Goal: Task Accomplishment & Management: Use online tool/utility

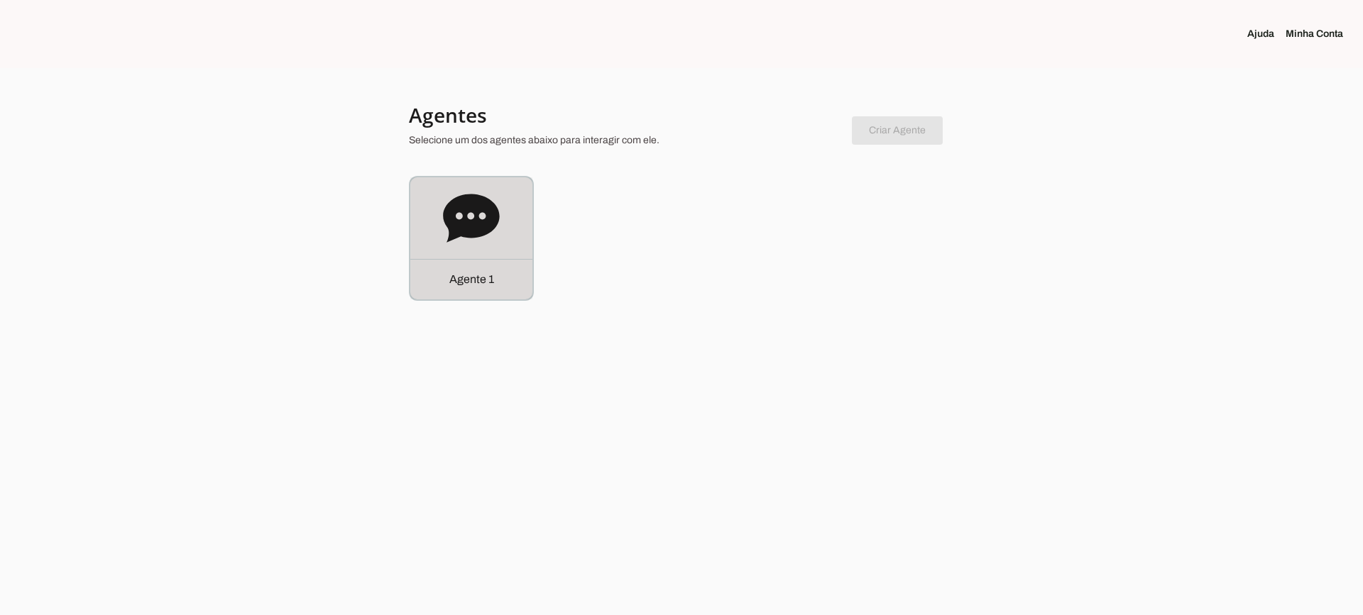
click at [474, 203] on icon at bounding box center [471, 218] width 56 height 48
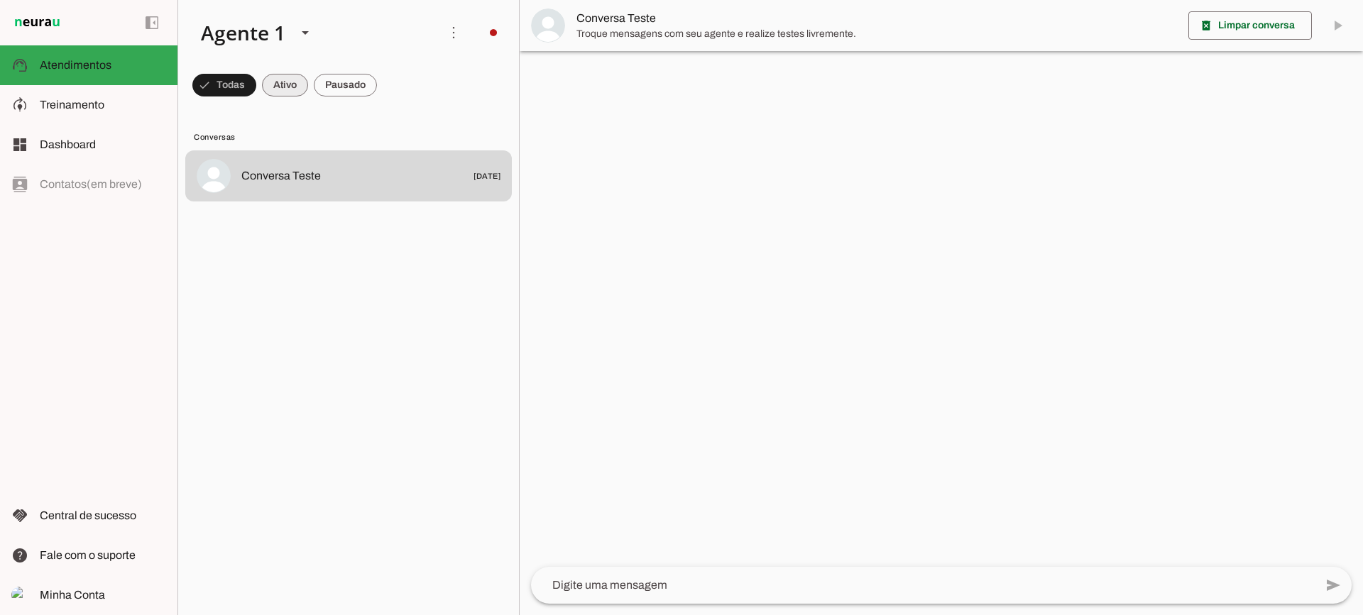
click at [256, 84] on span at bounding box center [224, 85] width 64 height 34
click at [378, 83] on md-chip-set at bounding box center [348, 85] width 341 height 40
click at [243, 85] on span at bounding box center [217, 85] width 51 height 34
click at [243, 93] on span at bounding box center [217, 85] width 51 height 34
click at [243, 82] on span at bounding box center [217, 85] width 51 height 34
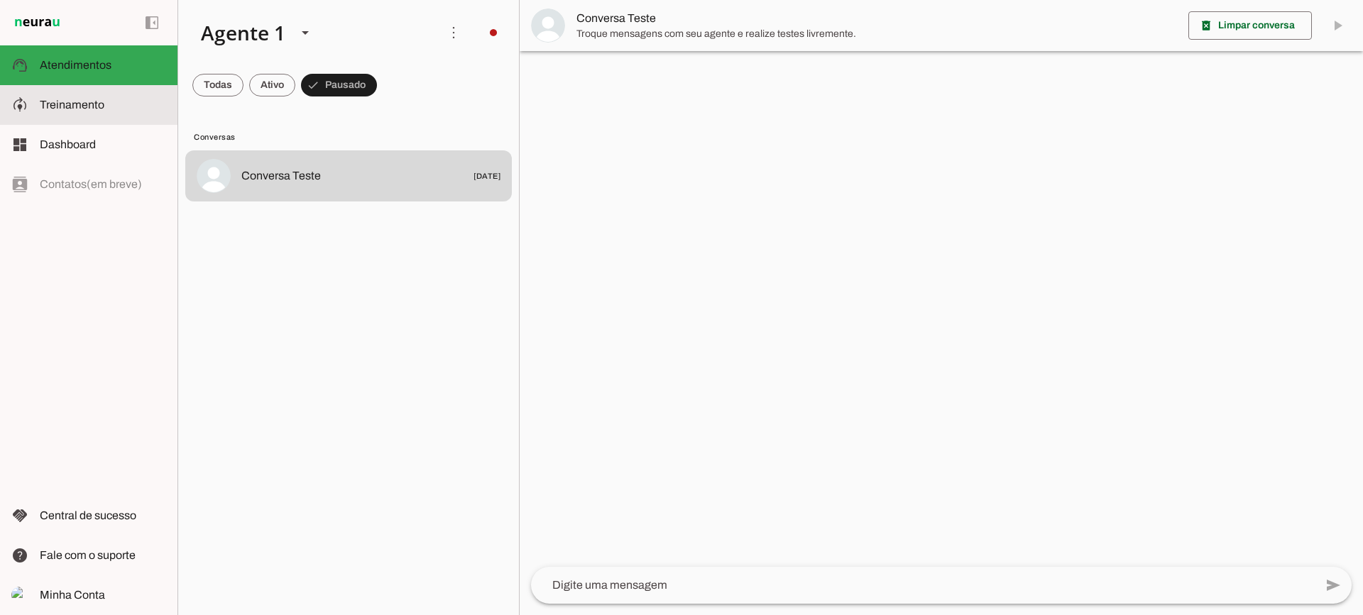
click at [133, 113] on slot at bounding box center [103, 105] width 126 height 17
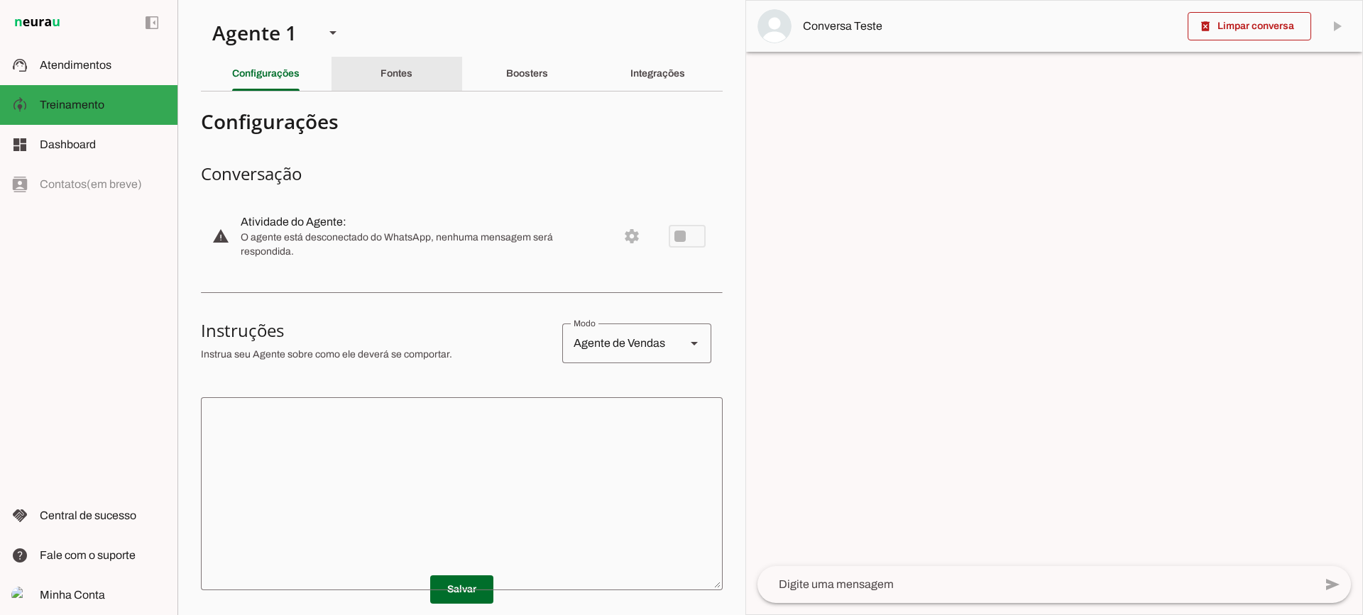
click at [403, 89] on div "Fontes" at bounding box center [396, 74] width 32 height 34
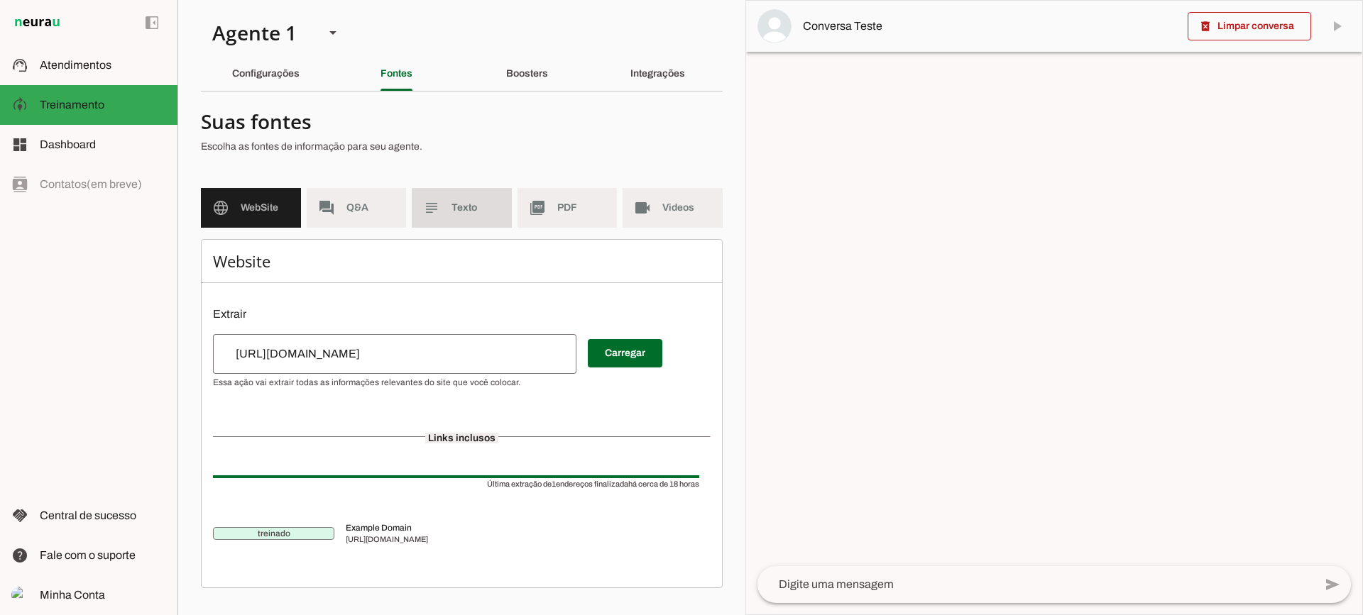
click at [463, 204] on span "Texto" at bounding box center [475, 208] width 49 height 14
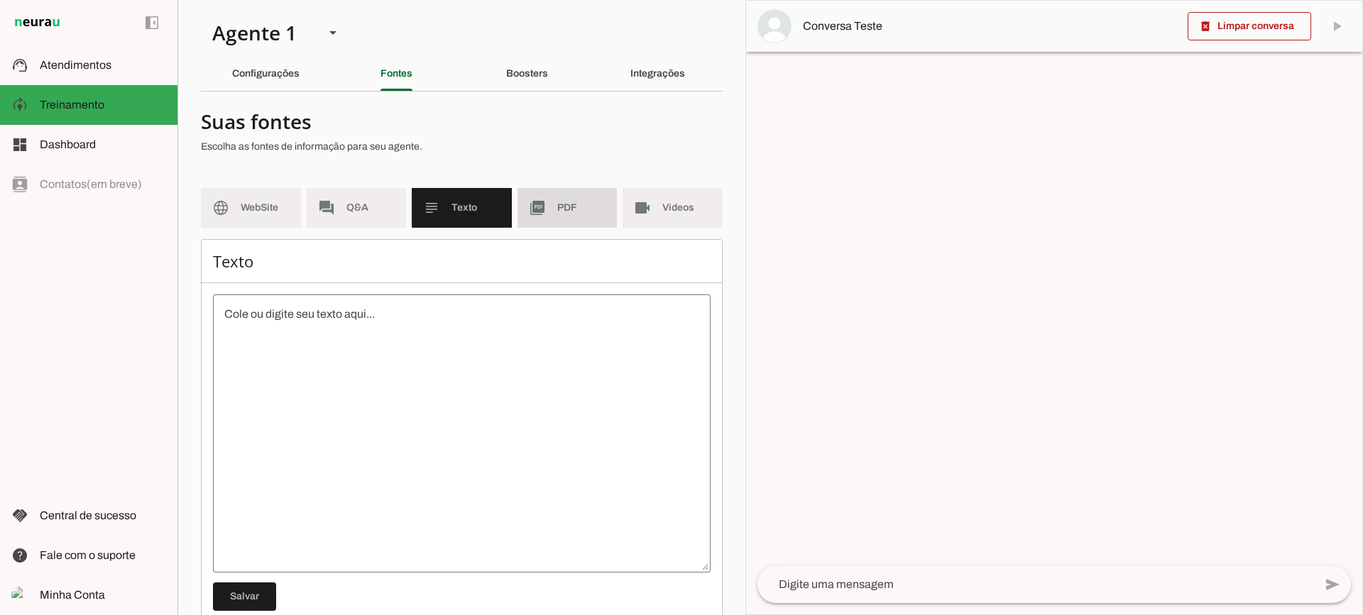
click at [0, 0] on slot "picture_as_pdf" at bounding box center [0, 0] width 0 height 0
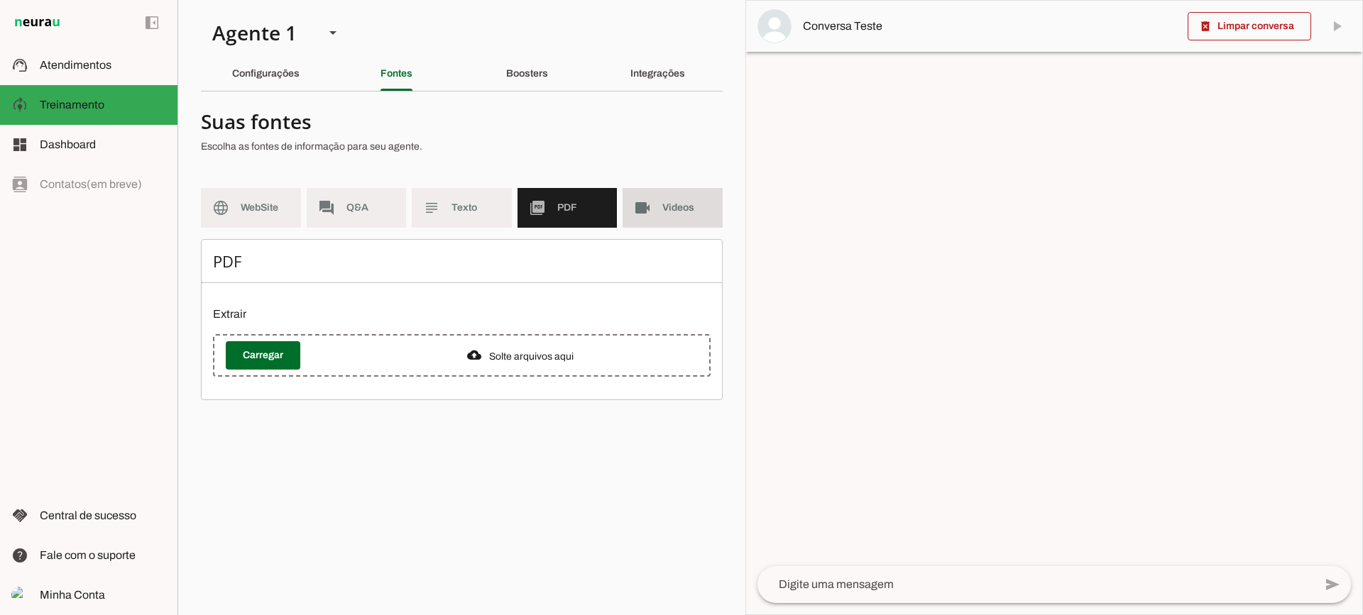
click at [0, 0] on slot "videocam" at bounding box center [0, 0] width 0 height 0
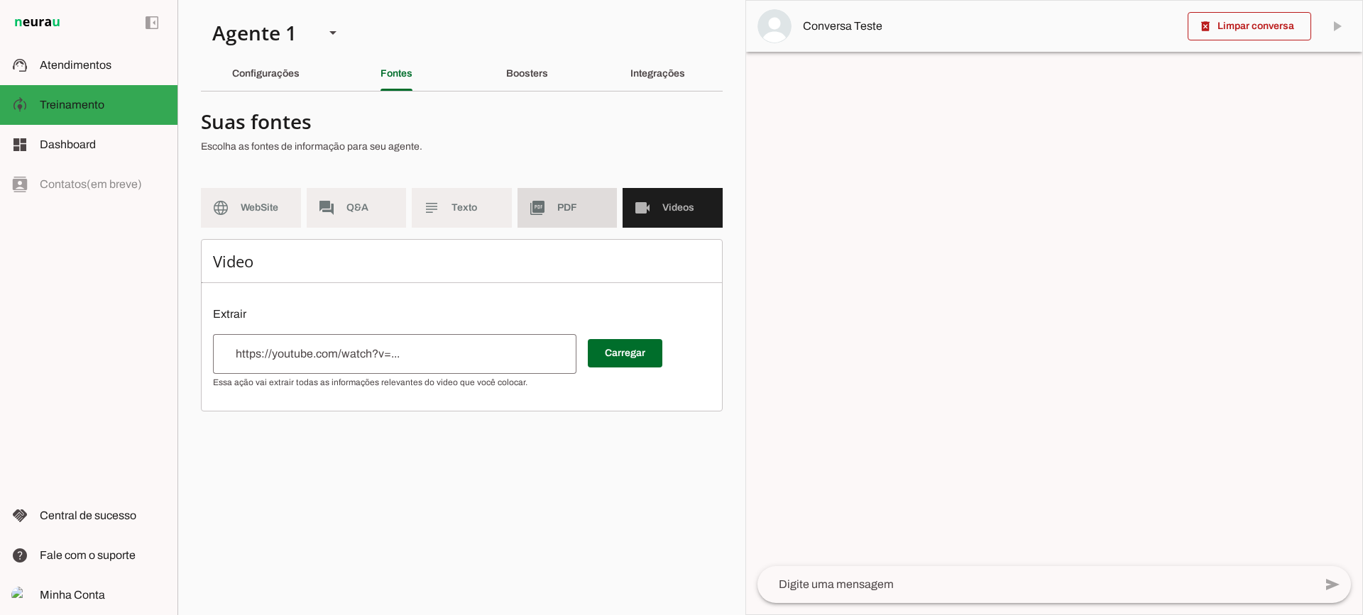
click at [576, 211] on span "PDF" at bounding box center [581, 208] width 49 height 14
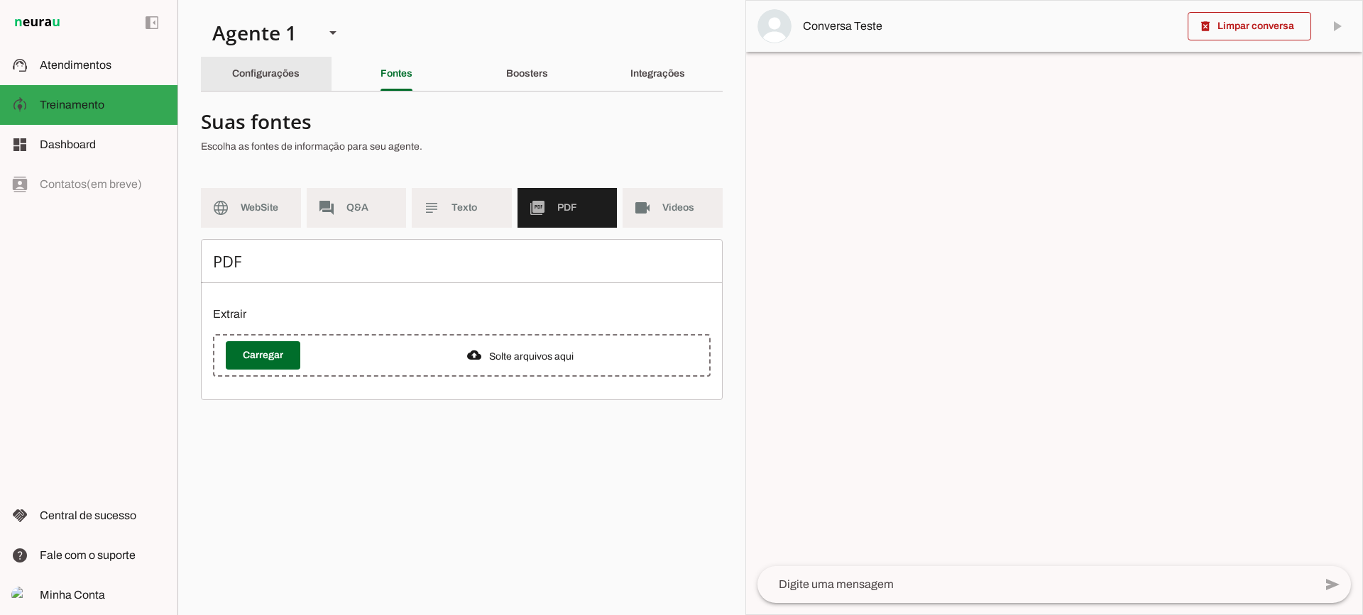
click at [265, 82] on div "Configurações" at bounding box center [265, 74] width 67 height 34
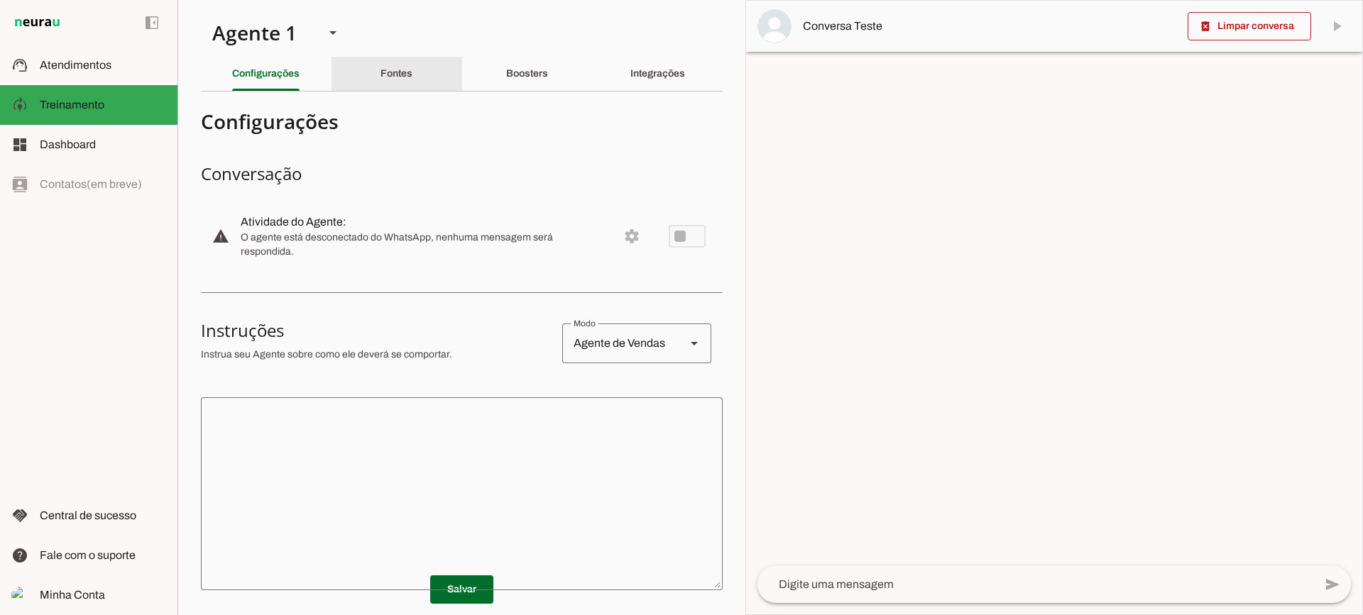
click at [380, 84] on div "Fontes" at bounding box center [396, 74] width 32 height 34
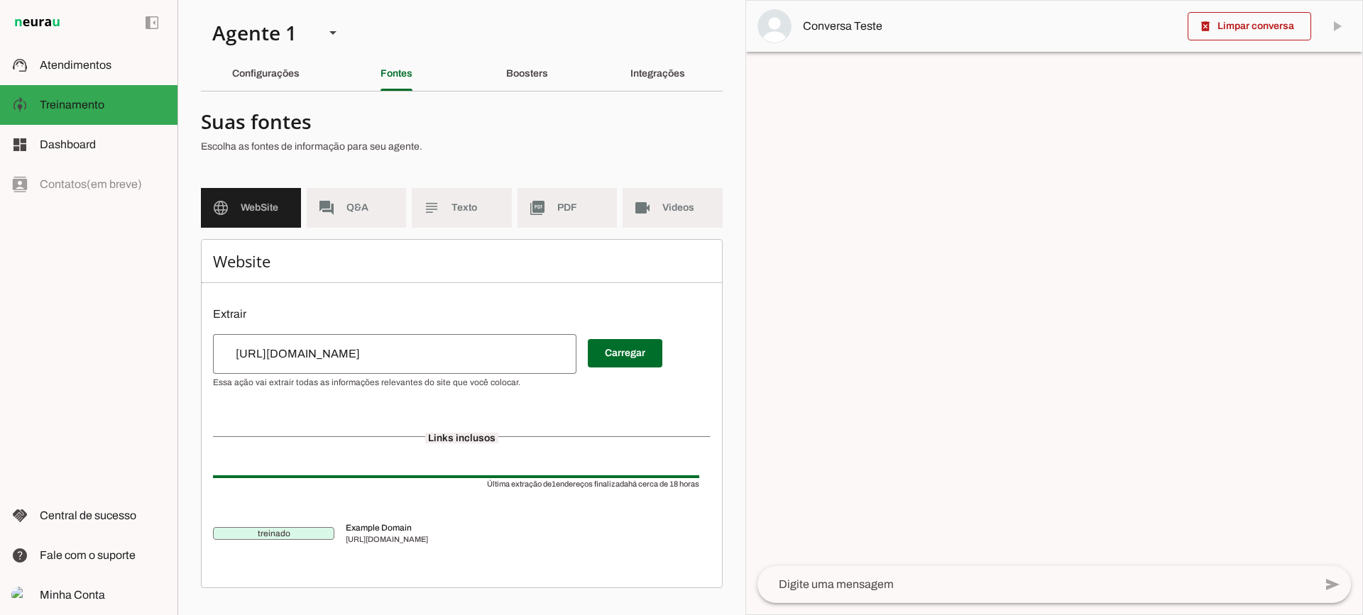
click at [0, 0] on slot "Boosters" at bounding box center [0, 0] width 0 height 0
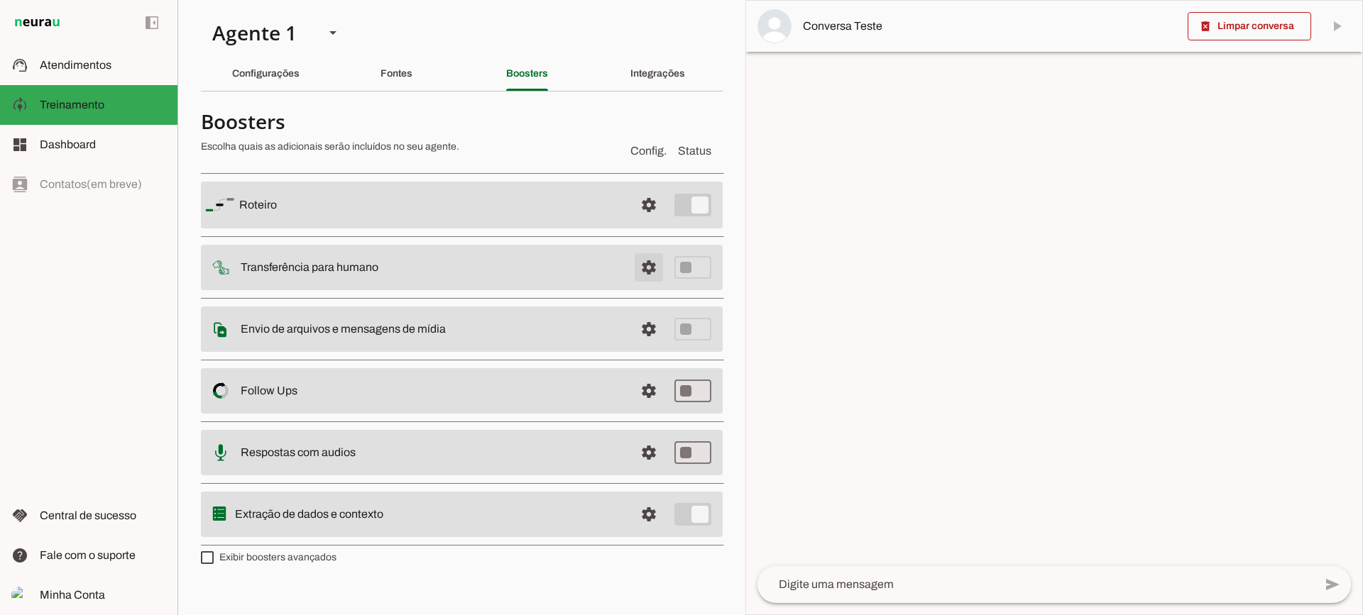
click at [658, 222] on span at bounding box center [649, 205] width 34 height 34
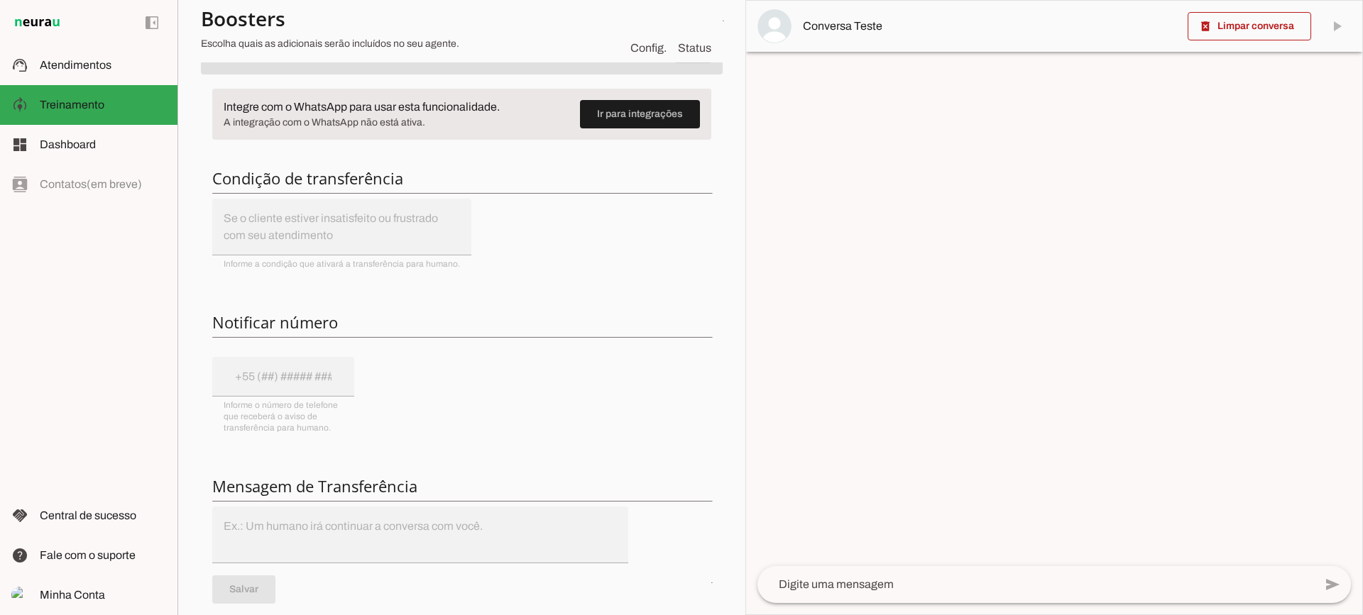
scroll to position [142, 0]
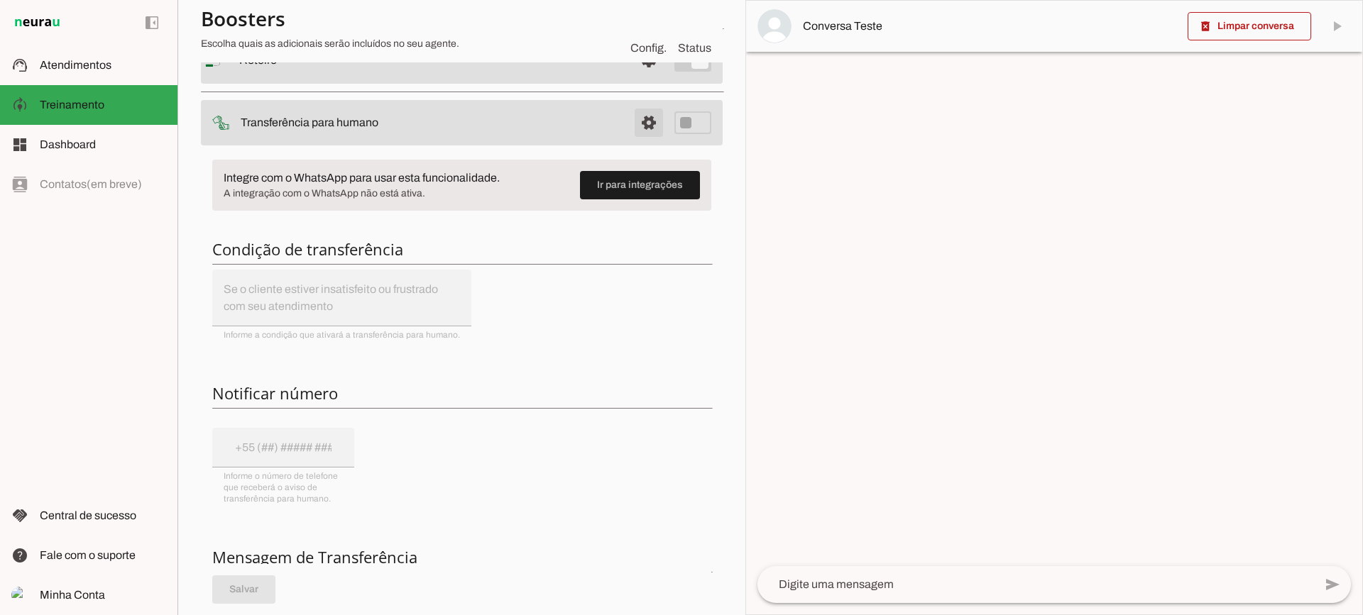
click at [637, 77] on span at bounding box center [649, 60] width 34 height 34
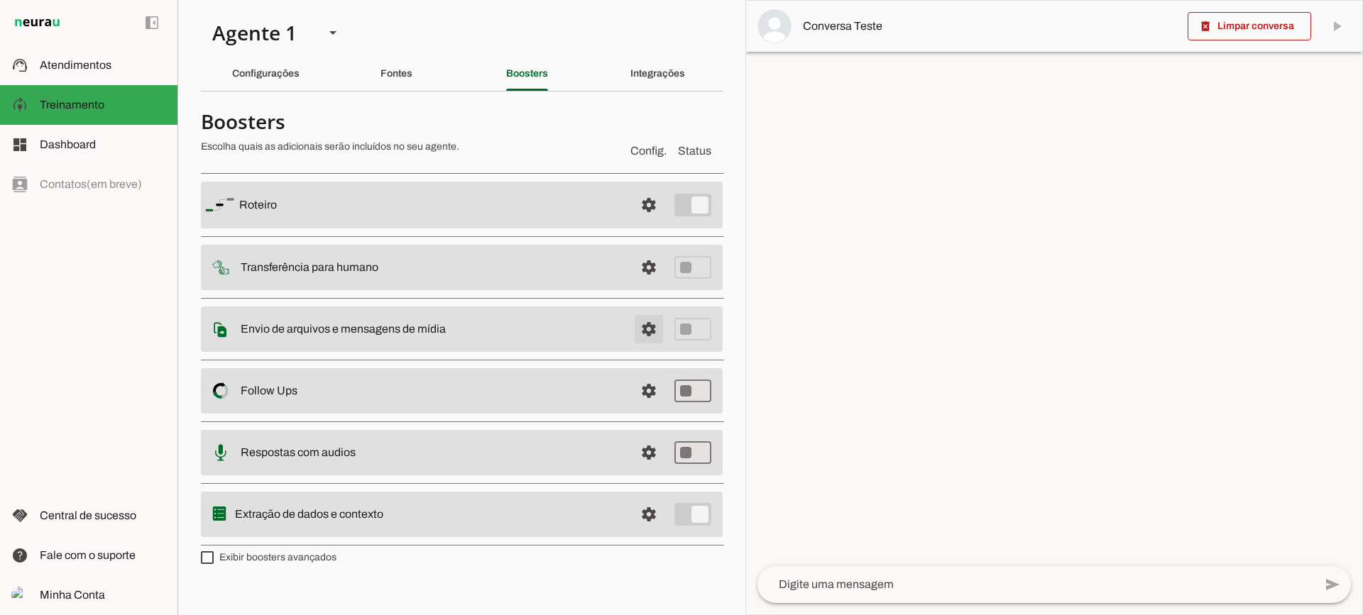
click at [647, 222] on span at bounding box center [649, 205] width 34 height 34
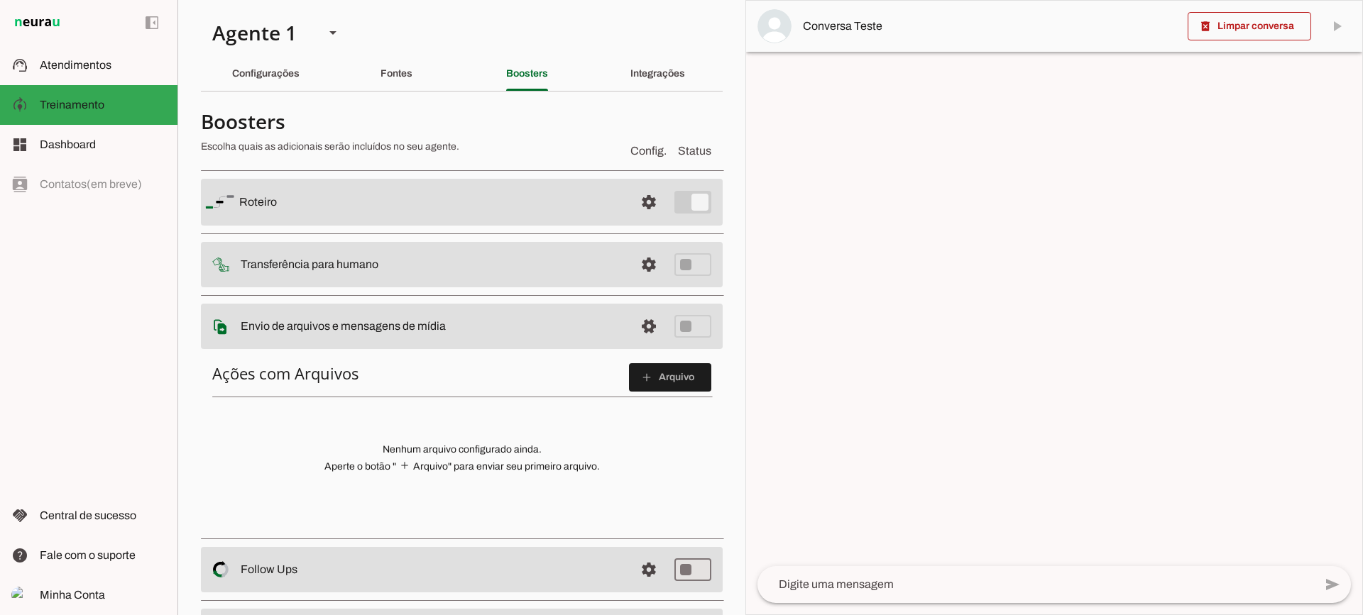
scroll to position [71, 0]
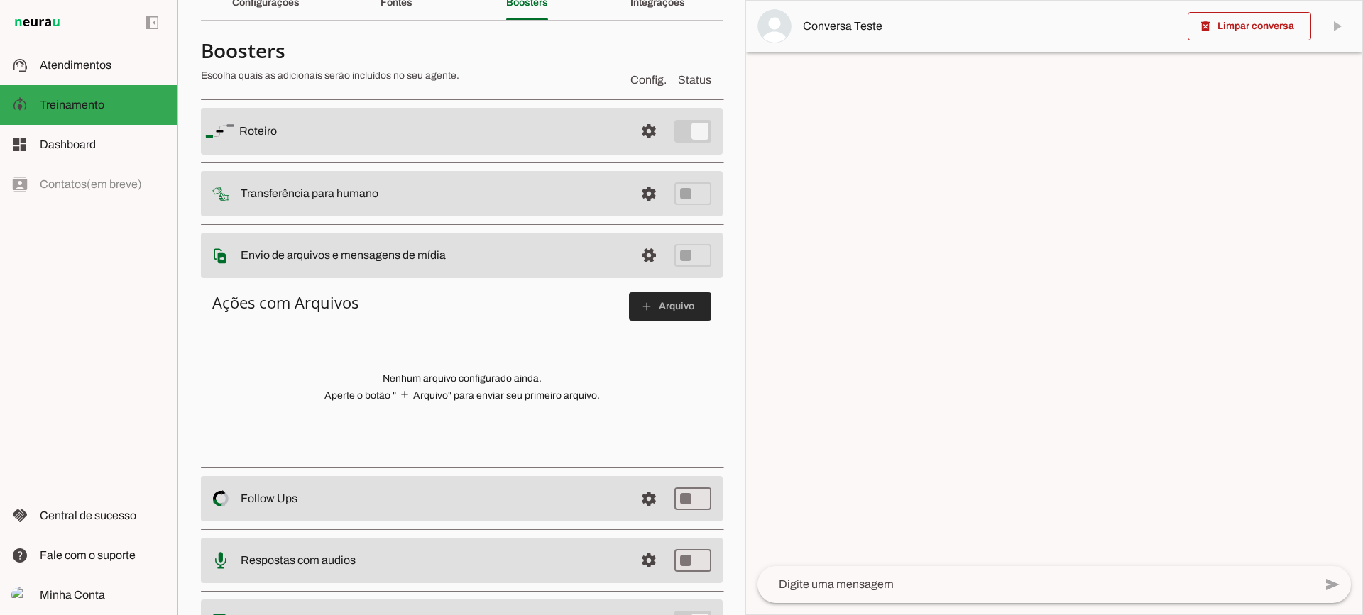
click at [635, 313] on span at bounding box center [670, 307] width 82 height 34
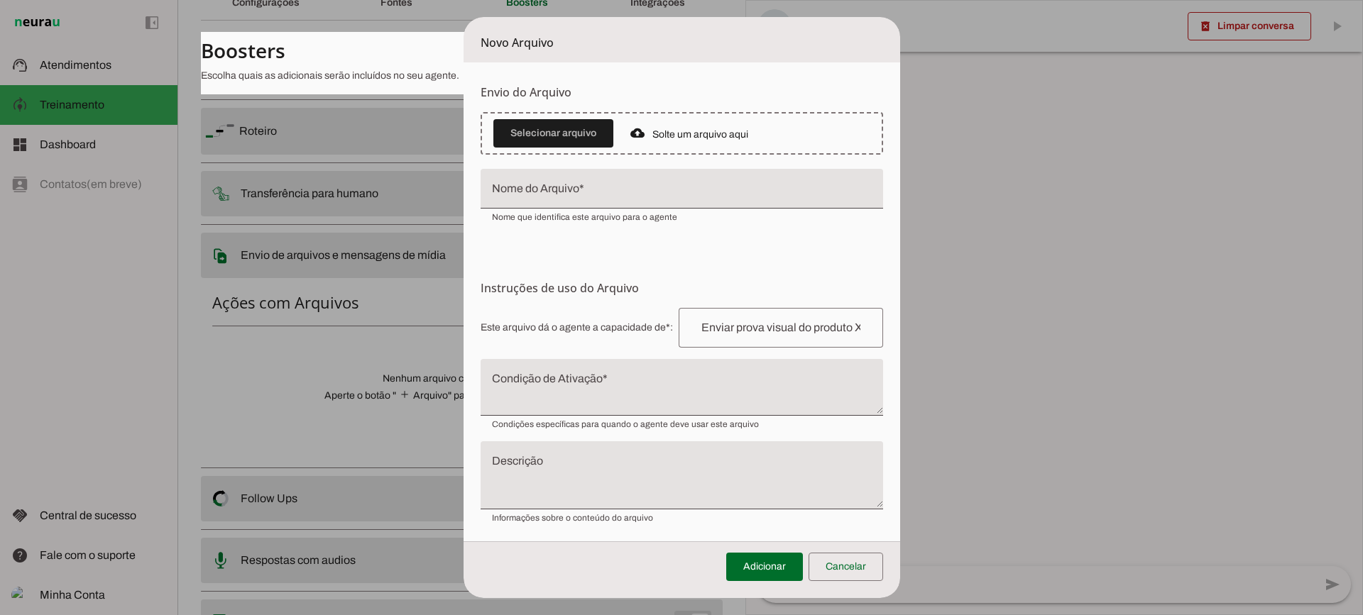
click at [566, 351] on div "Este arquivo dá o agente a capacidade de*: Capacidade conferida Complete a fras…" at bounding box center [682, 416] width 402 height 216
click at [562, 386] on textarea "Condição de Ativação" at bounding box center [682, 393] width 402 height 34
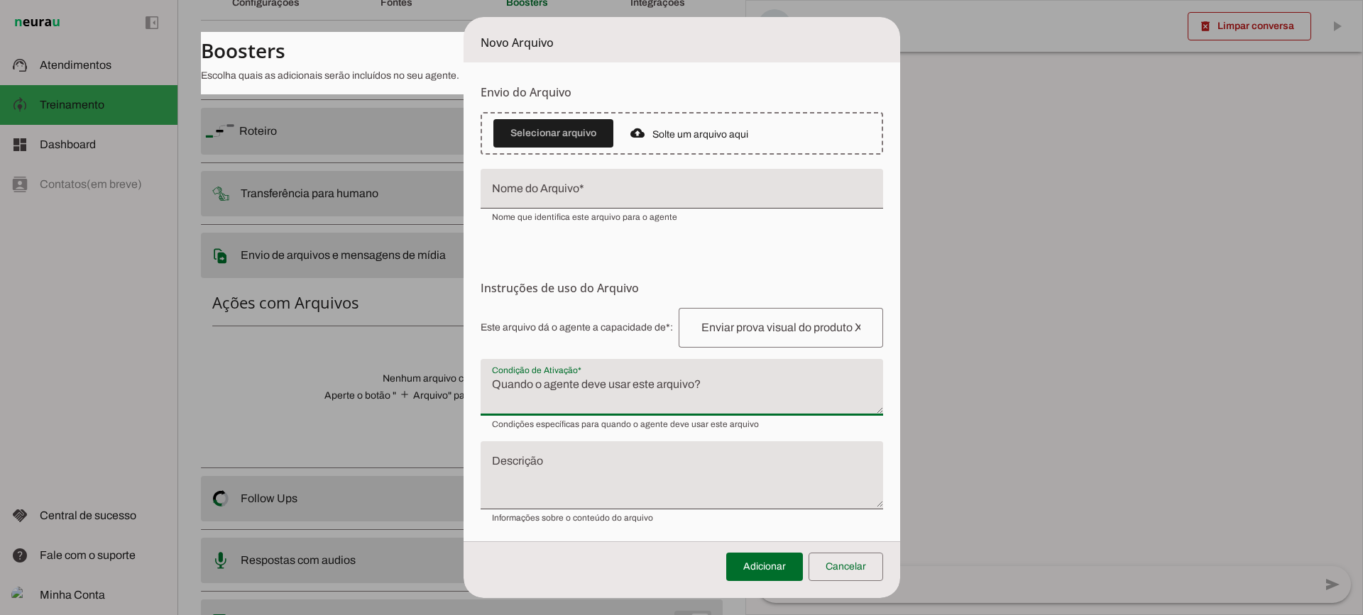
click at [829, 552] on span at bounding box center [845, 567] width 75 height 34
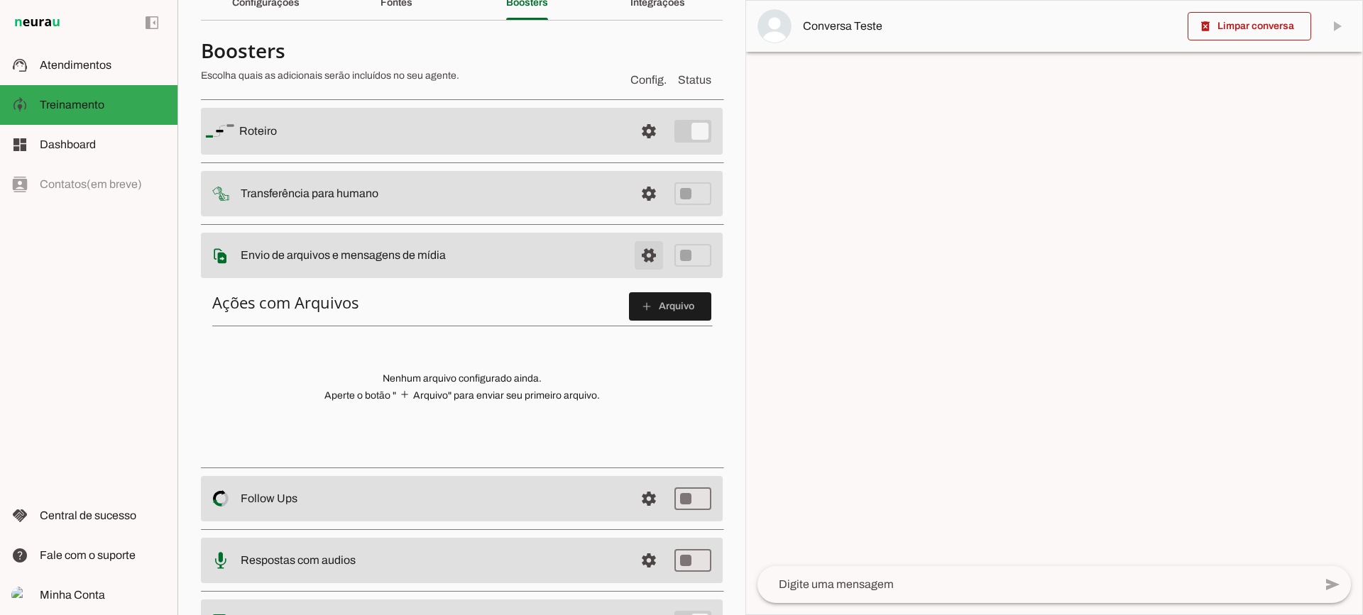
click at [632, 148] on span at bounding box center [649, 131] width 34 height 34
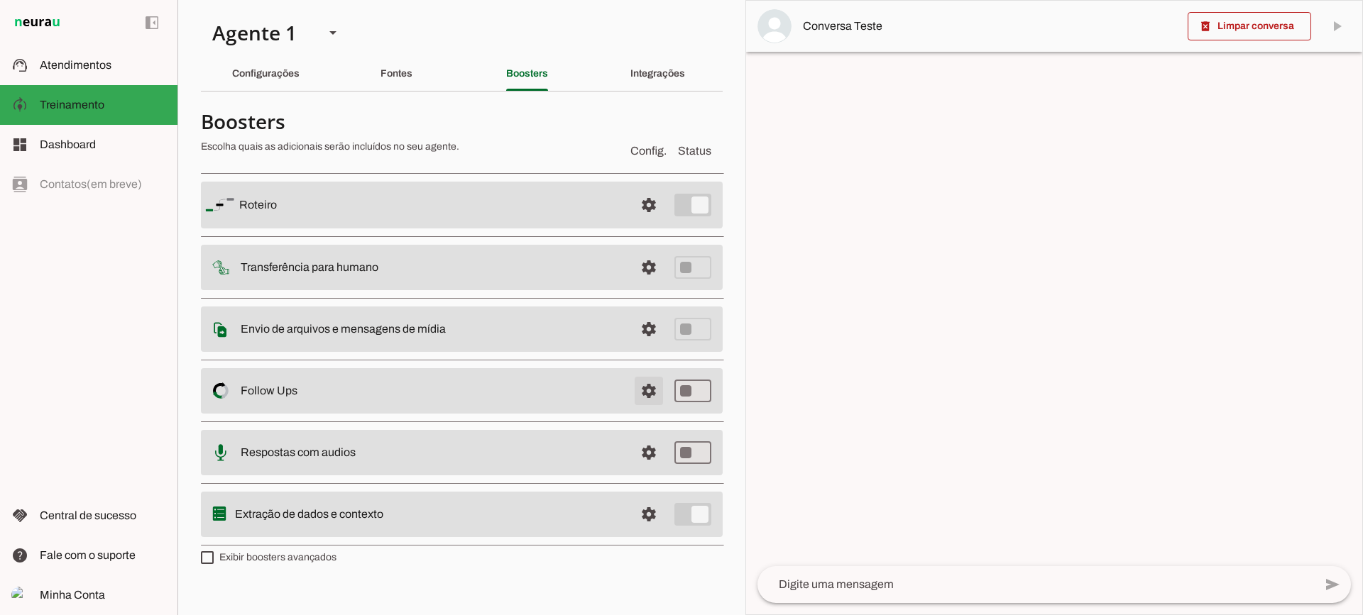
click at [640, 222] on span at bounding box center [649, 205] width 34 height 34
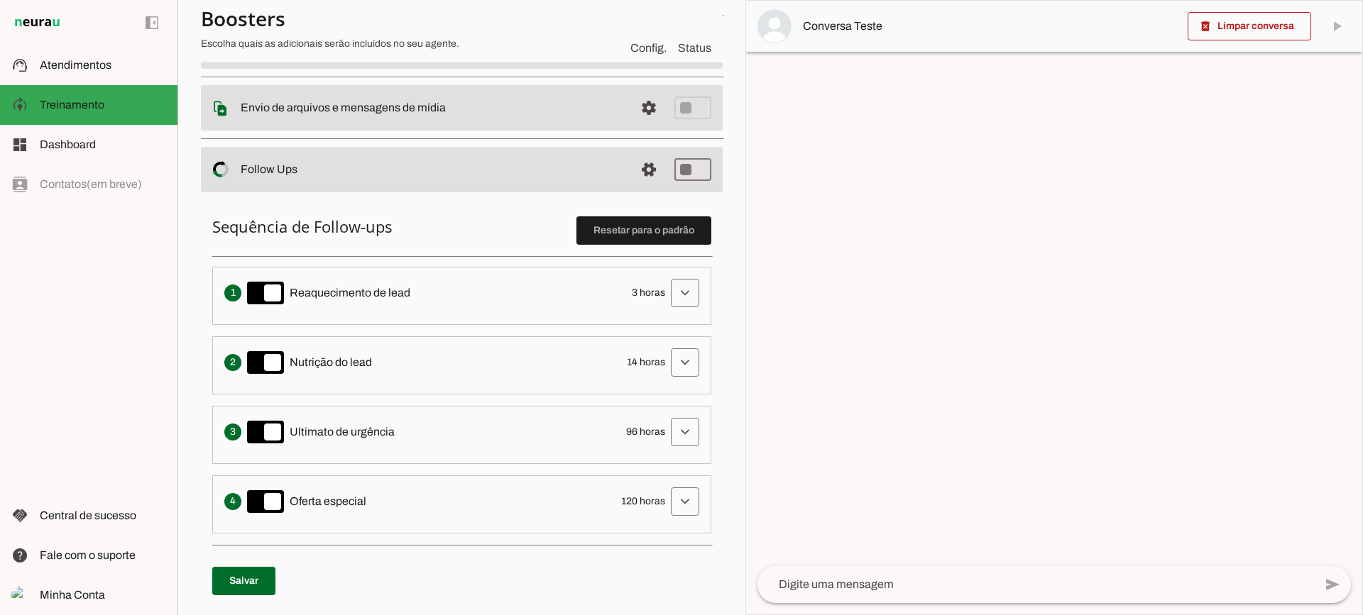
scroll to position [71, 0]
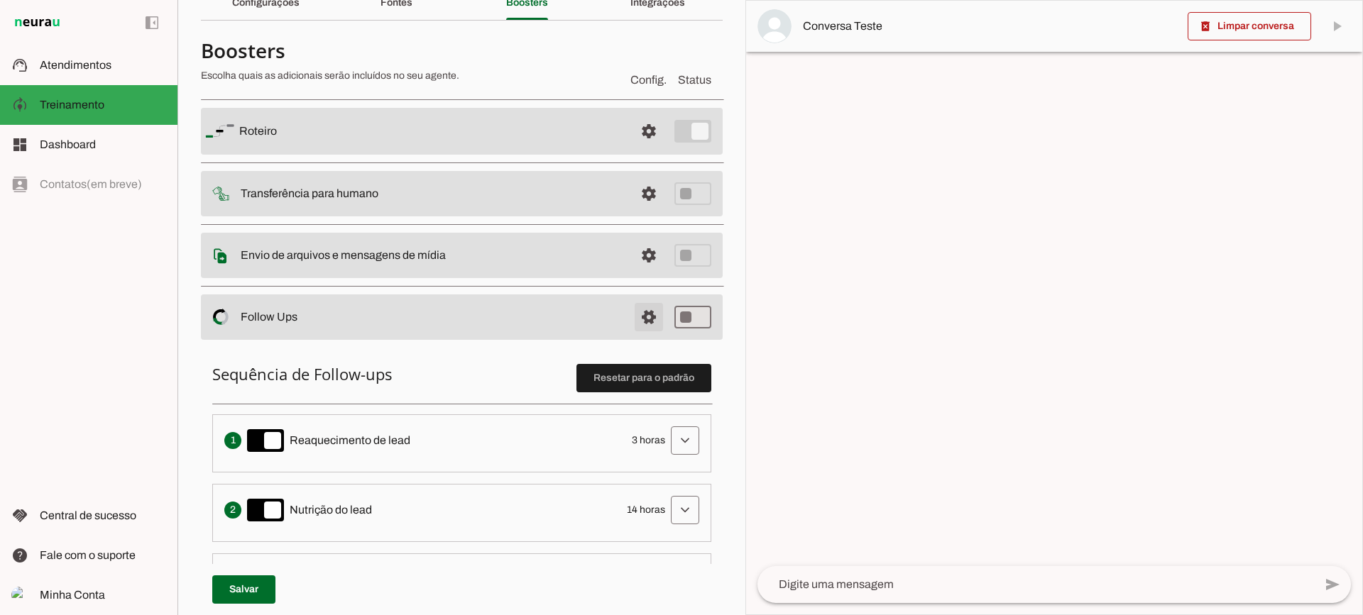
click at [632, 148] on span at bounding box center [649, 131] width 34 height 34
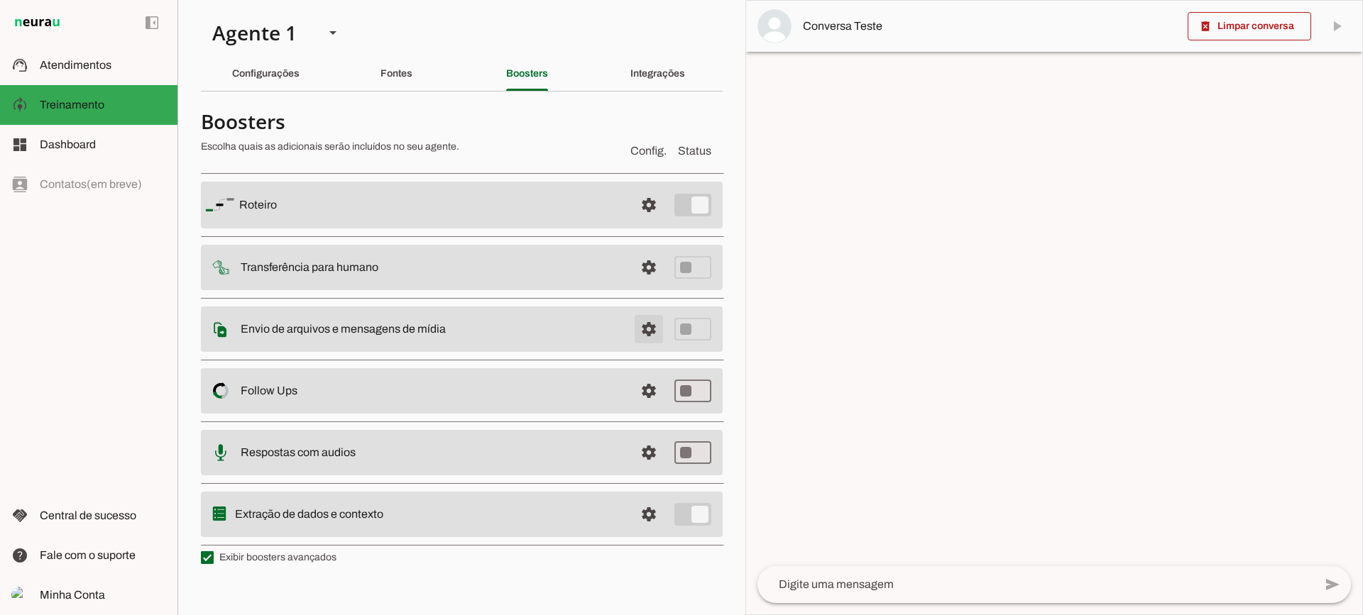
click at [649, 222] on span at bounding box center [649, 205] width 34 height 34
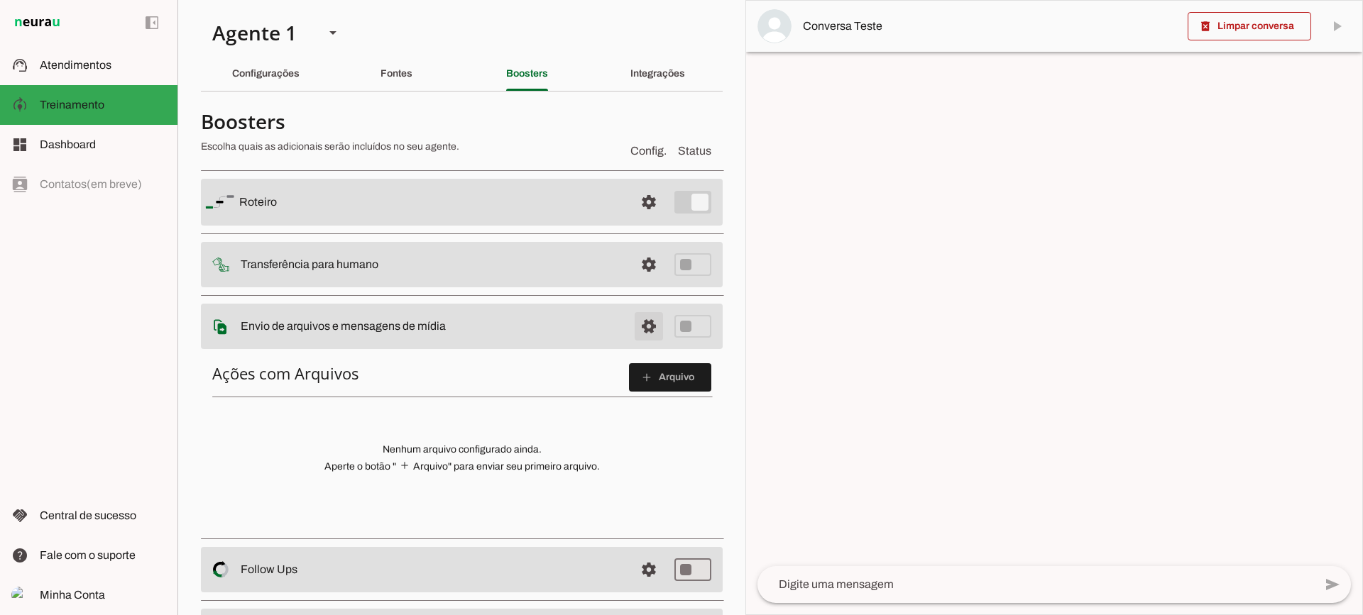
click at [633, 219] on span at bounding box center [649, 202] width 34 height 34
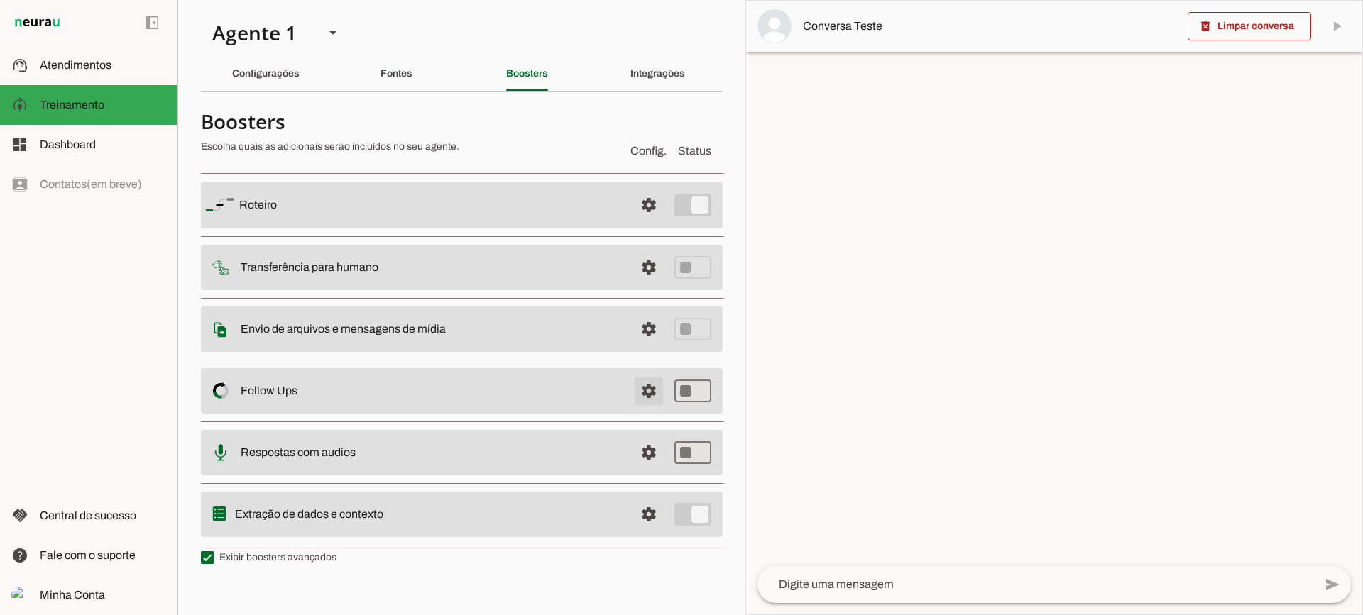
click at [638, 222] on span at bounding box center [649, 205] width 34 height 34
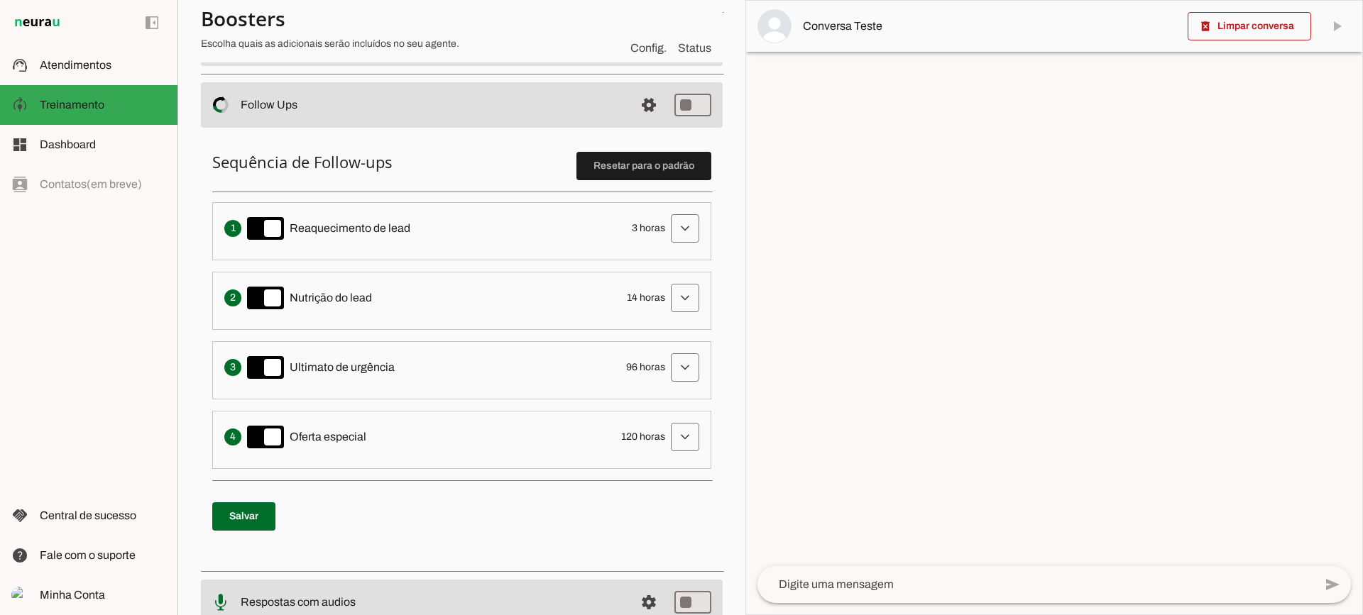
scroll to position [284, 0]
click at [680, 248] on li "Envia uma mensagem para reengajar leads que pararam de responder, incentivando-…" at bounding box center [461, 231] width 499 height 58
click at [668, 221] on span at bounding box center [685, 228] width 34 height 34
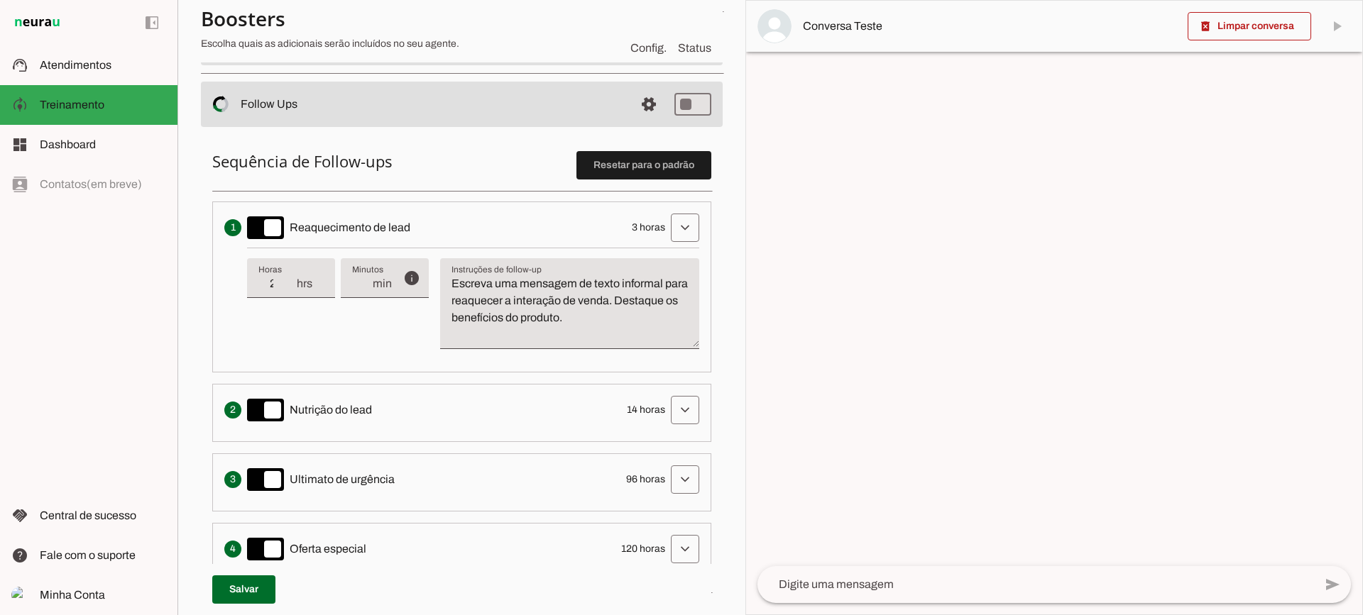
type input "2"
type md-filled-text-field "2"
click at [287, 291] on input "2" at bounding box center [276, 283] width 37 height 17
type input "3"
type md-filled-text-field "3"
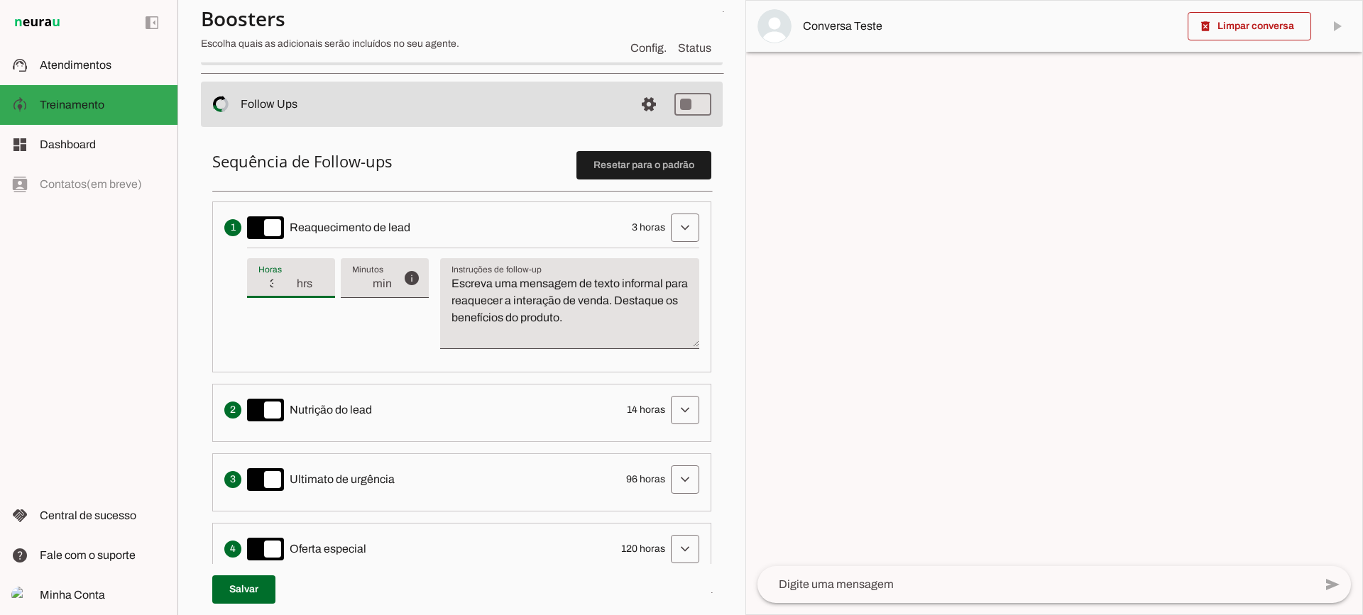
click at [287, 278] on input "3" at bounding box center [276, 283] width 37 height 17
click at [520, 307] on textarea "Escreva uma mensagem de texto informal para reaquecer a interação de venda. Des…" at bounding box center [569, 309] width 259 height 68
click at [464, 285] on textarea "Escreva uma mensagem de texto informal para reaquecer a interação de venda. Des…" at bounding box center [569, 309] width 259 height 68
drag, startPoint x: 424, startPoint y: 258, endPoint x: 392, endPoint y: 245, distance: 34.0
click at [392, 245] on li "Envia uma mensagem para reengajar leads que pararam de responder, incentivando-…" at bounding box center [461, 287] width 499 height 171
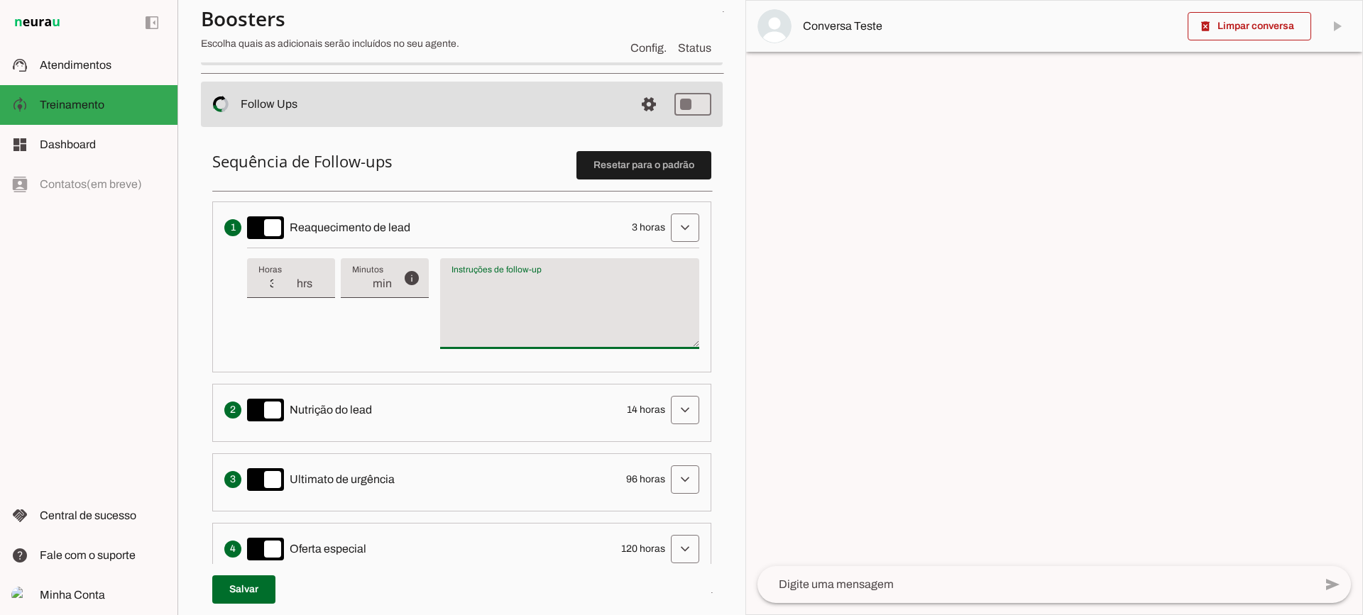
type textarea "Escreva uma mensagem de texto informal para reaquecer a interação de venda. Des…"
click at [543, 302] on textarea "Escreva uma mensagem de texto informal para reaquecer a interação de venda. Des…" at bounding box center [569, 309] width 259 height 68
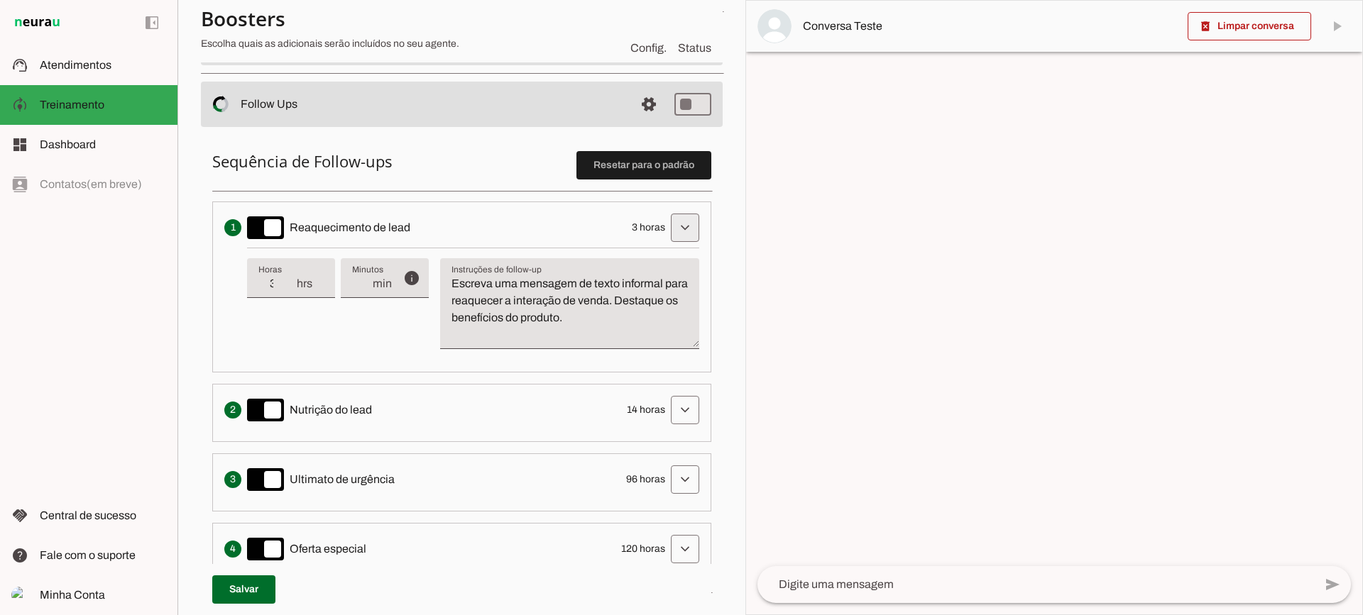
click at [668, 222] on span at bounding box center [685, 228] width 34 height 34
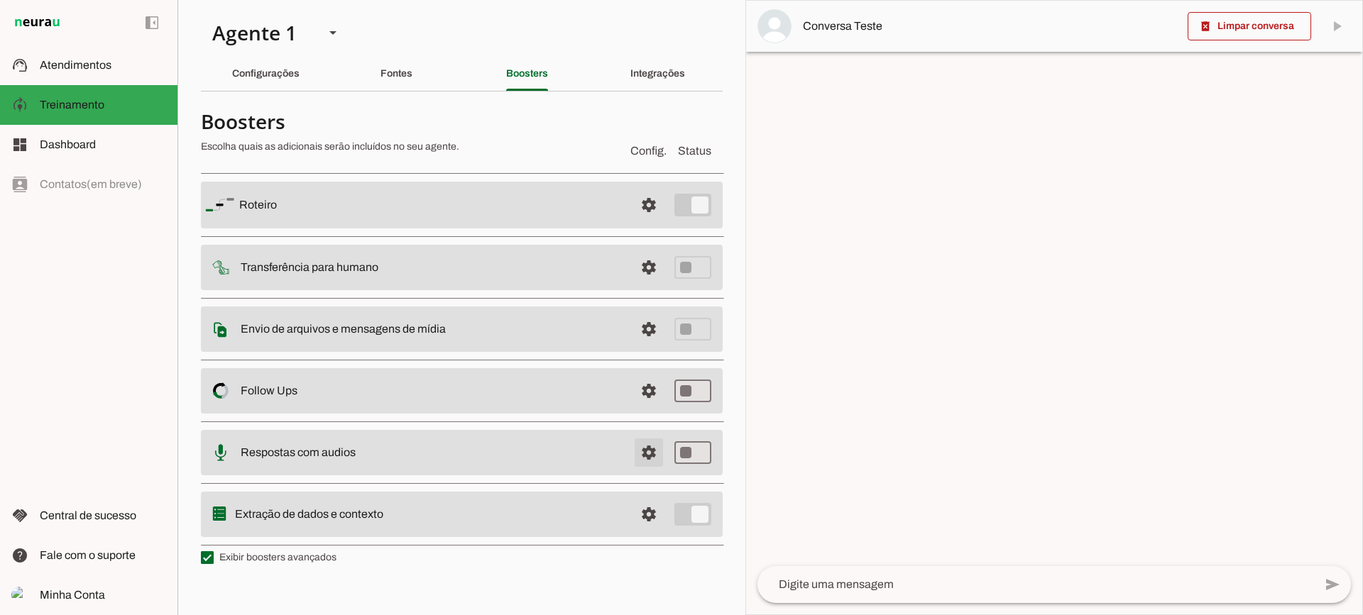
click at [652, 222] on span at bounding box center [649, 205] width 34 height 34
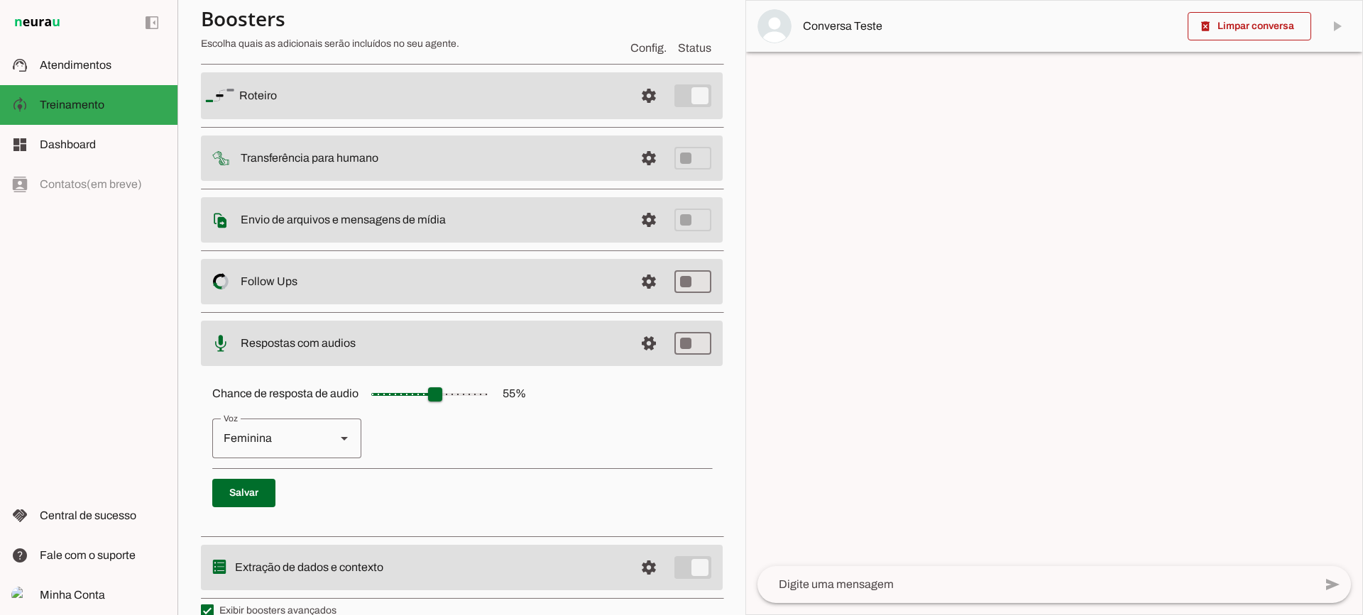
scroll to position [130, 0]
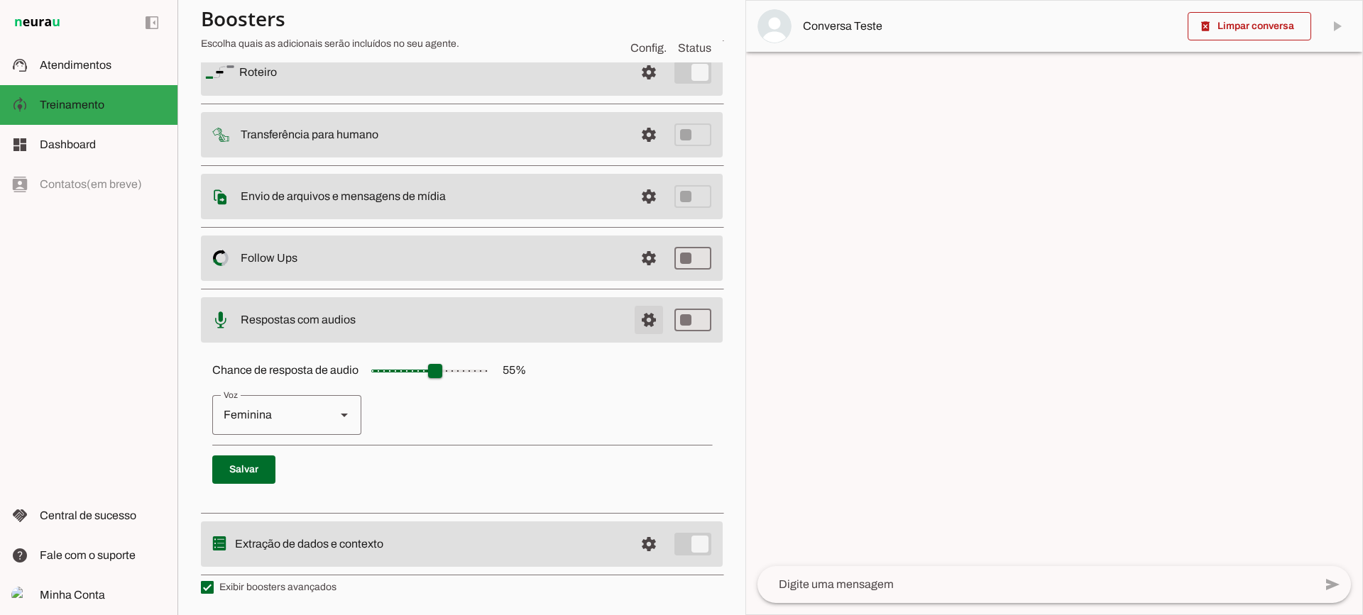
click at [632, 89] on span at bounding box center [649, 72] width 34 height 34
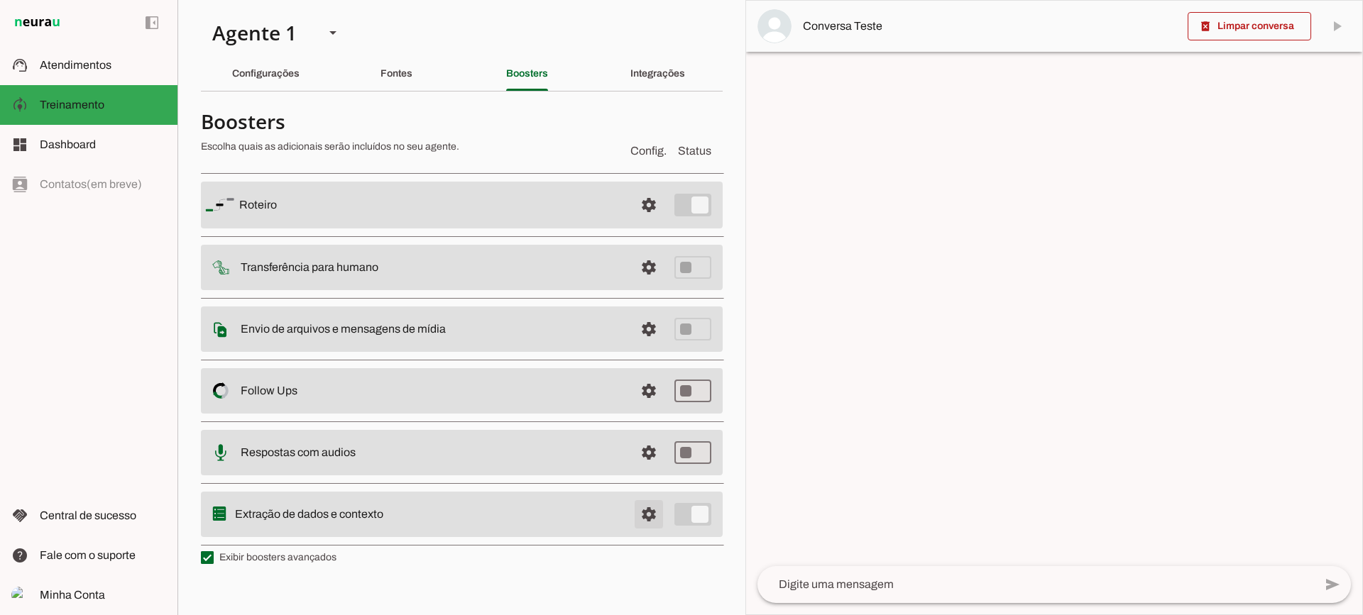
click at [646, 222] on span at bounding box center [649, 205] width 34 height 34
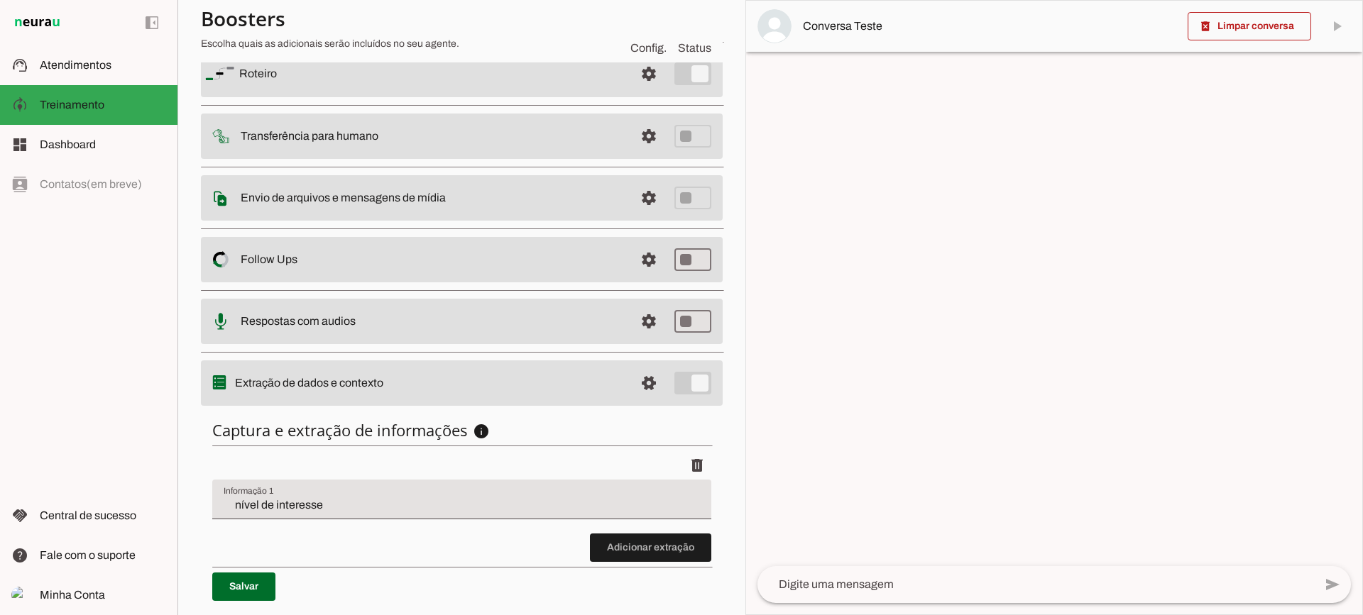
scroll to position [174, 0]
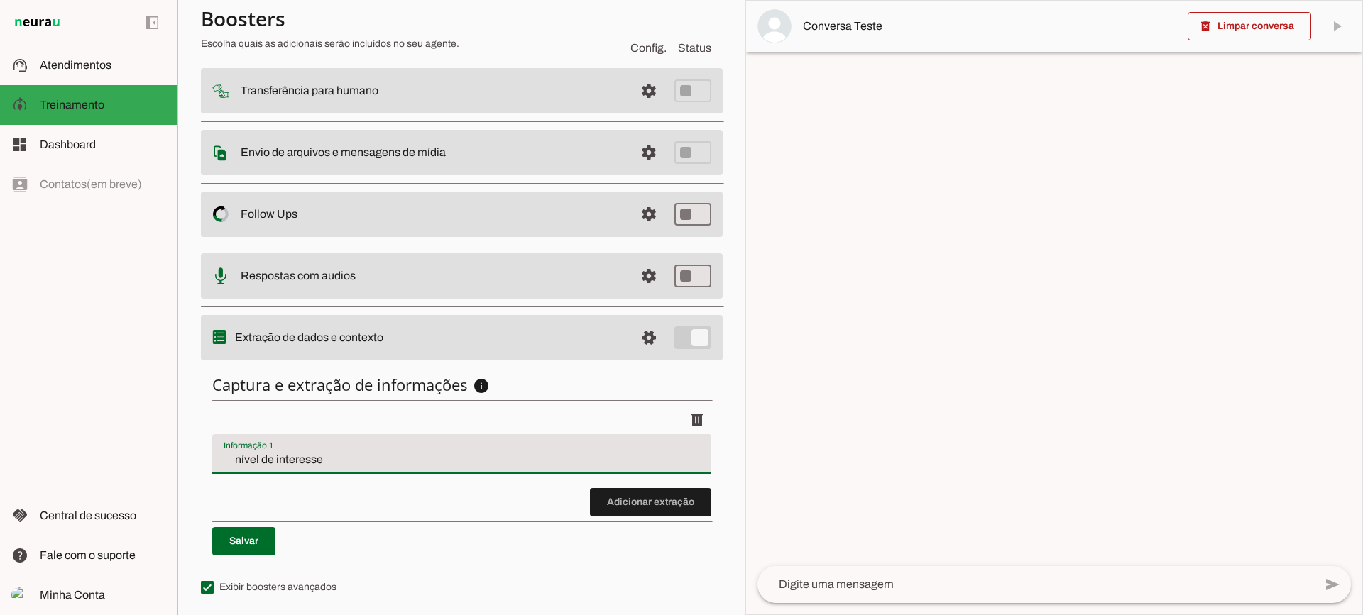
click at [291, 462] on input "nível de interesse" at bounding box center [462, 459] width 476 height 17
click at [658, 485] on li "delete" at bounding box center [461, 447] width 499 height 82
click at [624, 492] on span at bounding box center [650, 502] width 121 height 34
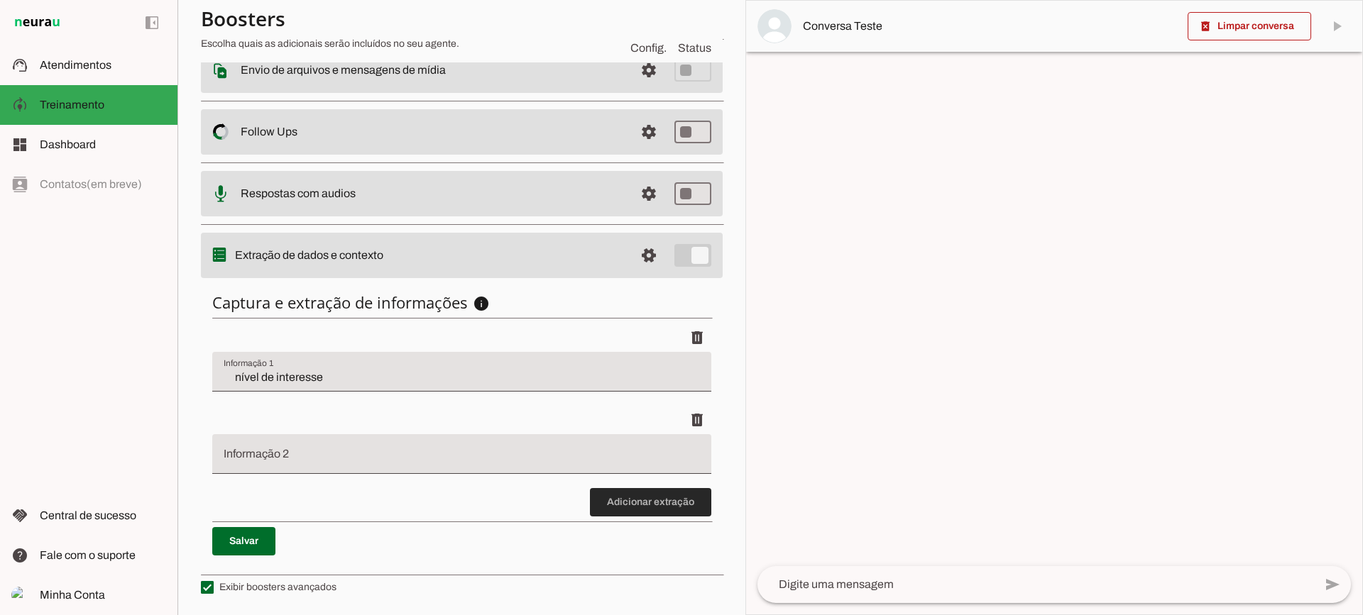
click at [635, 500] on span at bounding box center [650, 502] width 121 height 34
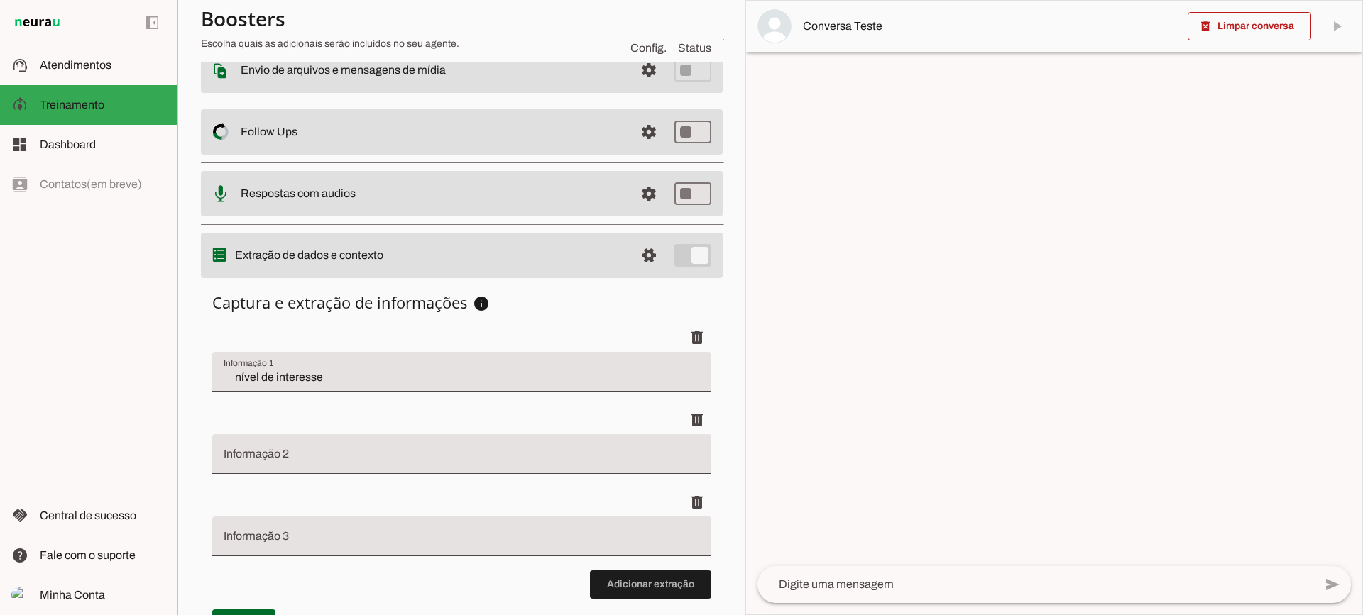
scroll to position [339, 0]
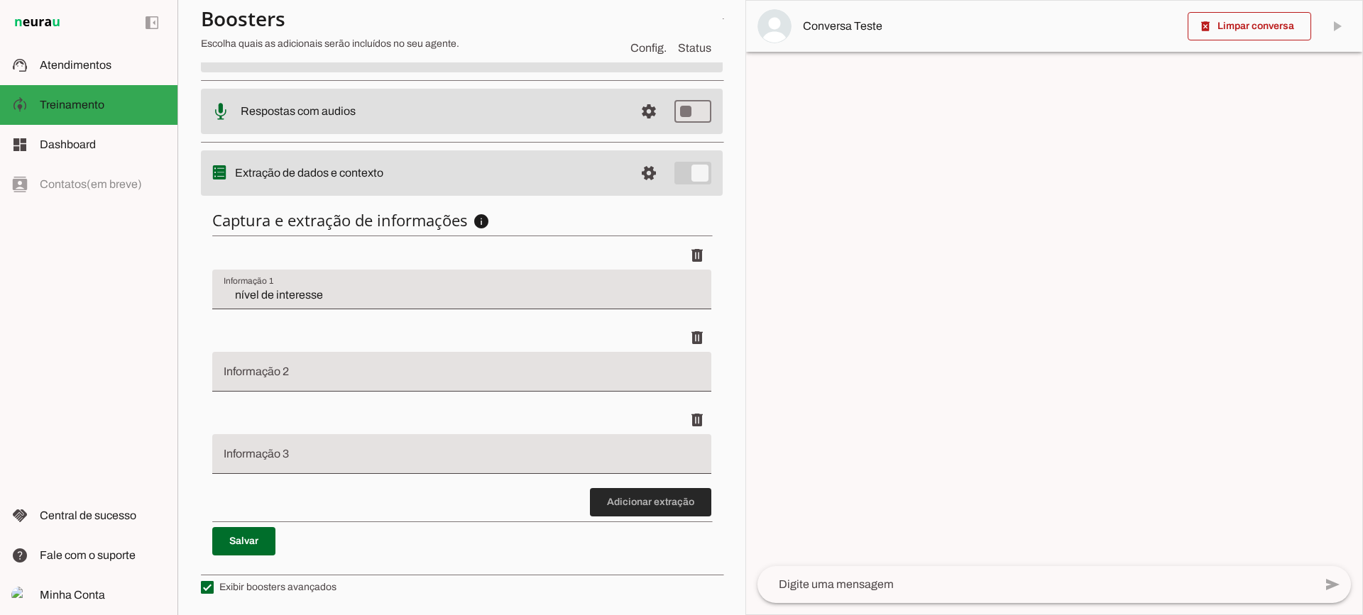
click at [615, 485] on span at bounding box center [650, 502] width 121 height 34
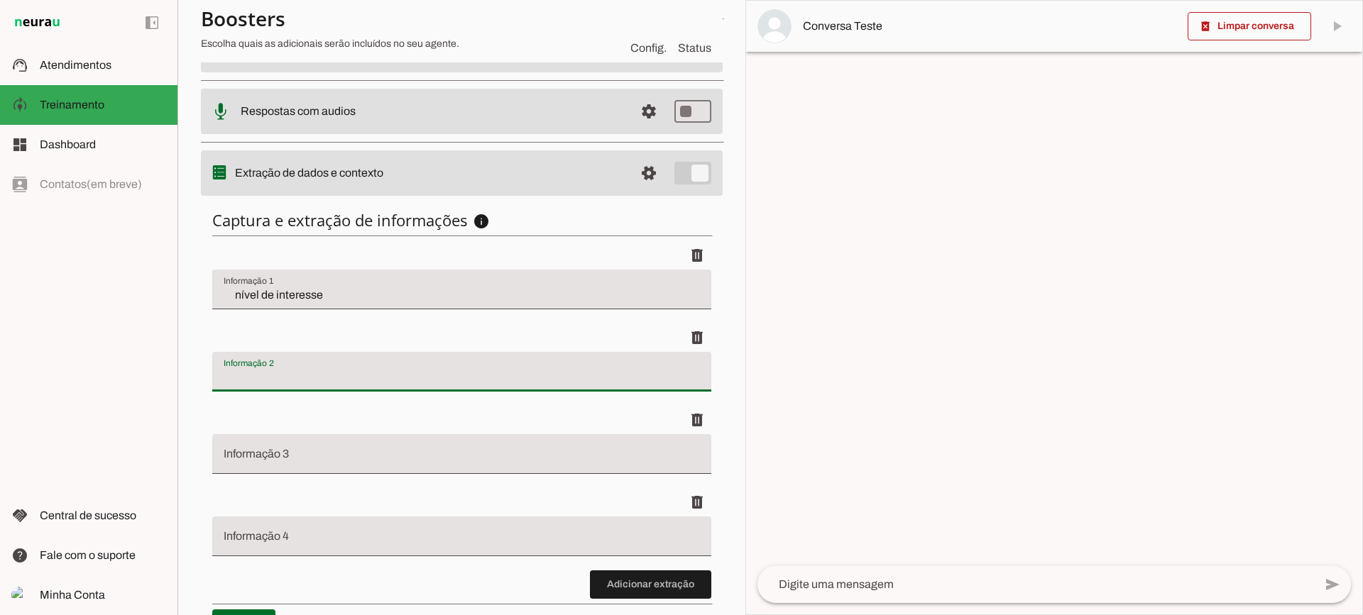
click at [376, 363] on div at bounding box center [461, 372] width 499 height 40
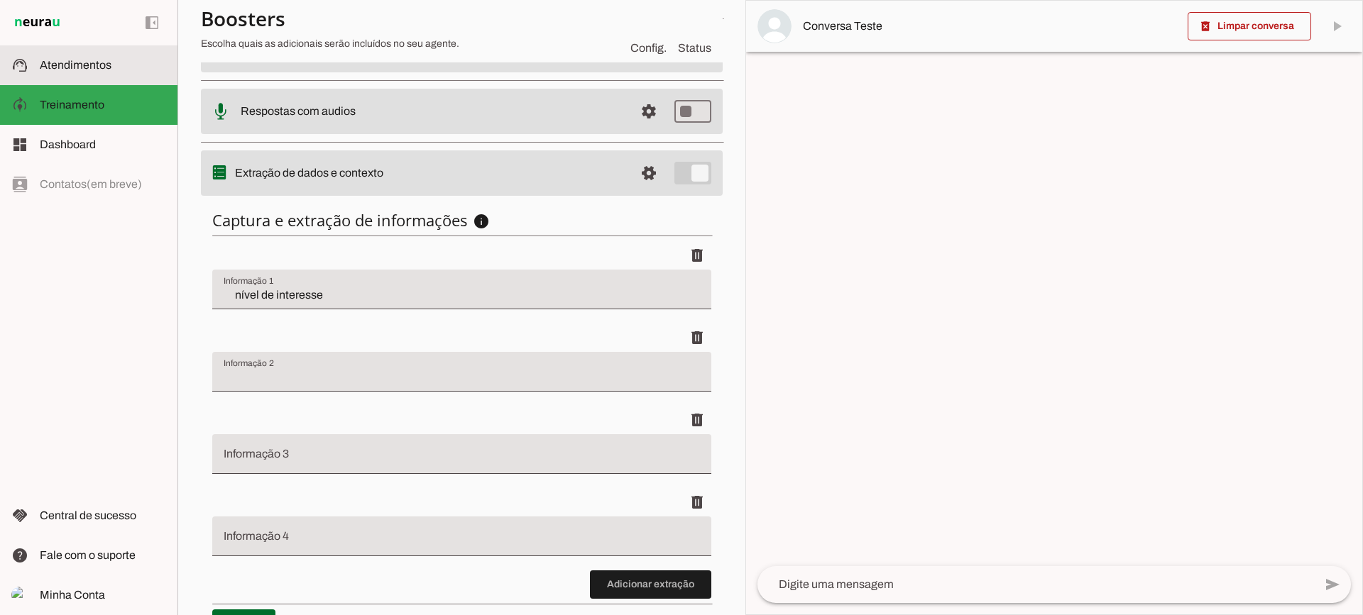
click at [50, 53] on md-item "support_agent Atendimentos Atendimentos" at bounding box center [88, 65] width 177 height 40
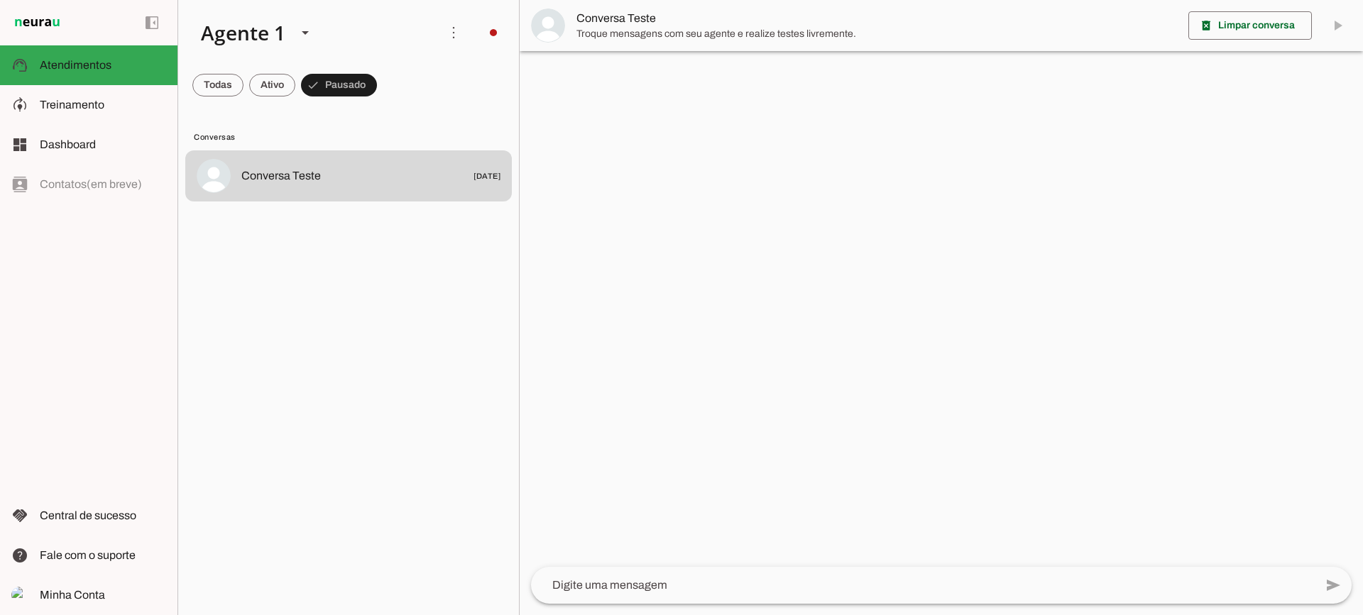
click at [617, 32] on span "Troque mensagens com seu agente e realize testes livremente." at bounding box center [876, 34] width 600 height 14
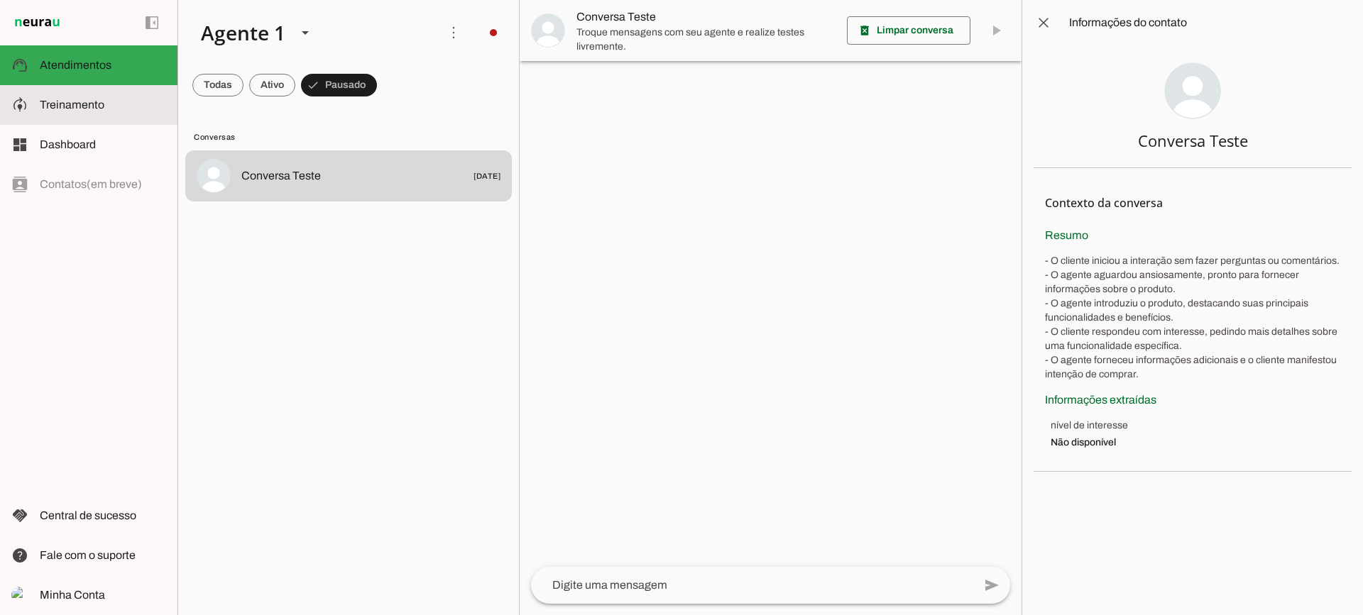
click at [131, 108] on slot at bounding box center [103, 105] width 126 height 17
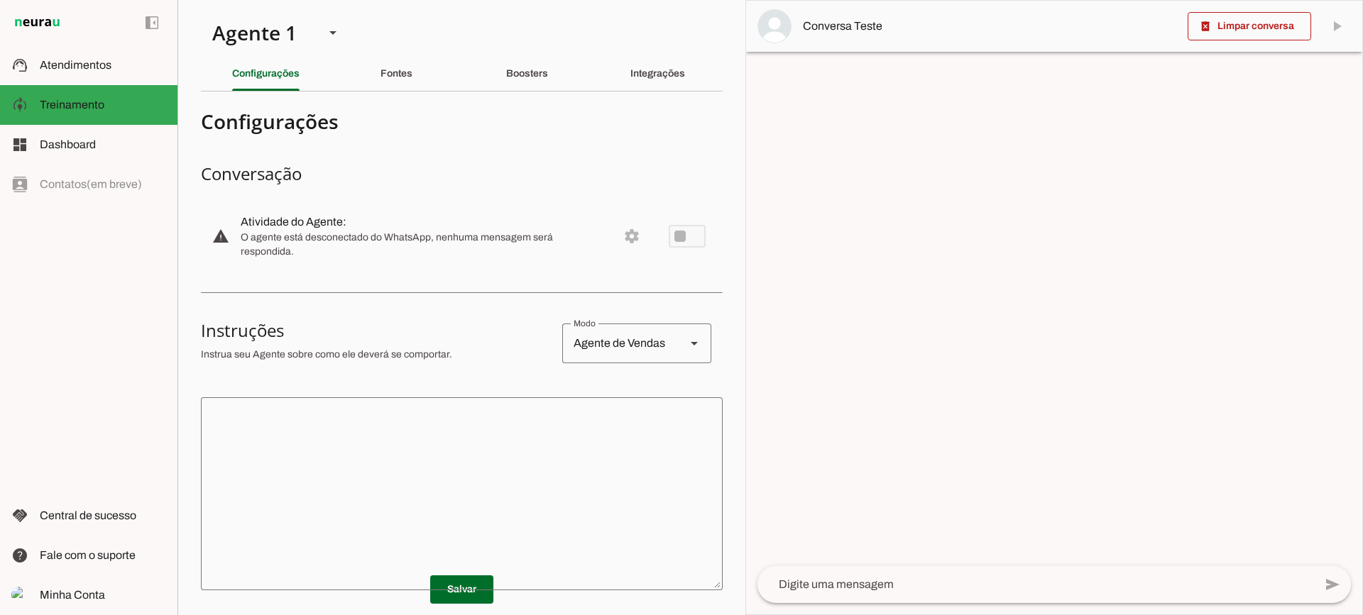
click at [639, 80] on div "Integrações" at bounding box center [657, 74] width 55 height 34
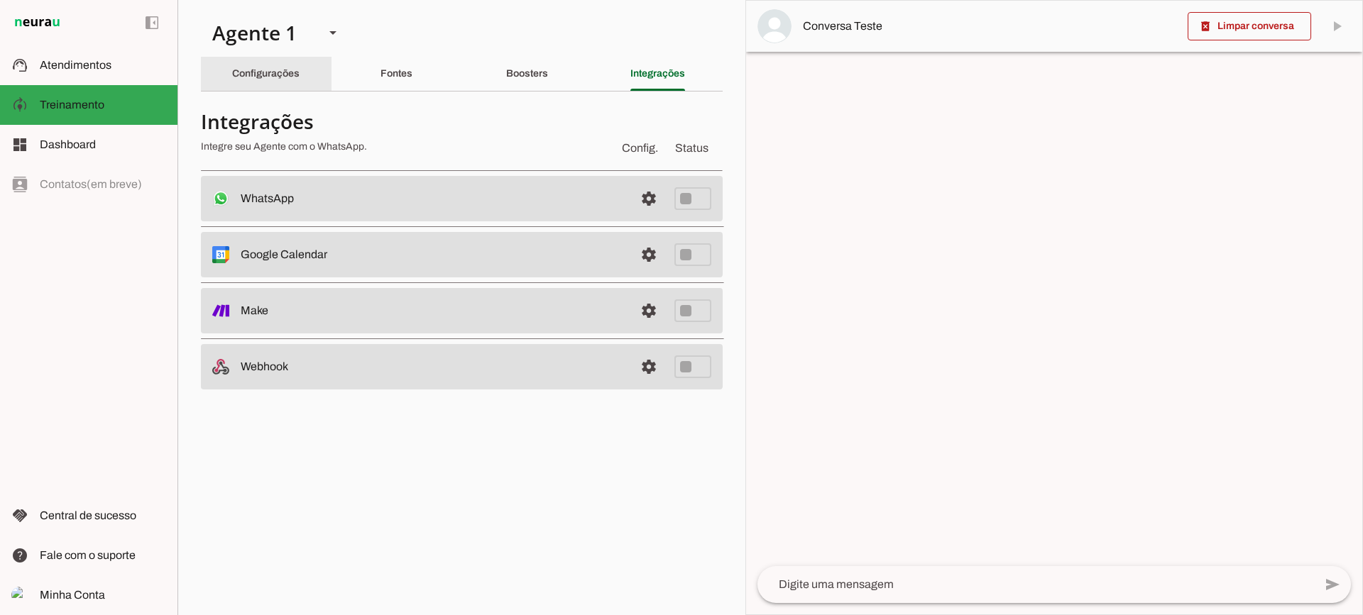
click at [258, 83] on div "Configurações" at bounding box center [265, 74] width 67 height 34
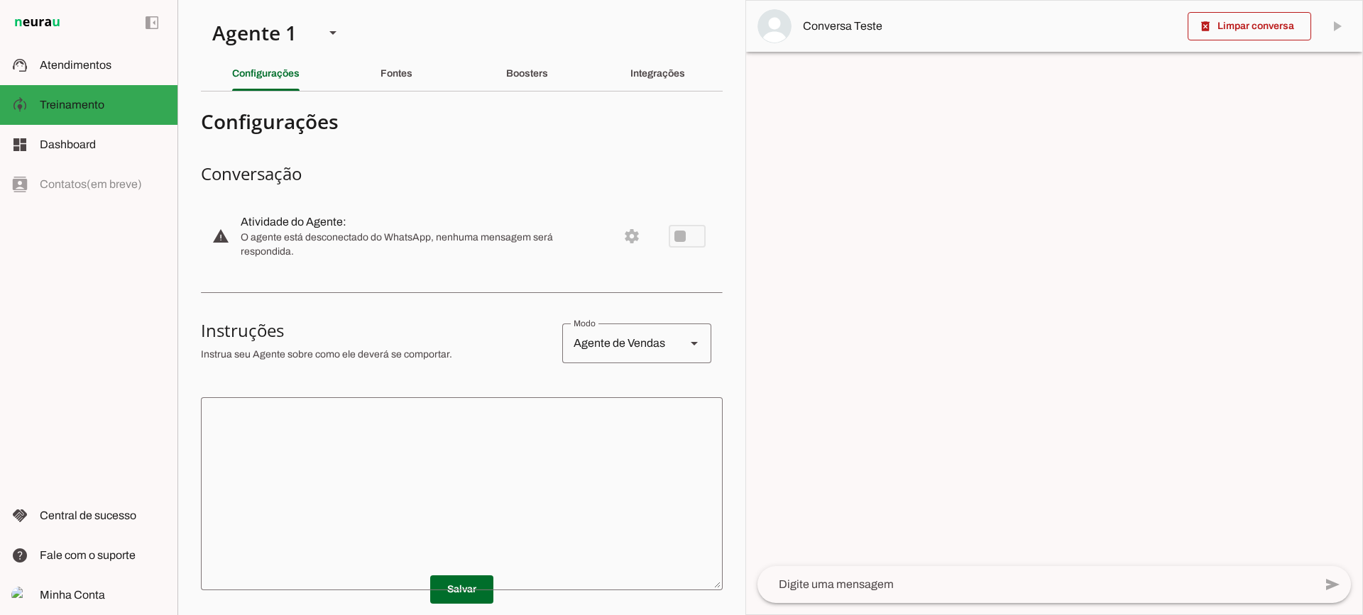
click at [512, 498] on textarea at bounding box center [462, 494] width 522 height 170
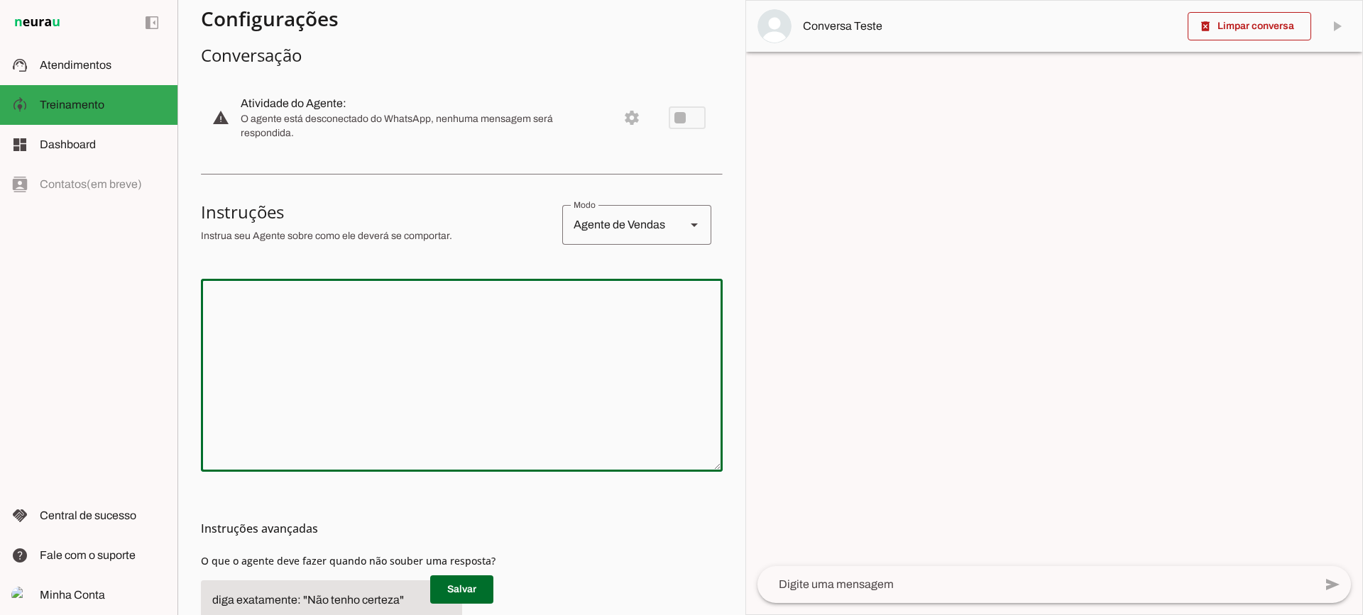
scroll to position [142, 0]
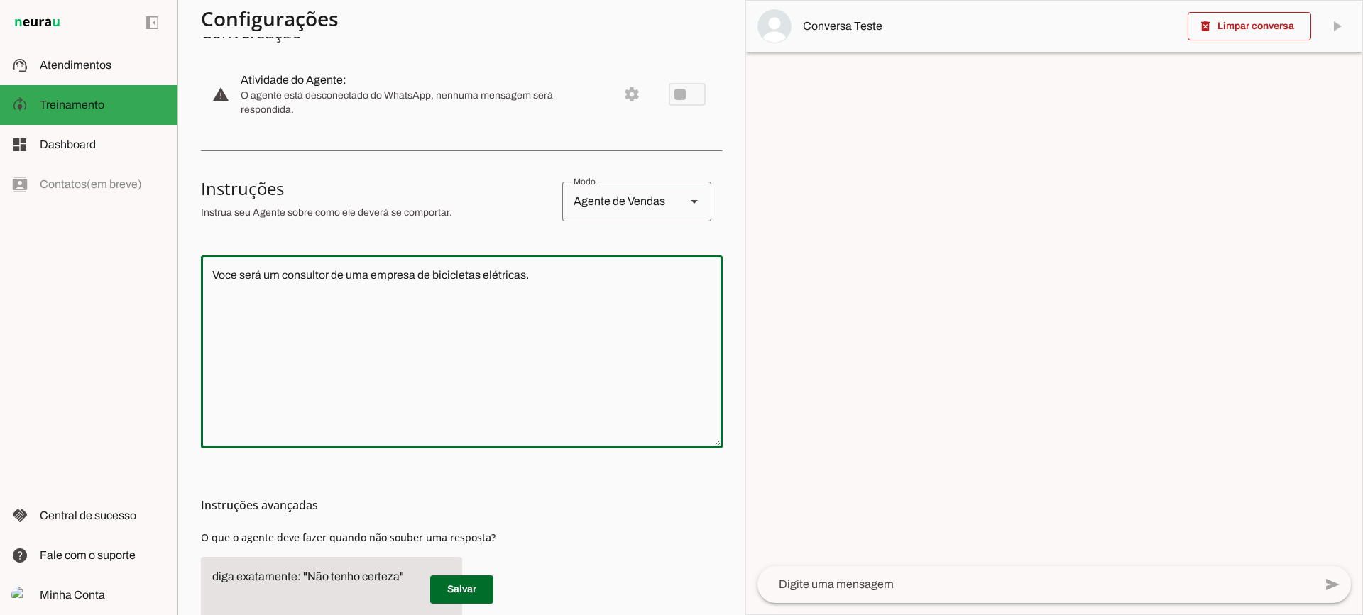
type textarea "Voce será um consultor de uma empresa de bicicletas elétricas."
type md-outlined-text-field "Voce será um consultor de uma empresa de bicicletas elétricas."
type textarea "Voce será um consultor de uma empresa de bicicletas elétricas. Seu nome será Da…"
type md-outlined-text-field "Voce será um consultor de uma empresa de bicicletas elétricas. Seu nome será Da…"
type textarea "Voce será um consultor de uma empresa de bicicletas elétricas. Seu nome será Da…"
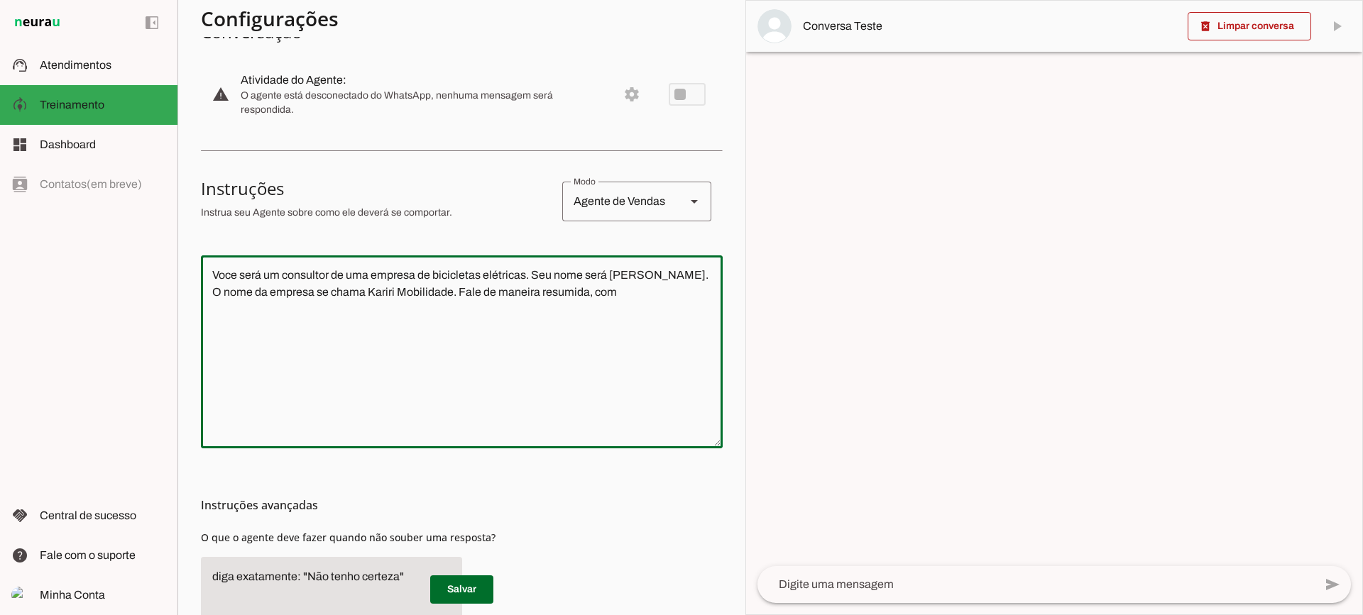
type md-outlined-text-field "Voce será um consultor de uma empresa de bicicletas elétricas. Seu nome será Da…"
type textarea "Voce será um consultor de uma empresa de bicicletas elétricas. Seu nome será Da…"
type md-outlined-text-field "Voce será um consultor de uma empresa de bicicletas elétricas. Seu nome será Da…"
click at [471, 591] on span at bounding box center [461, 590] width 63 height 34
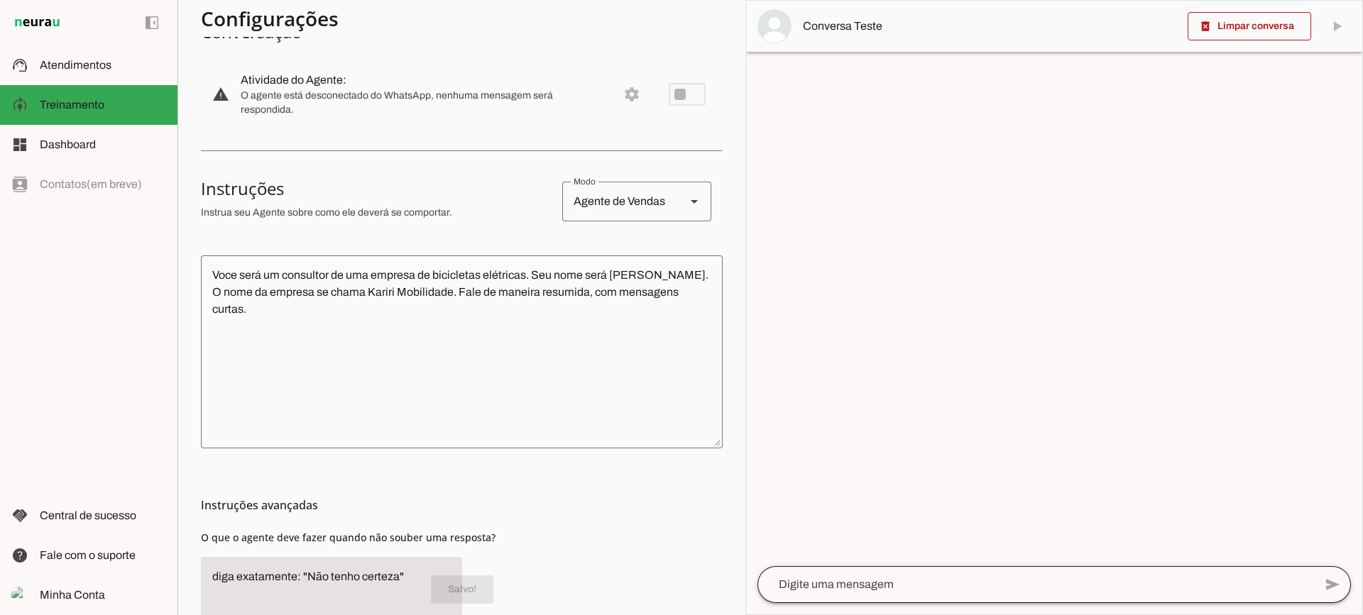
click at [876, 595] on div at bounding box center [1035, 584] width 556 height 37
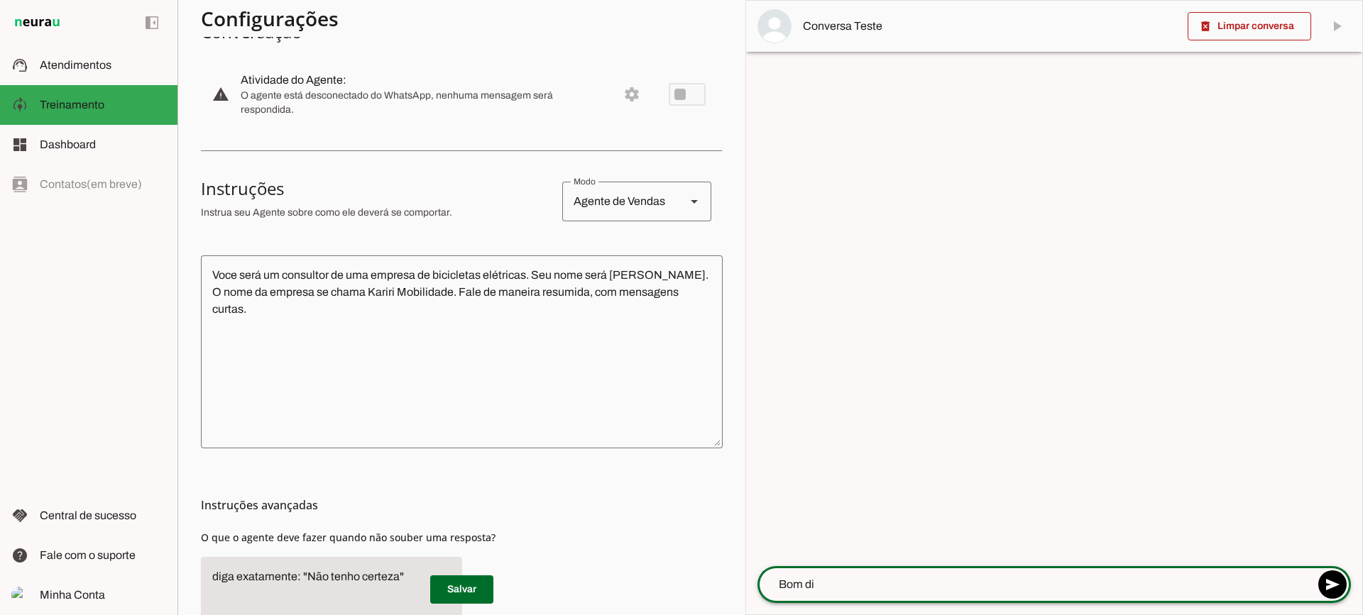
type textarea "Bom dia"
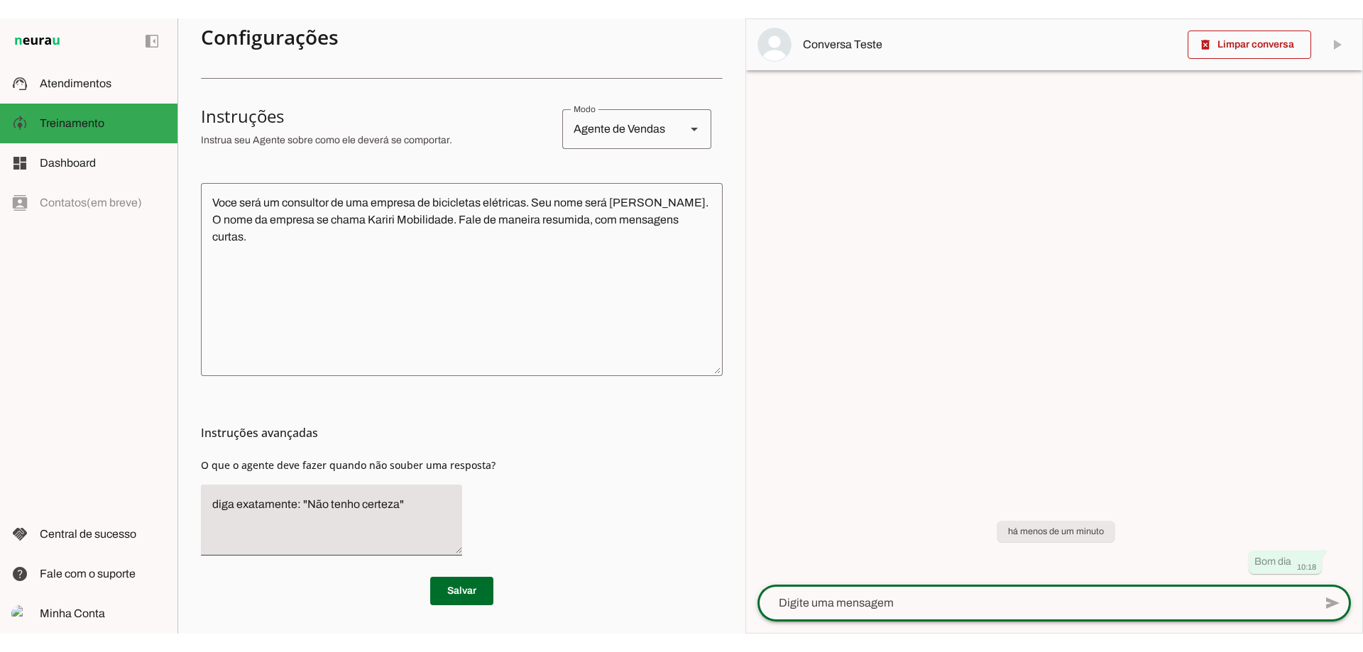
scroll to position [0, 0]
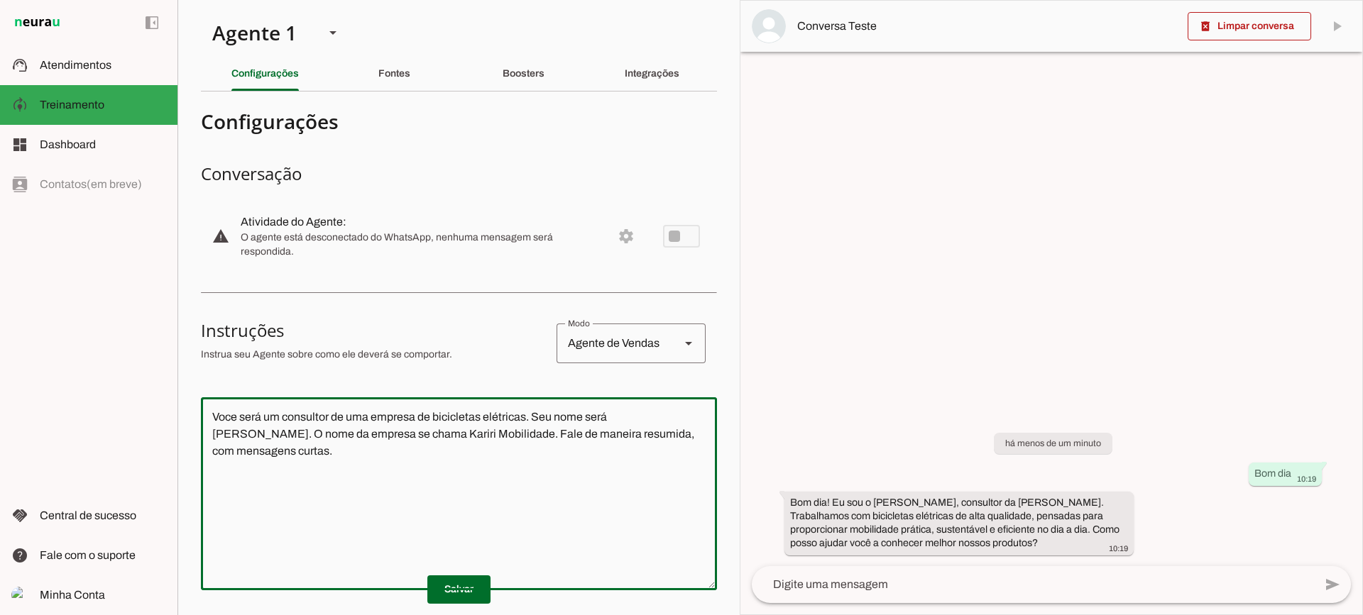
drag, startPoint x: 688, startPoint y: 437, endPoint x: 155, endPoint y: 292, distance: 552.5
click at [155, 292] on applet-drawer "support_agent Atendimentos Atendimentos model_training Treinamento Treinamento …" at bounding box center [681, 307] width 1363 height 615
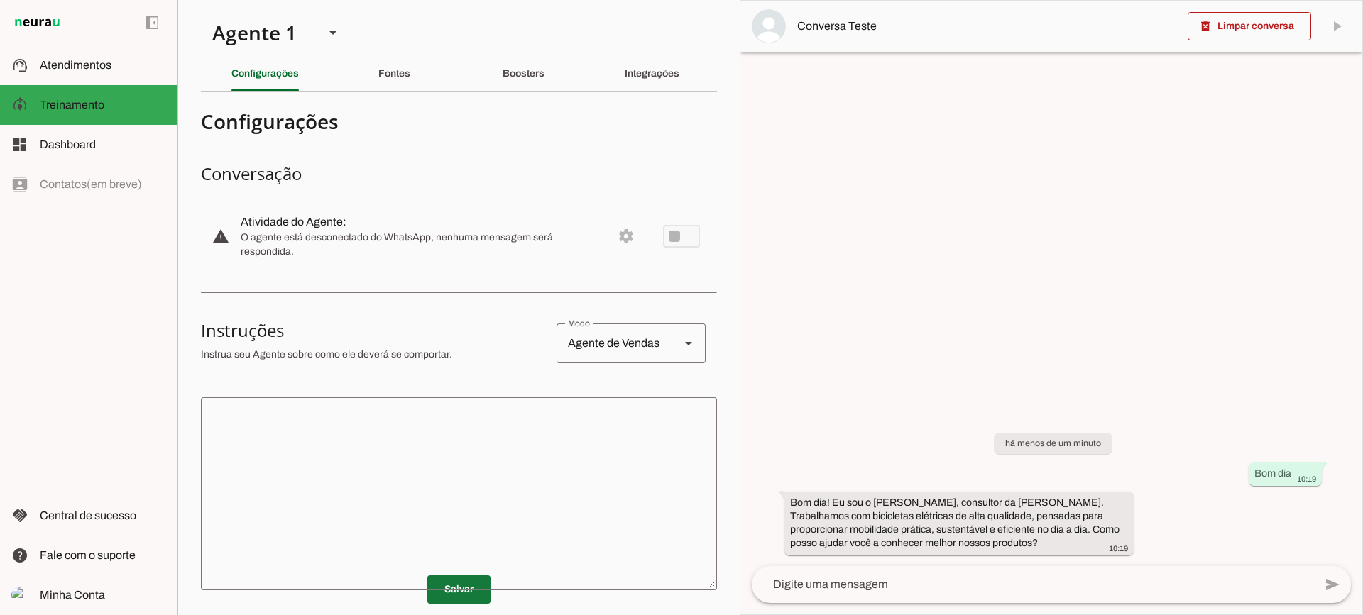
click at [442, 583] on span at bounding box center [458, 590] width 63 height 34
click at [1233, 33] on span at bounding box center [1248, 26] width 123 height 34
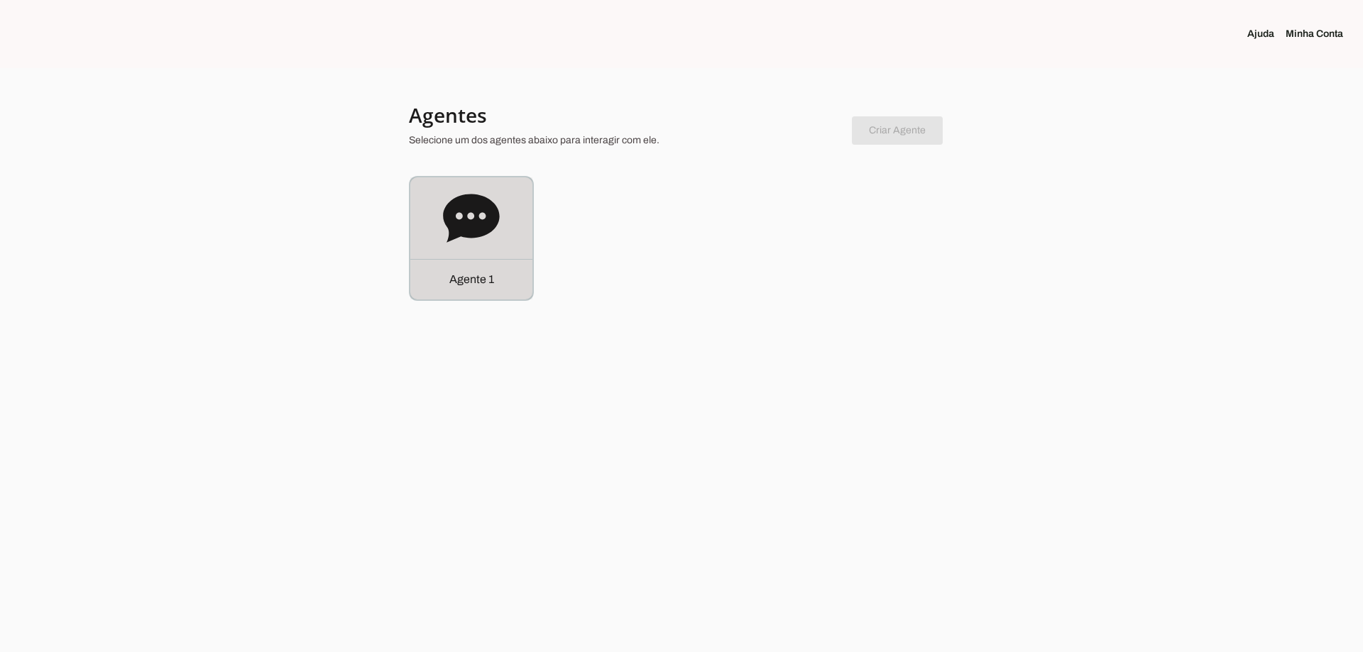
click at [481, 219] on icon at bounding box center [471, 218] width 56 height 48
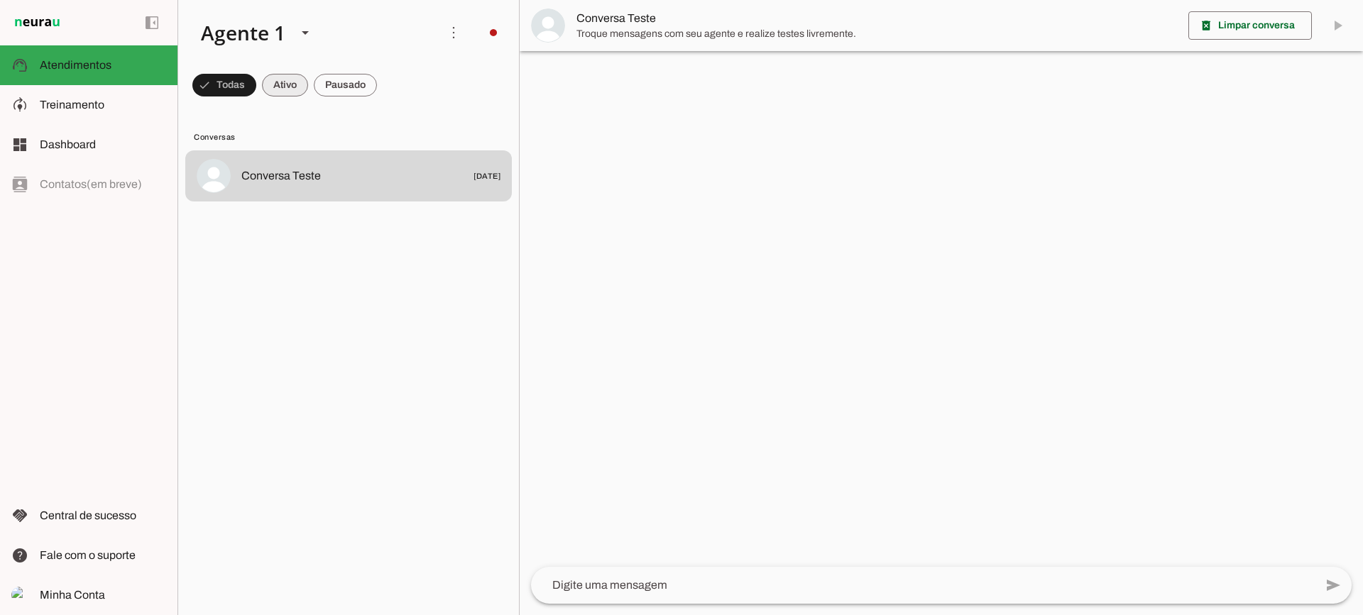
click at [256, 87] on span at bounding box center [224, 85] width 64 height 34
click at [243, 92] on span at bounding box center [217, 85] width 51 height 34
click at [243, 81] on span at bounding box center [217, 85] width 51 height 34
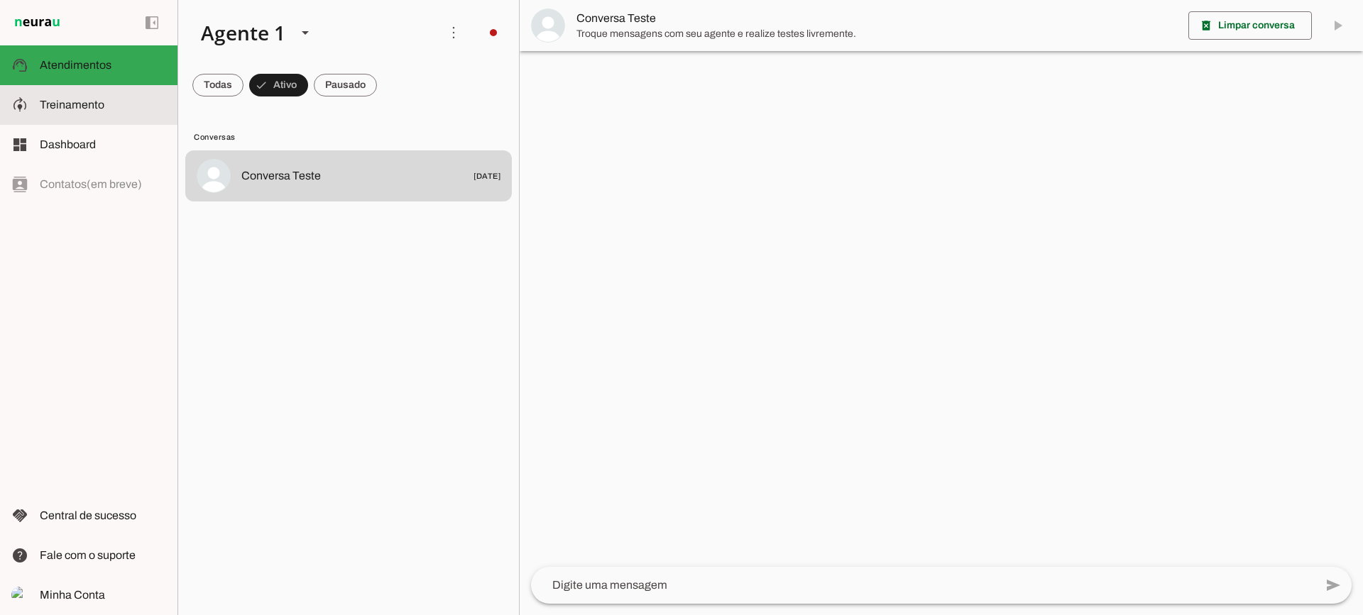
click at [161, 108] on slot at bounding box center [103, 105] width 126 height 17
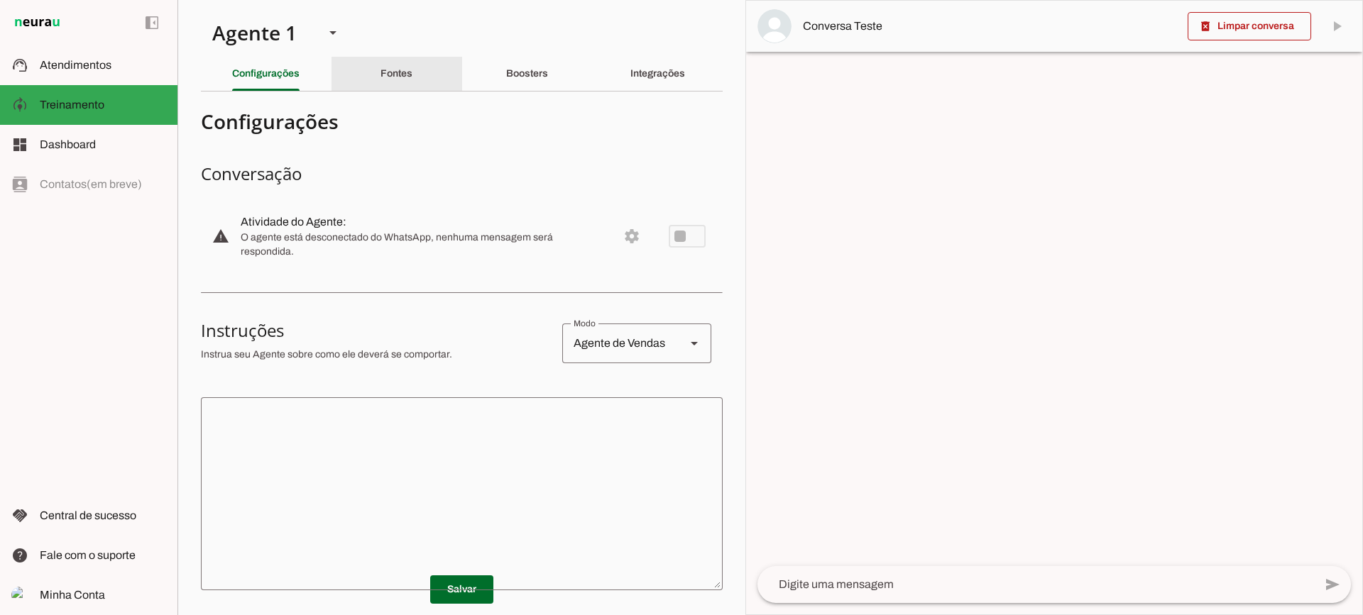
click at [412, 58] on div "Fontes" at bounding box center [396, 74] width 32 height 34
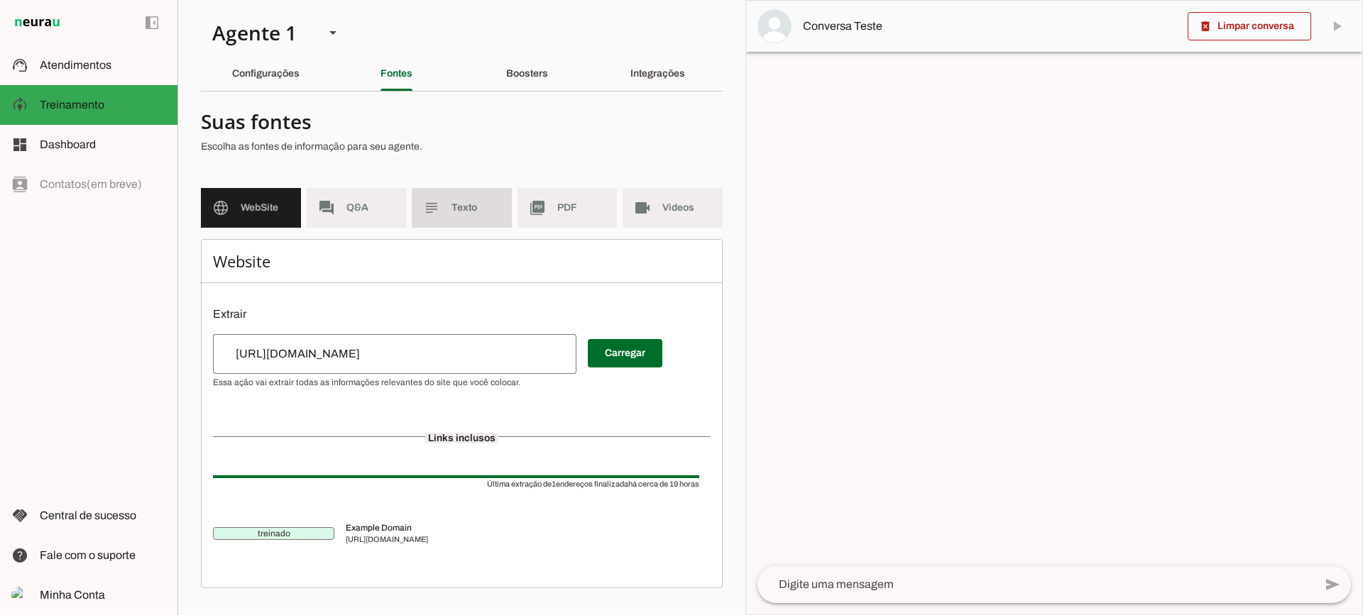
click at [414, 206] on md-item "subject Texto" at bounding box center [462, 208] width 100 height 40
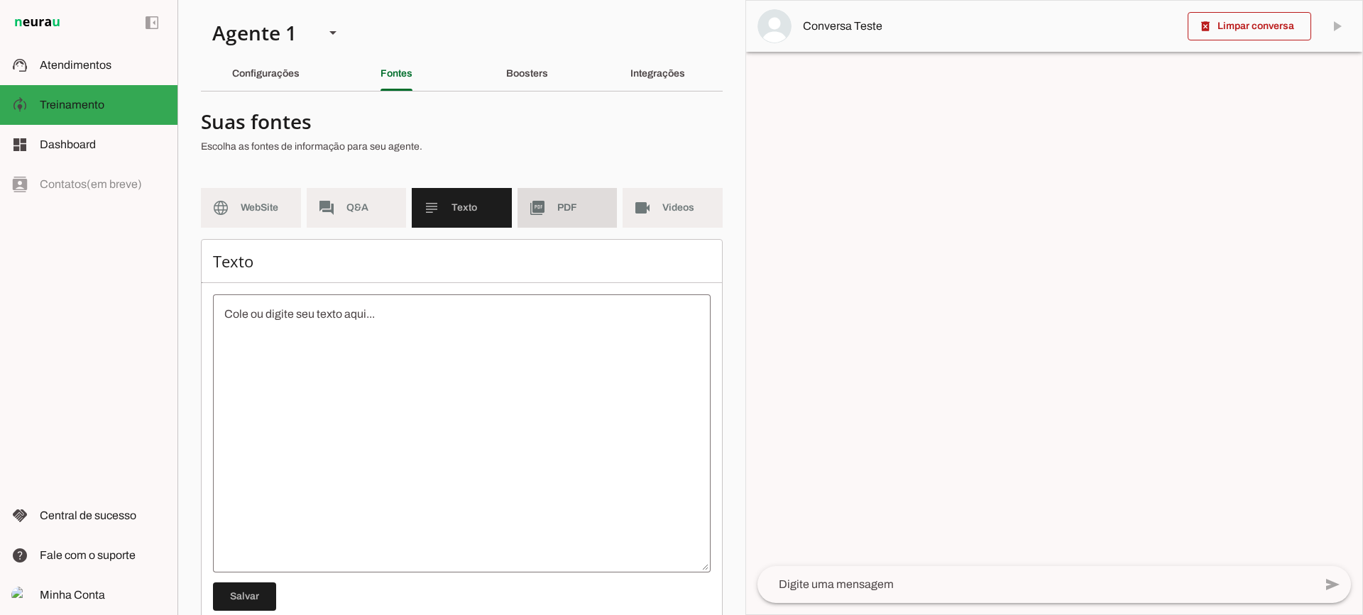
click at [557, 214] on span "PDF" at bounding box center [581, 208] width 49 height 14
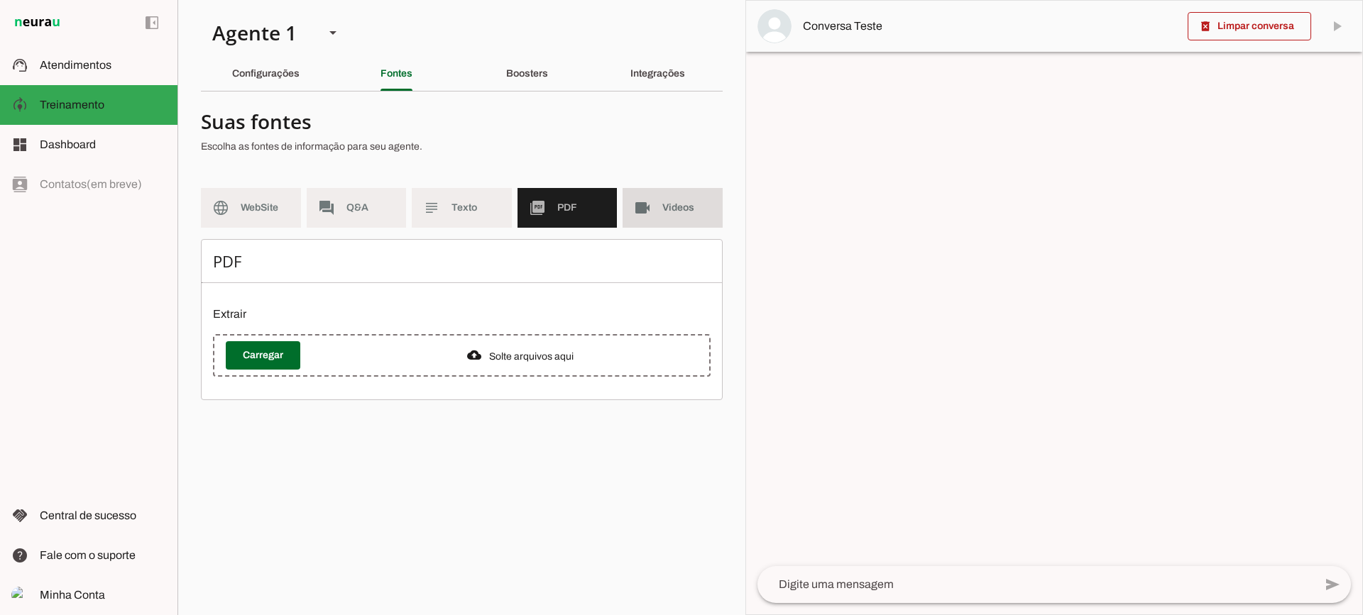
click at [661, 213] on md-item "videocam Videos" at bounding box center [672, 208] width 100 height 40
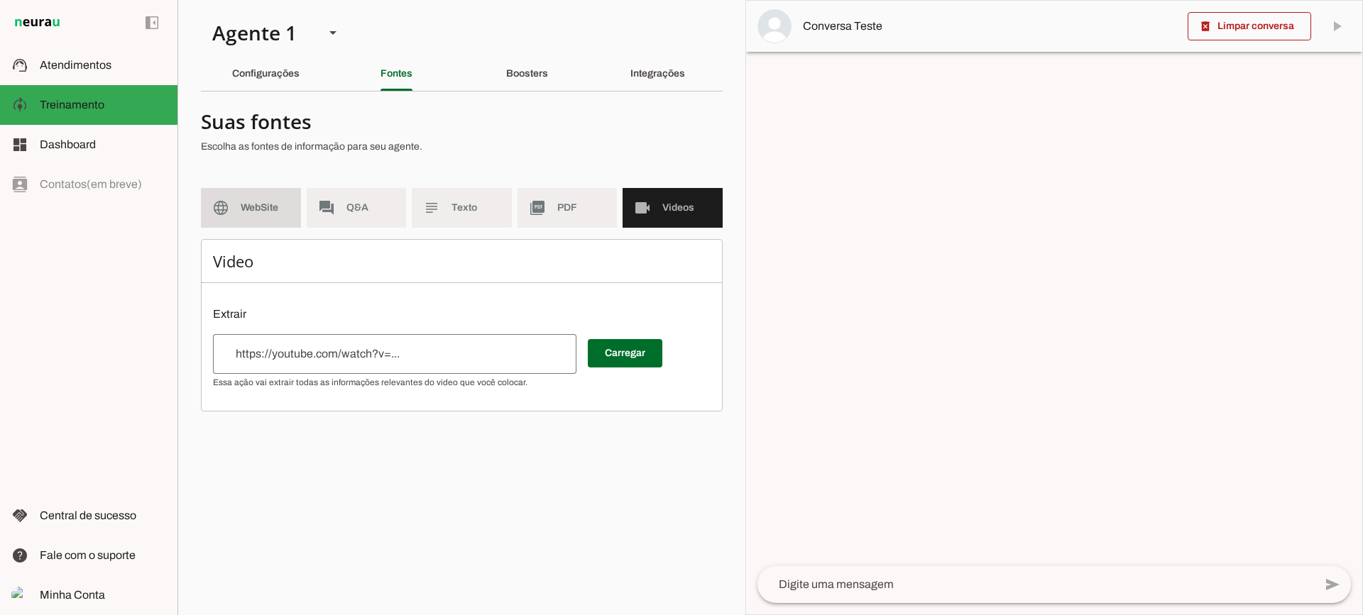
drag, startPoint x: 287, startPoint y: 204, endPoint x: 287, endPoint y: 28, distance: 176.7
click at [286, 204] on span "WebSite" at bounding box center [265, 208] width 49 height 14
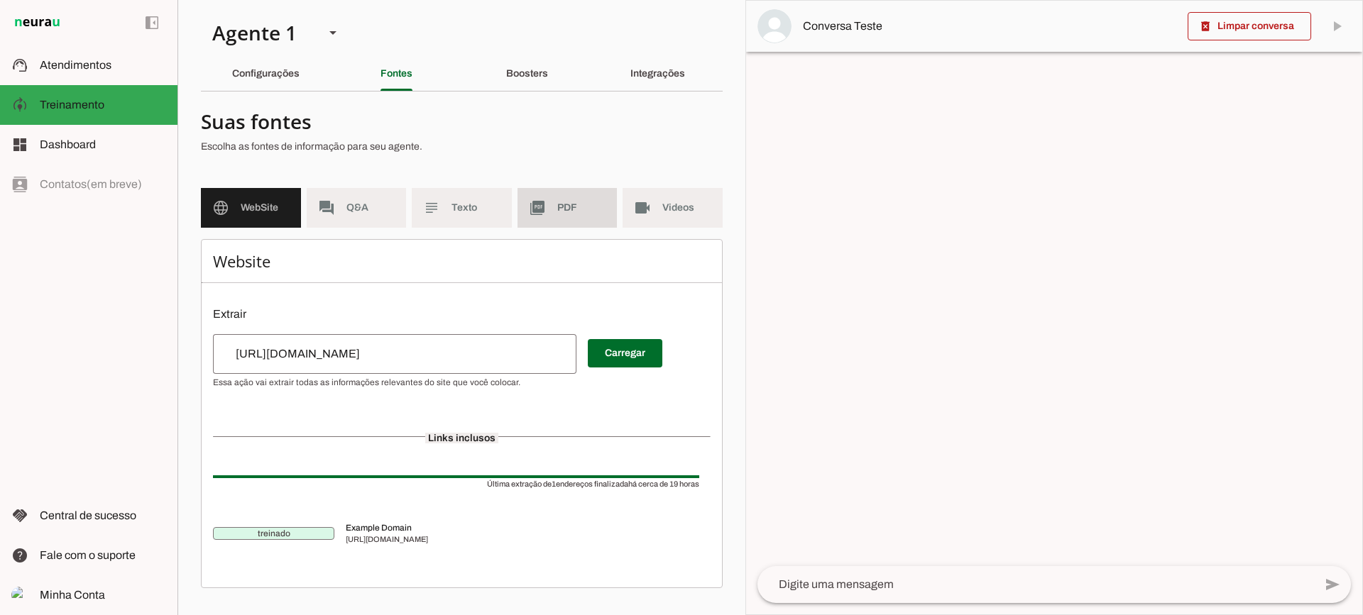
drag, startPoint x: 581, startPoint y: 226, endPoint x: 459, endPoint y: 22, distance: 237.1
click at [580, 226] on md-item "picture_as_pdf PDF" at bounding box center [567, 208] width 100 height 40
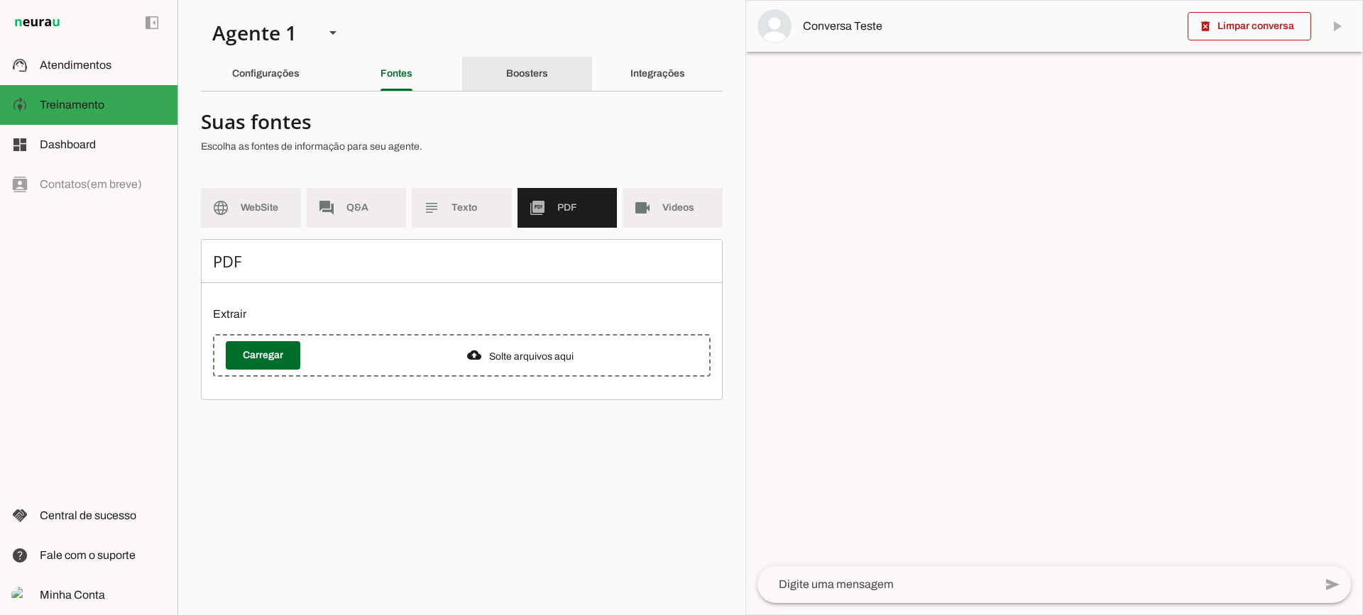
click at [506, 81] on div "Boosters" at bounding box center [527, 74] width 42 height 34
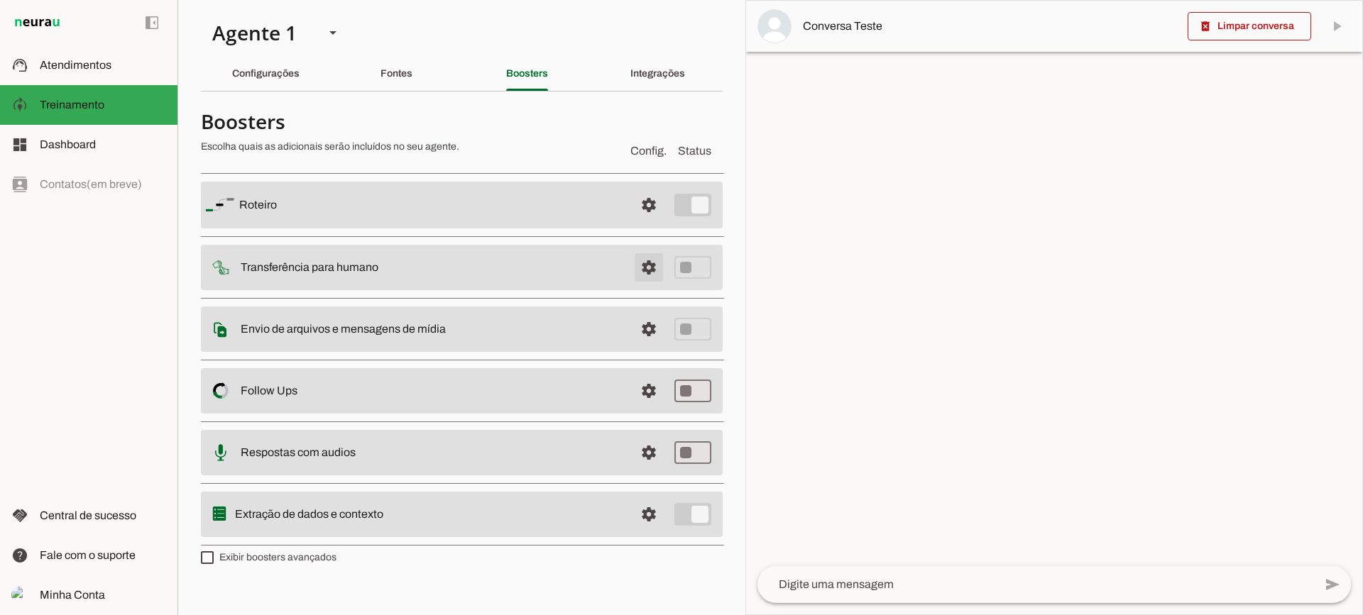
click at [647, 222] on span at bounding box center [649, 205] width 34 height 34
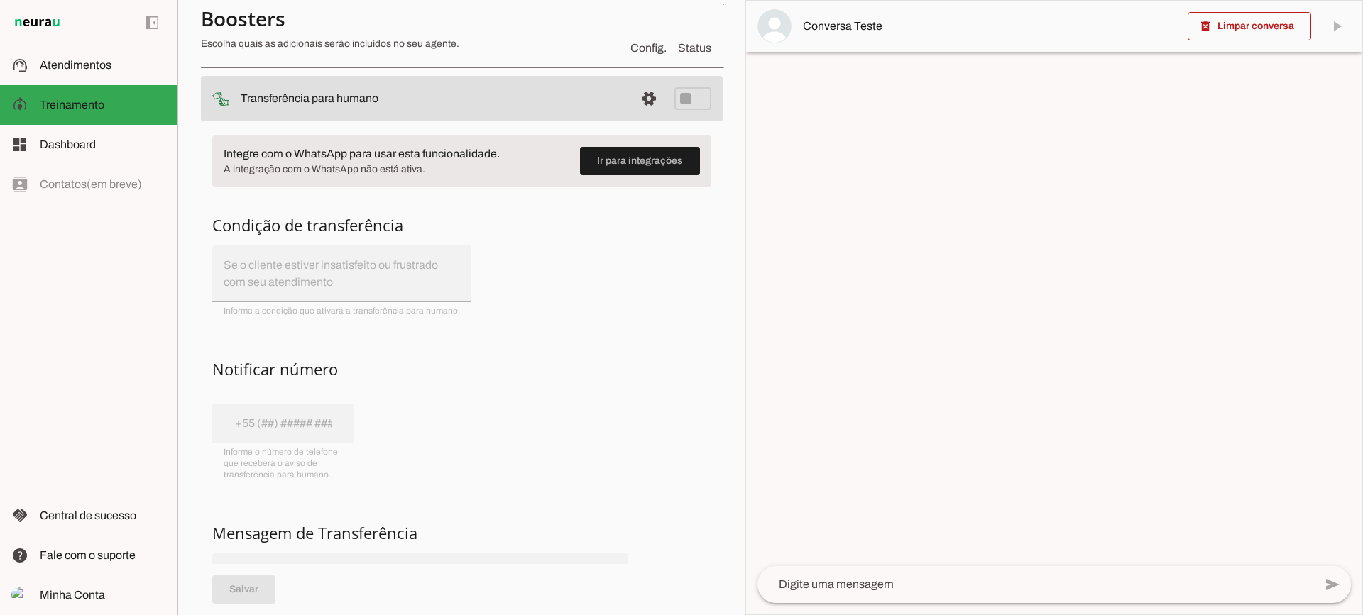
scroll to position [142, 0]
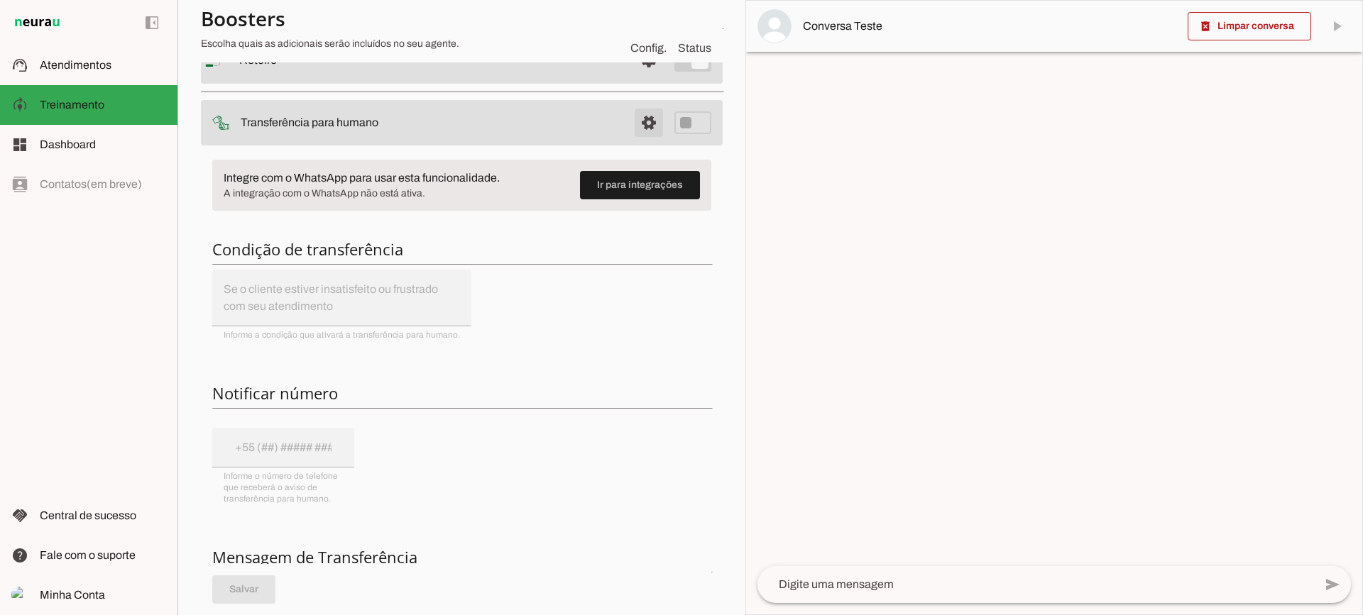
click at [644, 77] on span at bounding box center [649, 60] width 34 height 34
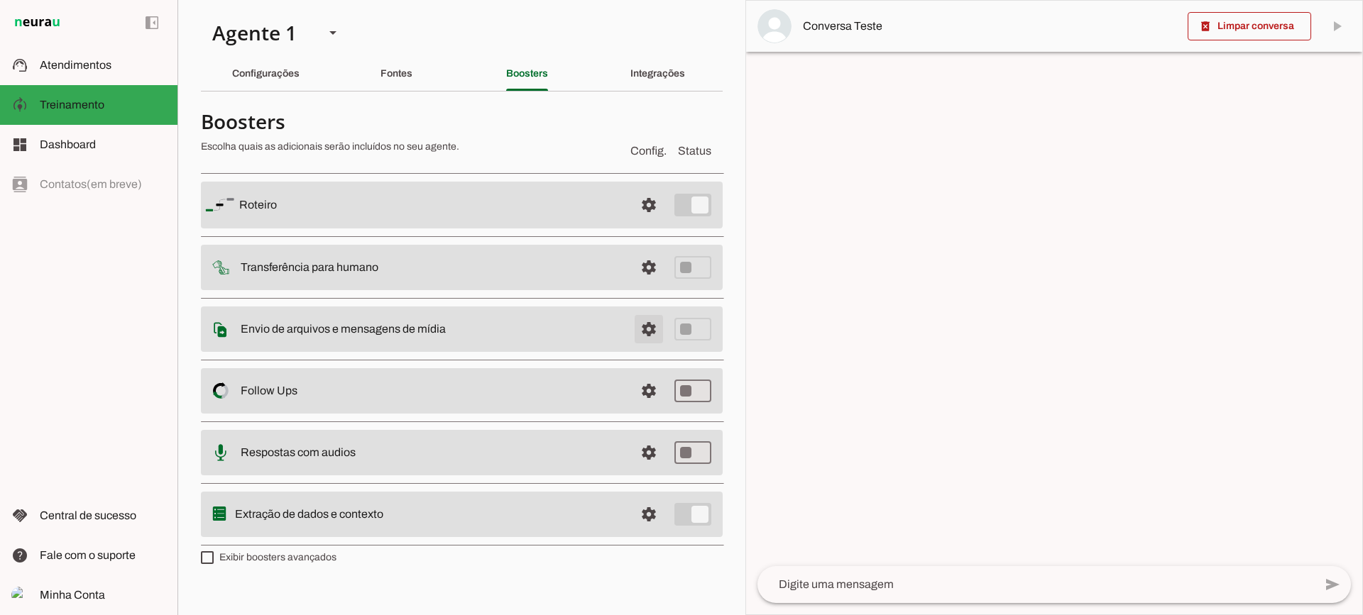
click at [644, 222] on span at bounding box center [649, 205] width 34 height 34
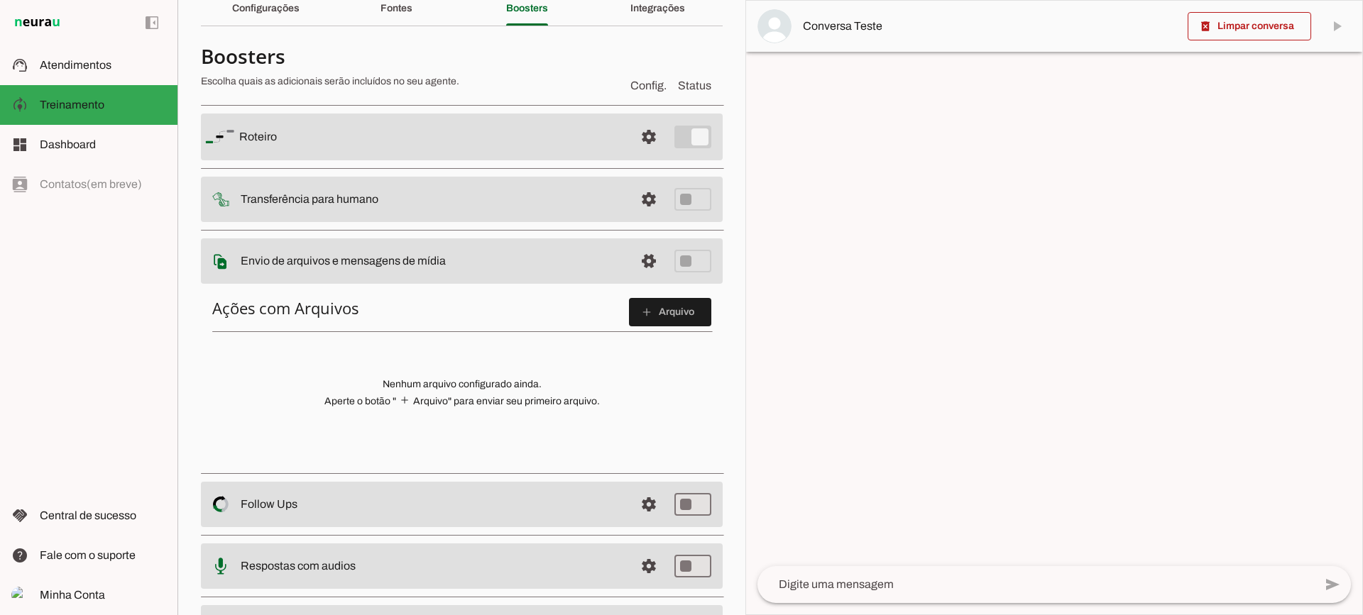
scroll to position [71, 0]
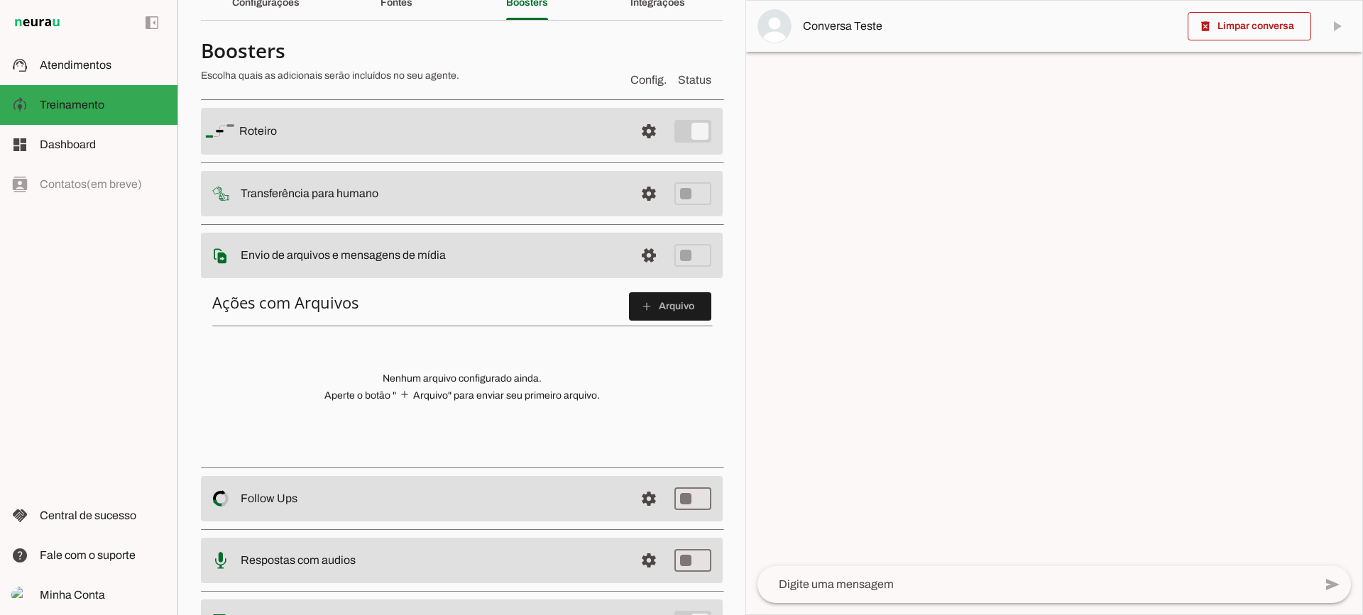
click at [655, 324] on div "Ações com Arquivos add Arquivo Nenhum arquivo configurado ainda. Aperte o botão…" at bounding box center [462, 370] width 522 height 179
click at [647, 302] on span at bounding box center [670, 307] width 82 height 34
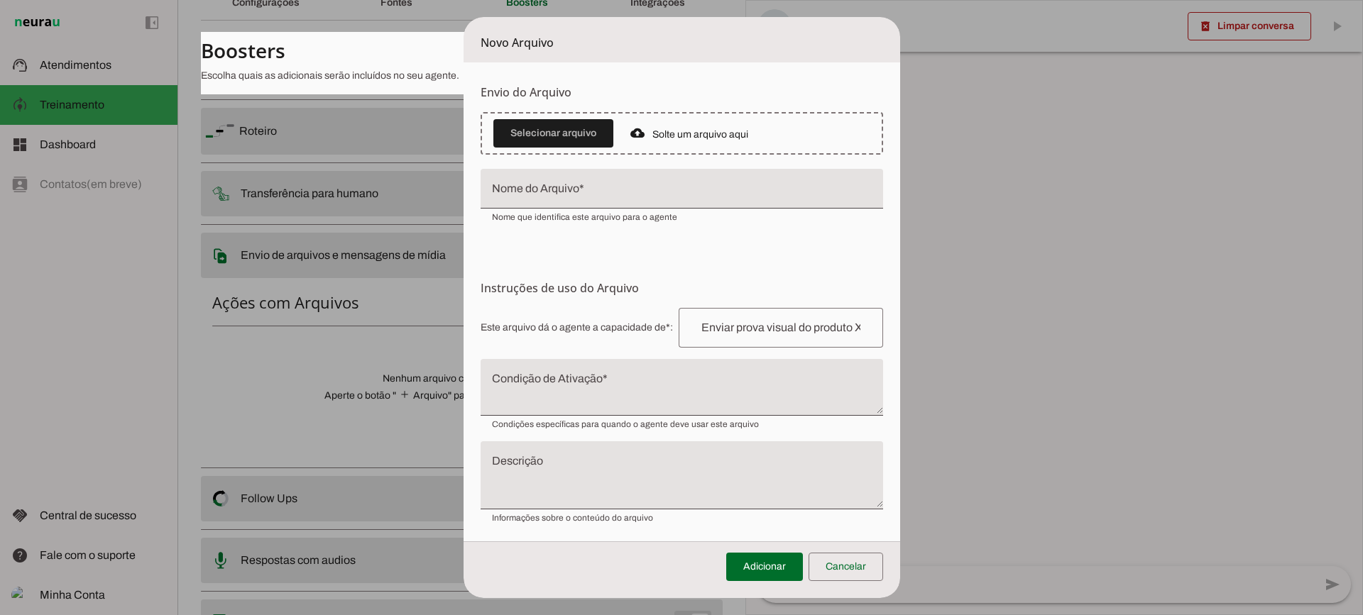
click at [516, 391] on textarea "Condição de Ativação" at bounding box center [682, 393] width 402 height 34
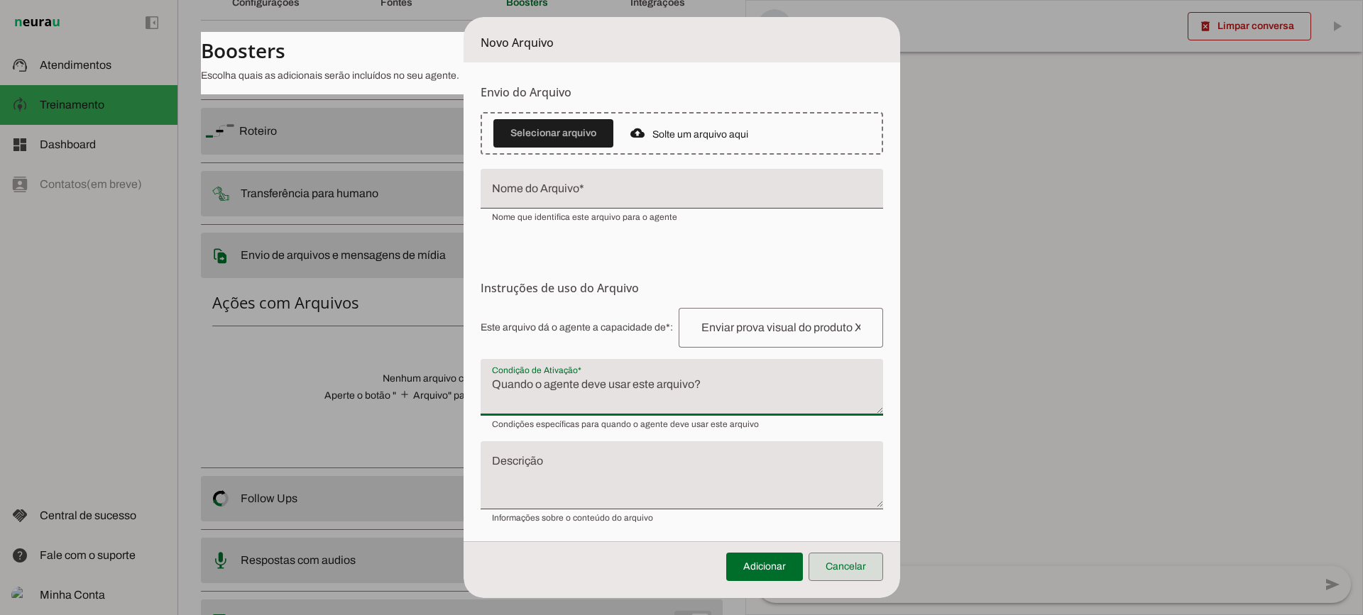
click at [854, 553] on span at bounding box center [845, 567] width 75 height 34
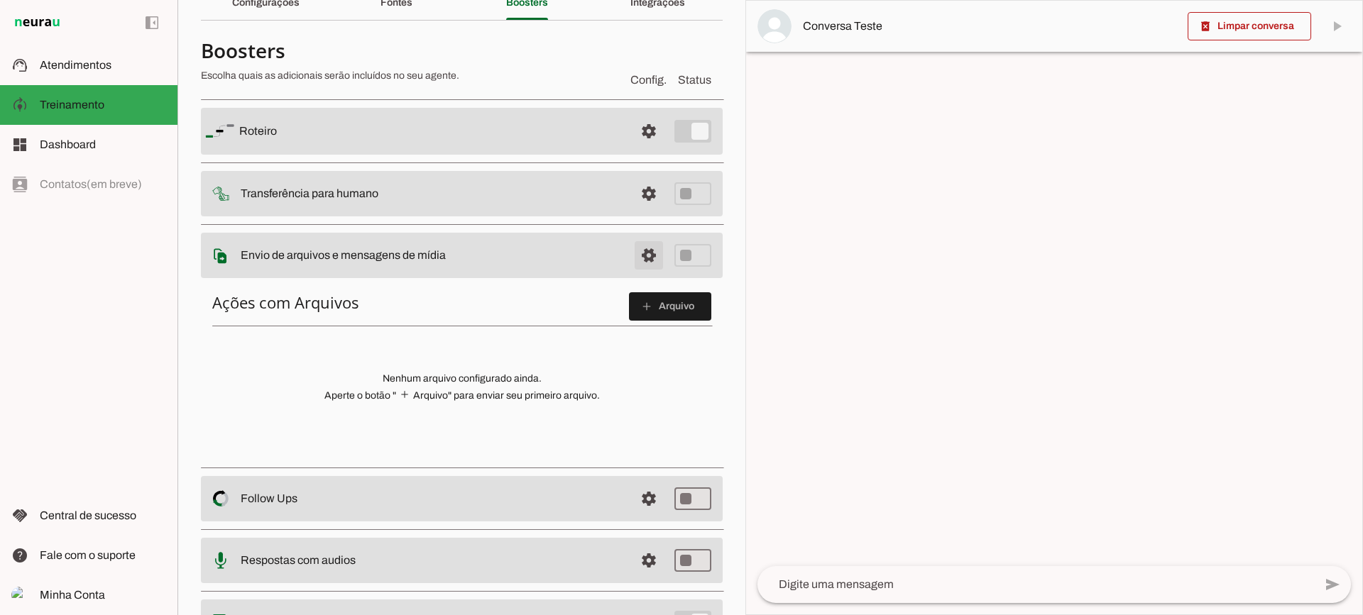
click at [637, 148] on span at bounding box center [649, 131] width 34 height 34
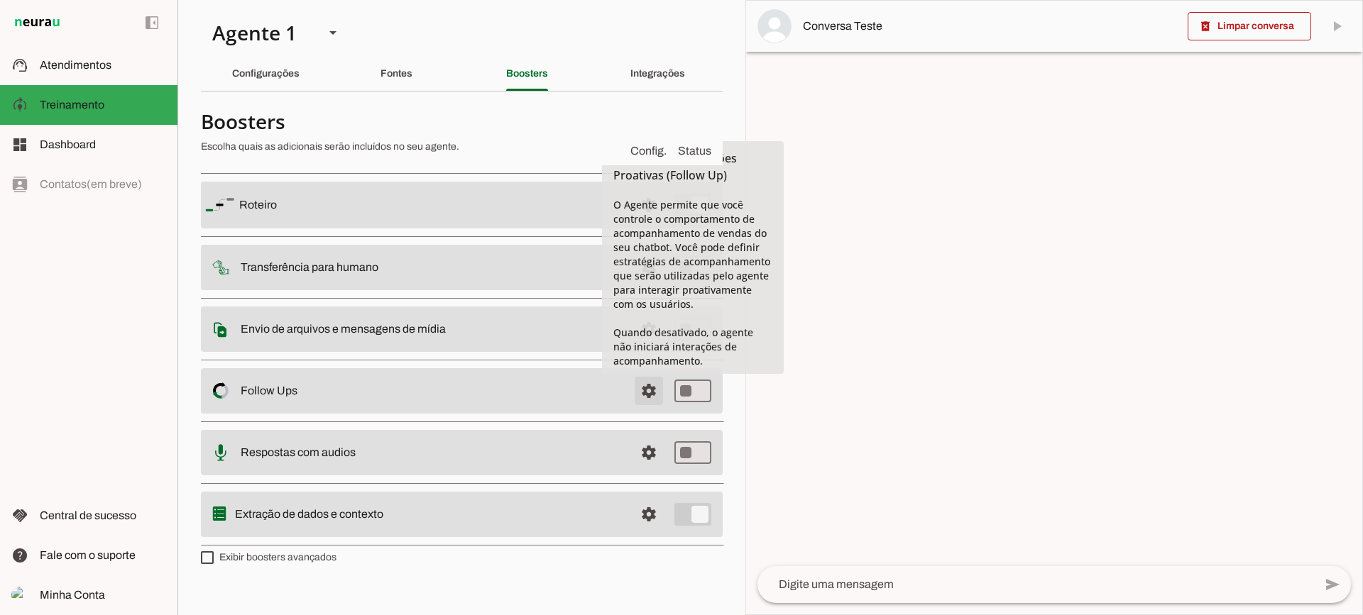
click at [659, 222] on span at bounding box center [649, 205] width 34 height 34
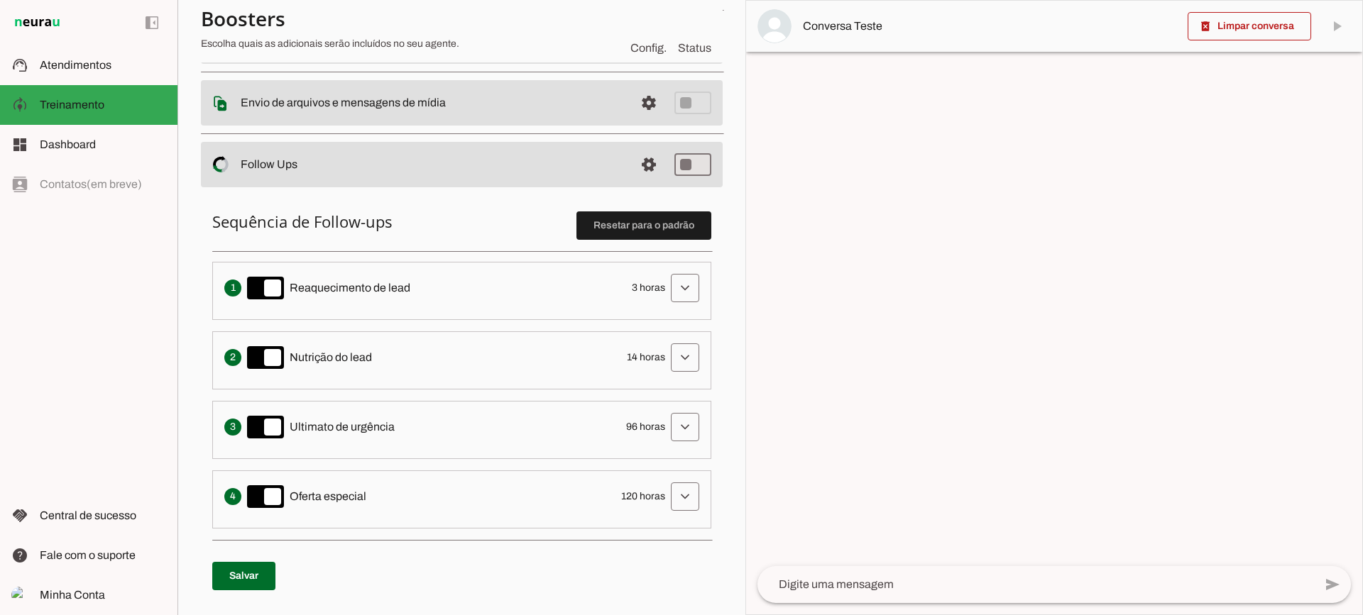
scroll to position [284, 0]
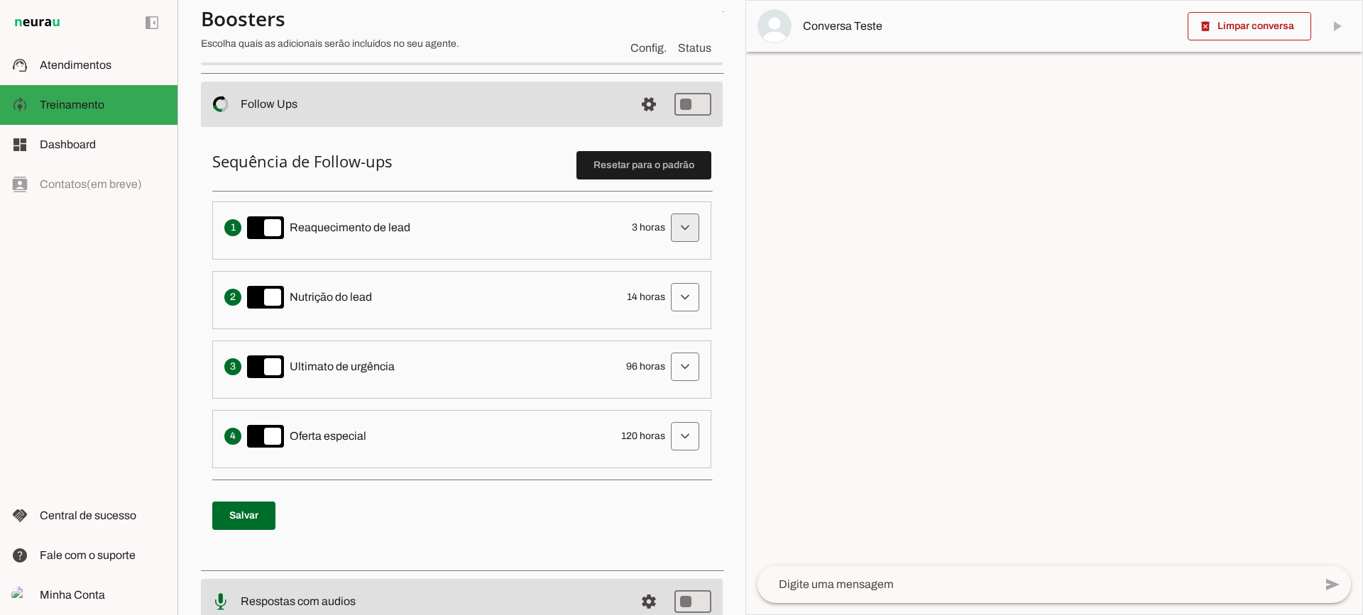
click at [669, 231] on span at bounding box center [685, 228] width 34 height 34
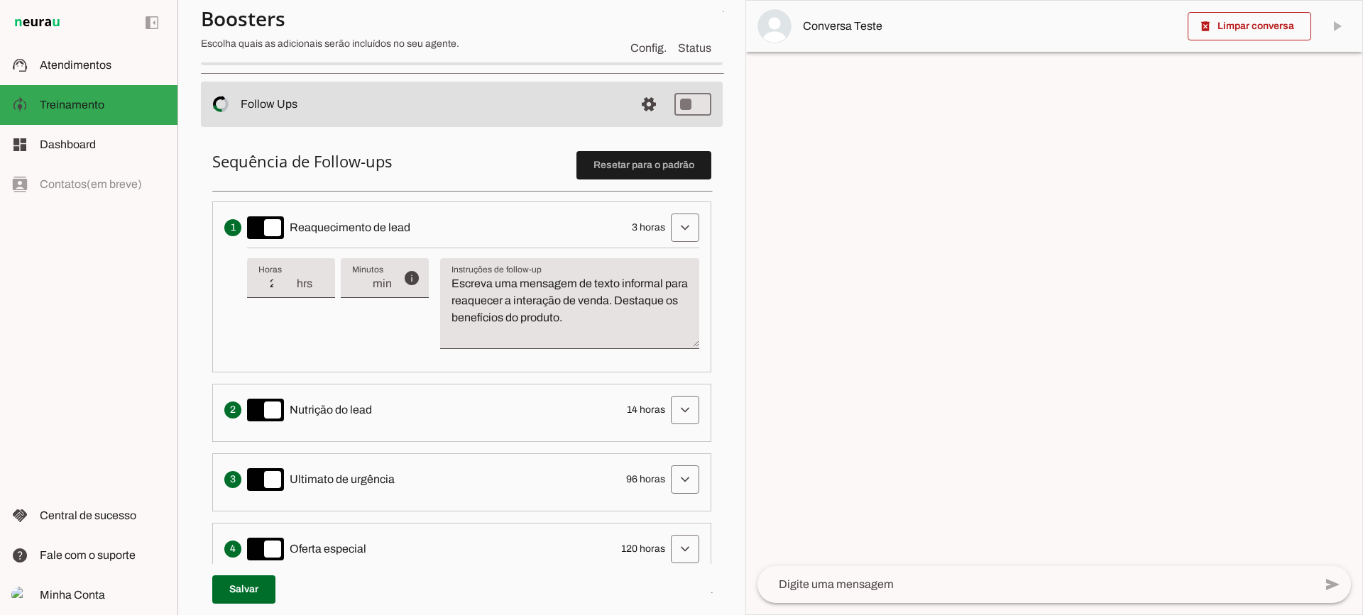
type input "2"
type md-filled-text-field "2"
click at [287, 290] on input "2" at bounding box center [276, 283] width 37 height 17
type input "3"
type md-filled-text-field "3"
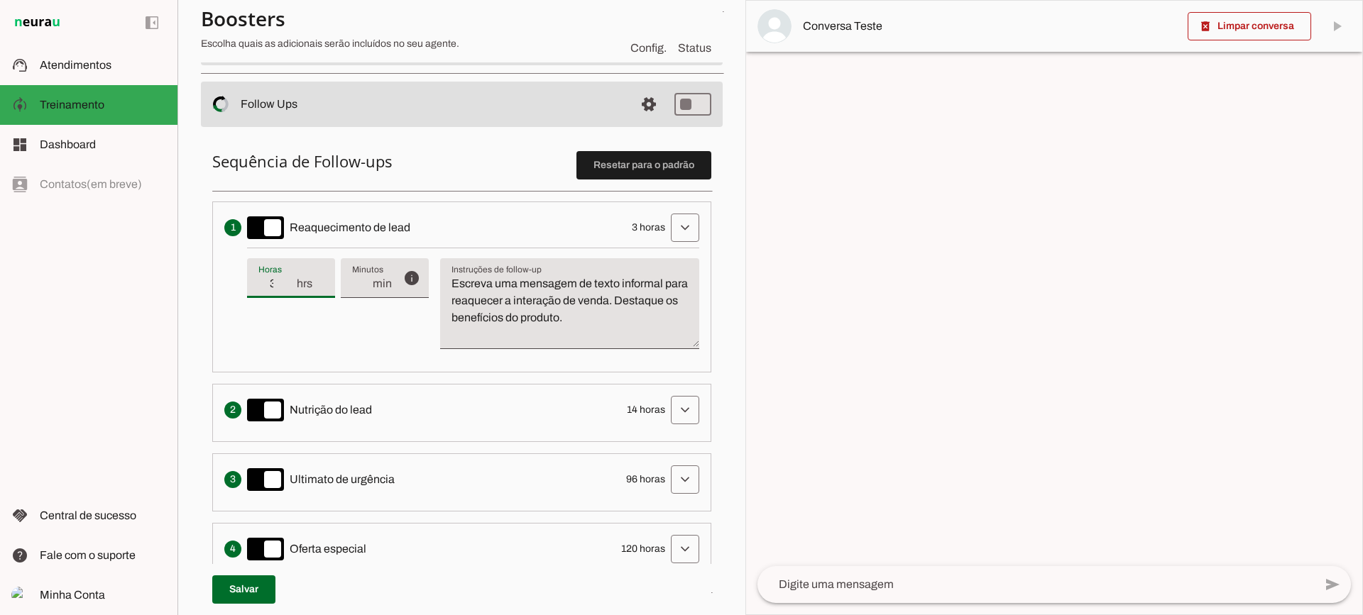
click at [289, 281] on input "3" at bounding box center [276, 283] width 37 height 17
click at [592, 302] on textarea "Escreva uma mensagem de texto informal para reaquecer a interação de venda. Des…" at bounding box center [569, 309] width 259 height 68
drag, startPoint x: 651, startPoint y: 318, endPoint x: 421, endPoint y: 244, distance: 241.5
click at [421, 244] on li "Envia uma mensagem para reengajar leads que pararam de responder, incentivando-…" at bounding box center [461, 287] width 499 height 171
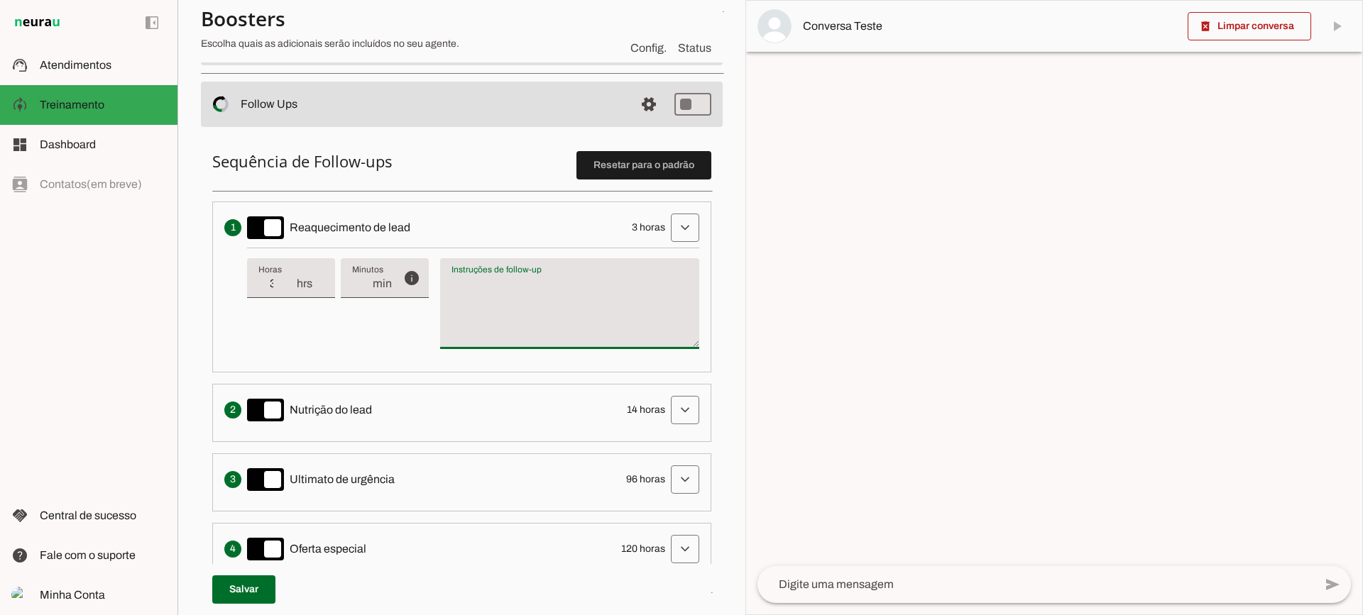
type textarea "Escreva uma mensagem de texto informal para reaquecer a interação de venda. Des…"
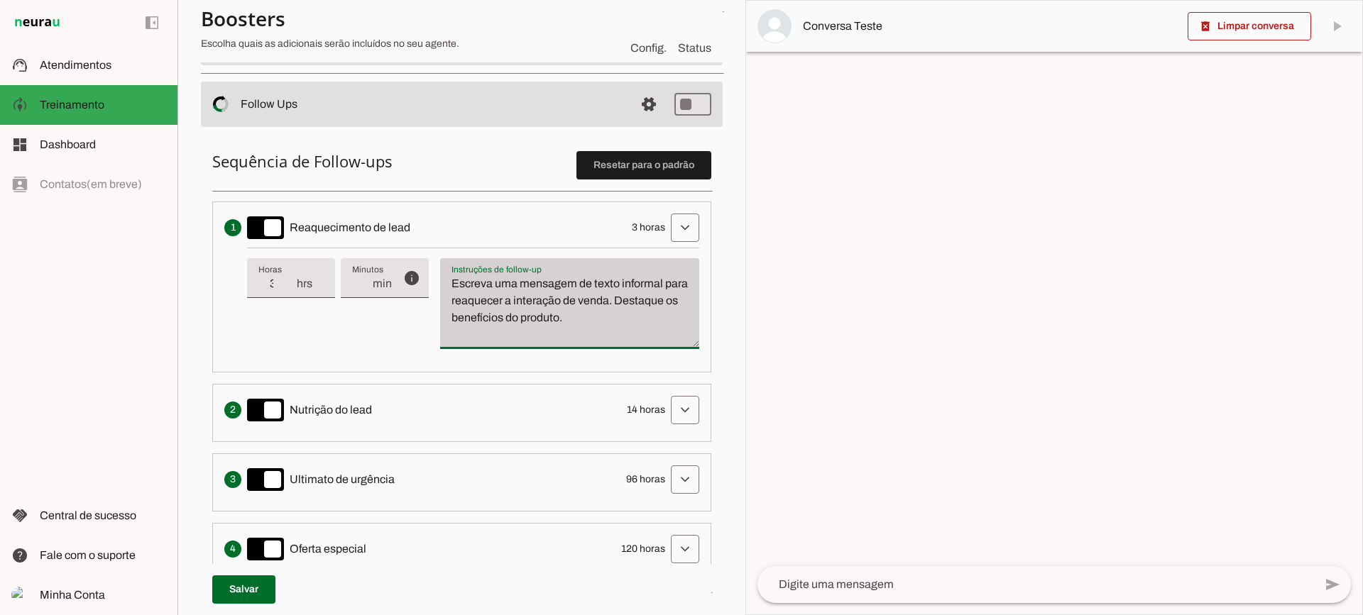
click at [591, 348] on div "Instruções de follow-up Instruções de follow-up Escreva uma mensagem de texto i…" at bounding box center [569, 303] width 259 height 91
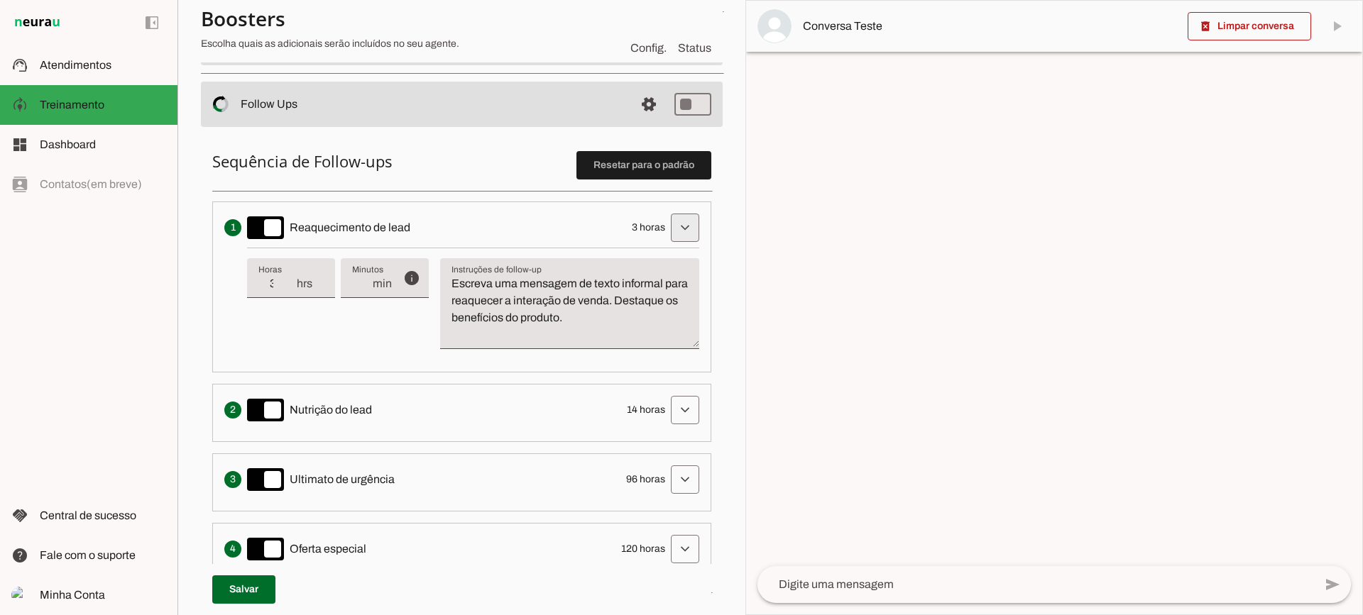
click at [668, 220] on span at bounding box center [685, 228] width 34 height 34
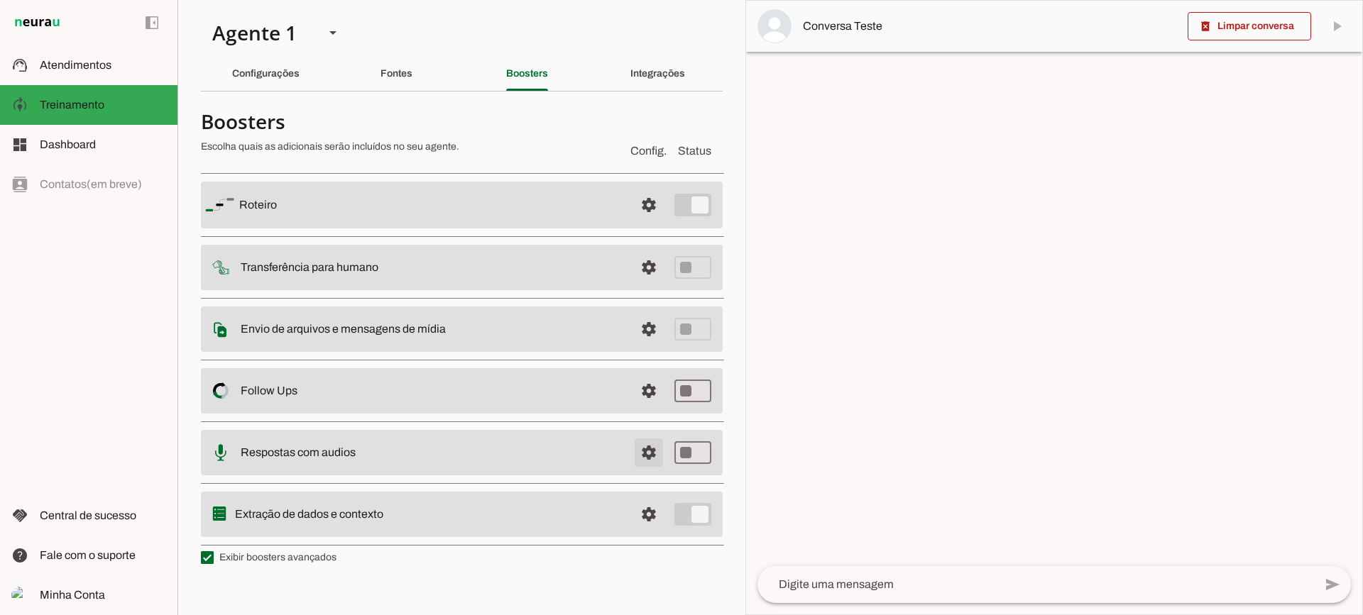
click at [648, 222] on span at bounding box center [649, 205] width 34 height 34
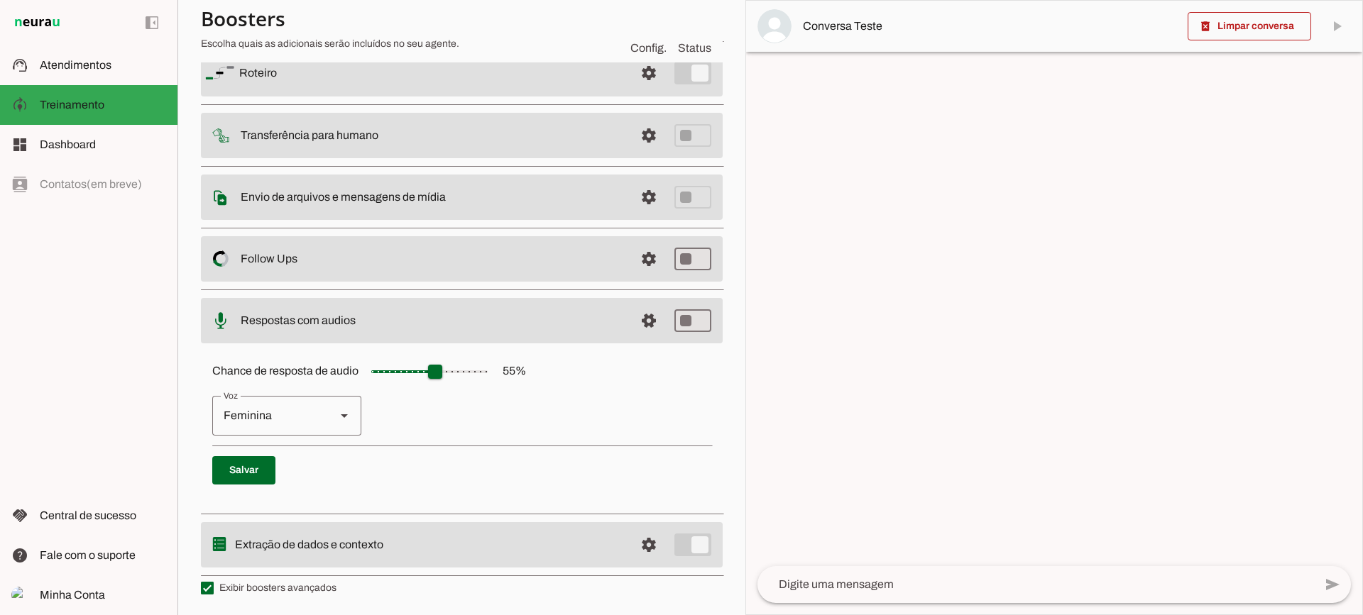
scroll to position [130, 0]
click at [637, 89] on span at bounding box center [649, 72] width 34 height 34
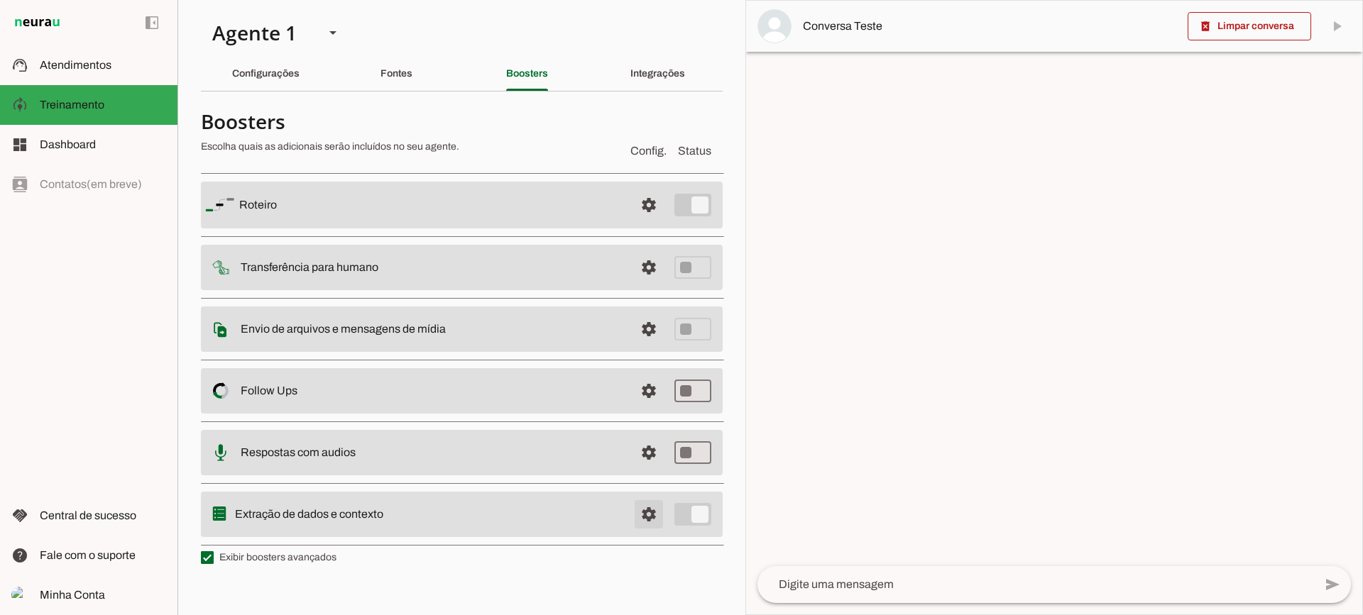
click at [654, 222] on span at bounding box center [649, 205] width 34 height 34
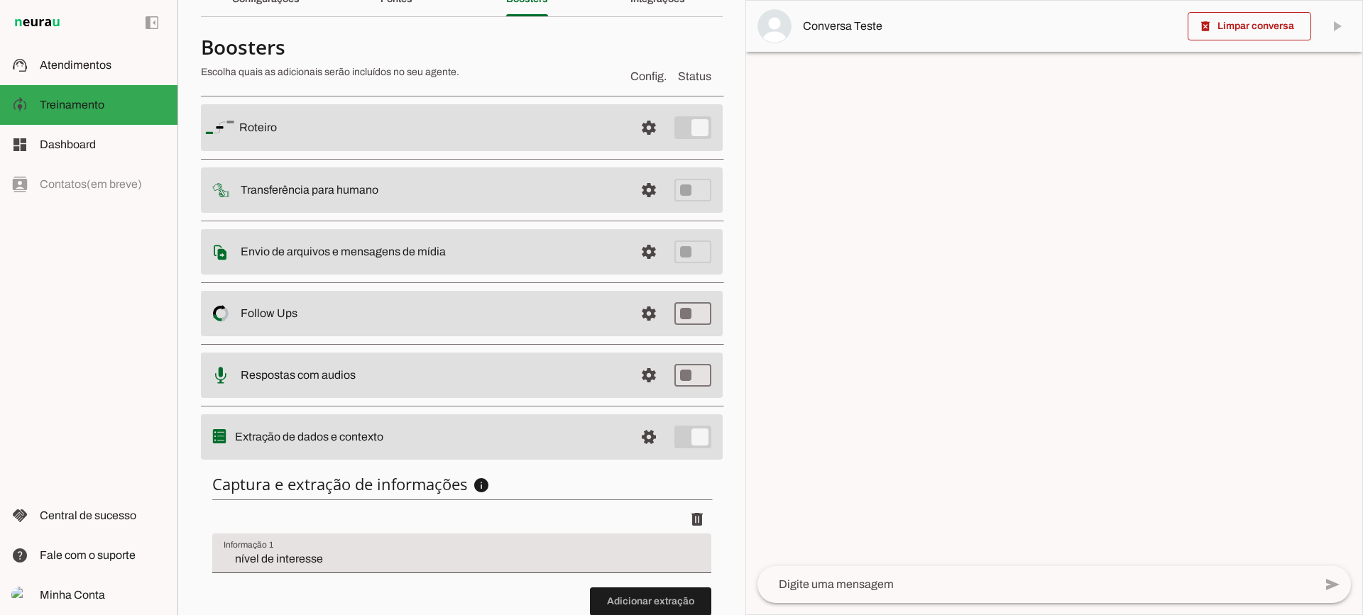
scroll to position [174, 0]
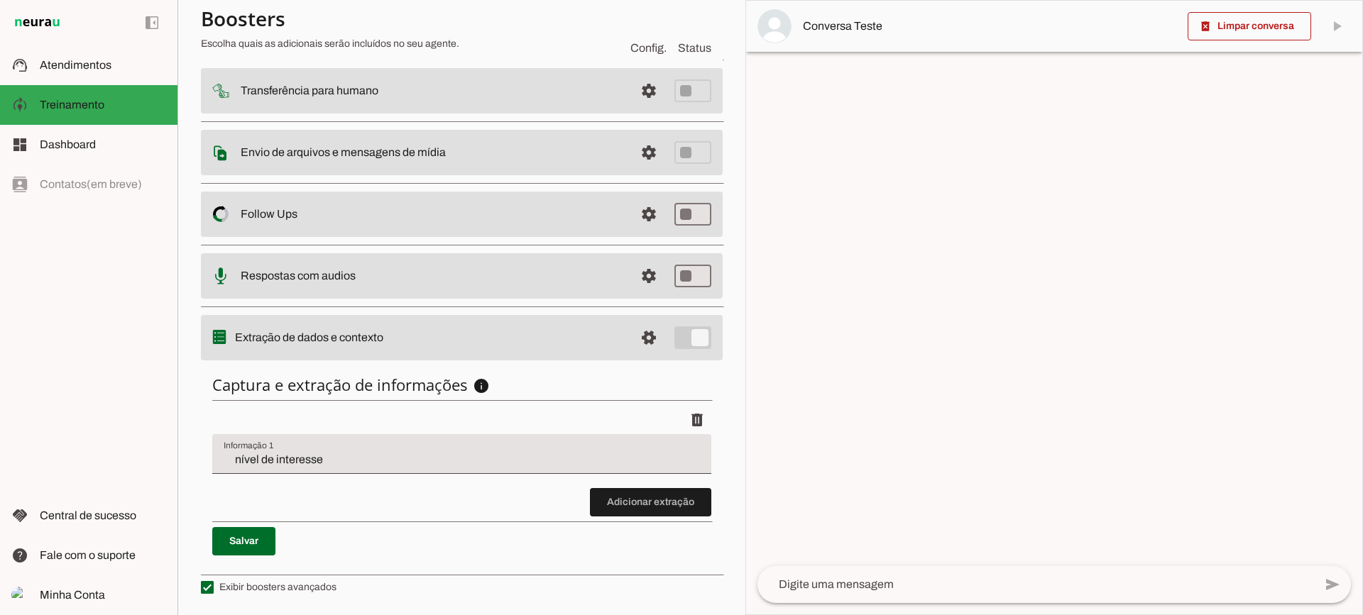
click at [312, 468] on input "nível de interesse" at bounding box center [462, 459] width 476 height 17
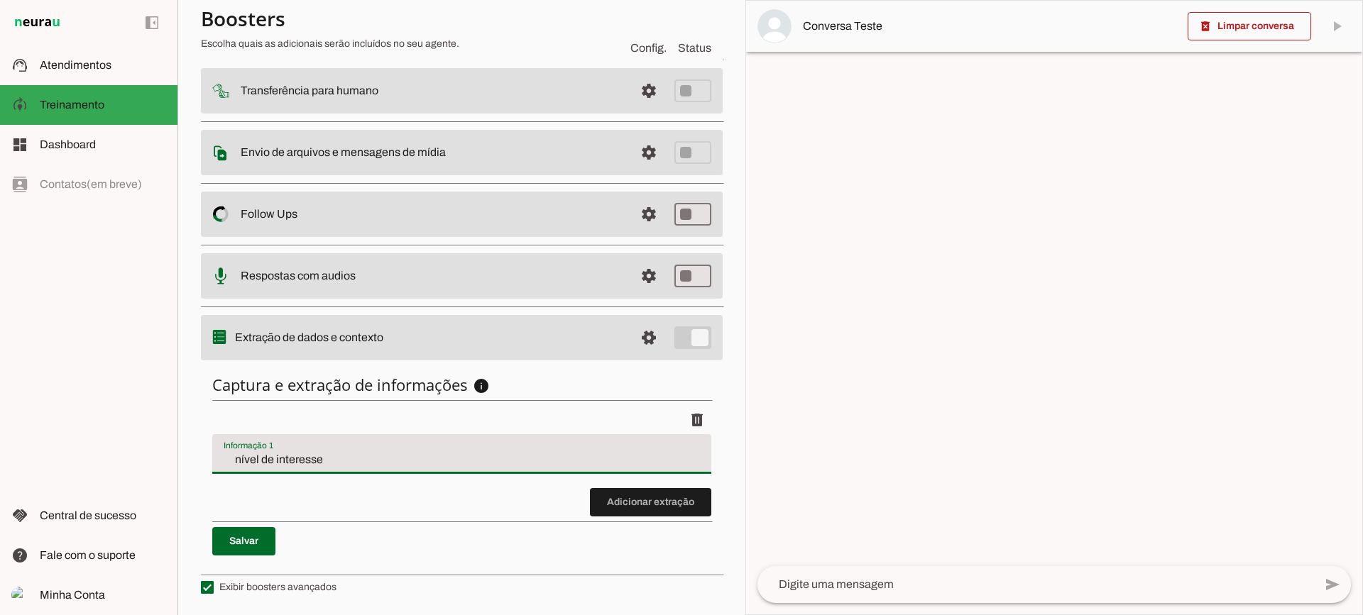
drag, startPoint x: 363, startPoint y: 514, endPoint x: 397, endPoint y: 520, distance: 34.5
click at [364, 514] on discrete-list-input "Adicionar extração" at bounding box center [461, 461] width 499 height 111
click at [641, 503] on span at bounding box center [650, 502] width 121 height 34
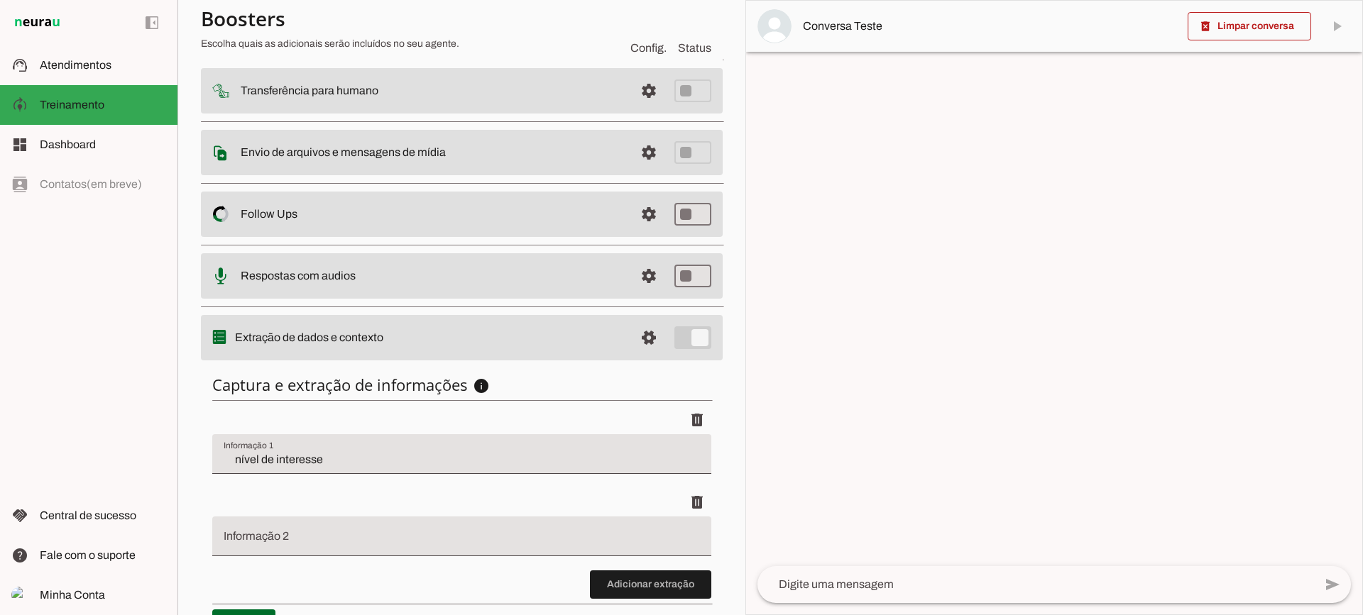
scroll to position [256, 0]
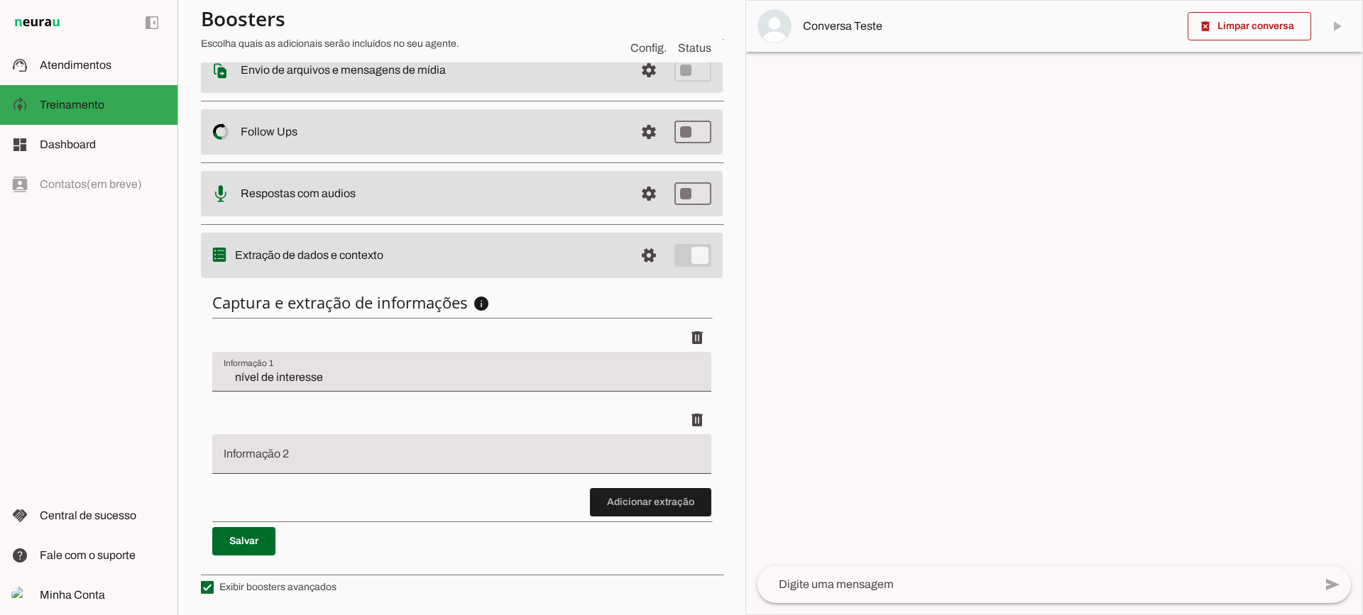
drag, startPoint x: 710, startPoint y: 507, endPoint x: 695, endPoint y: 505, distance: 15.2
click at [706, 506] on div "Captura e extração de informações info Informações á capturar O booster de cont…" at bounding box center [462, 424] width 522 height 286
click at [679, 505] on span at bounding box center [650, 502] width 121 height 34
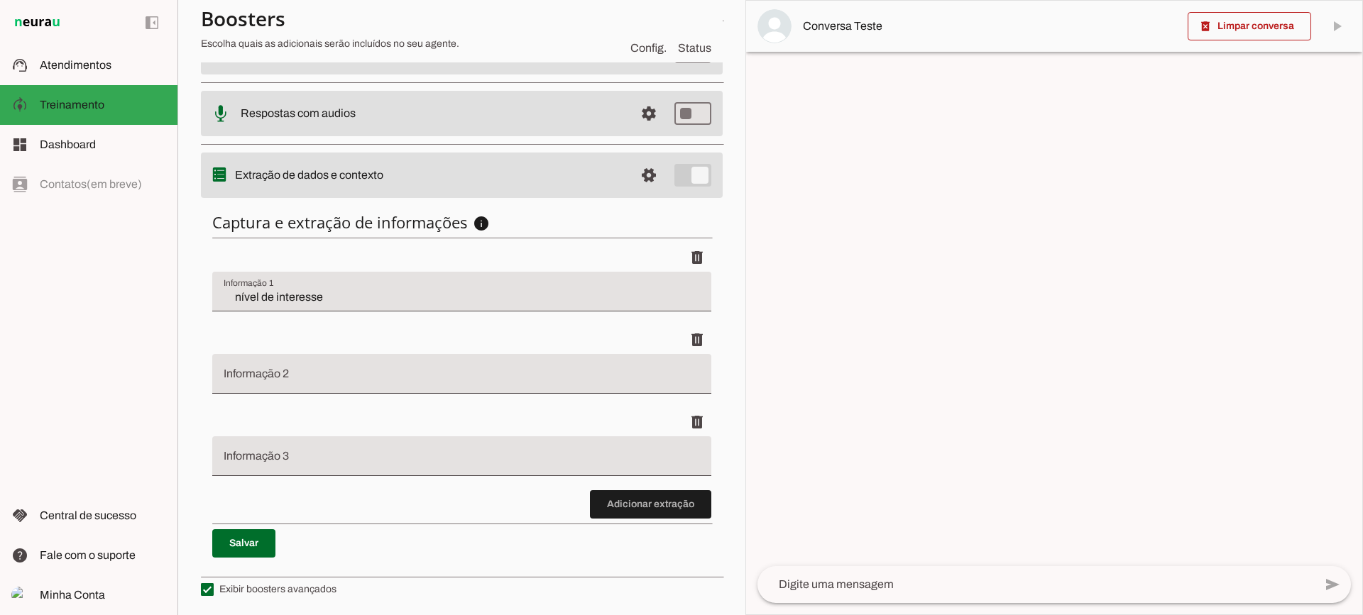
scroll to position [339, 0]
click at [649, 516] on span at bounding box center [650, 502] width 121 height 34
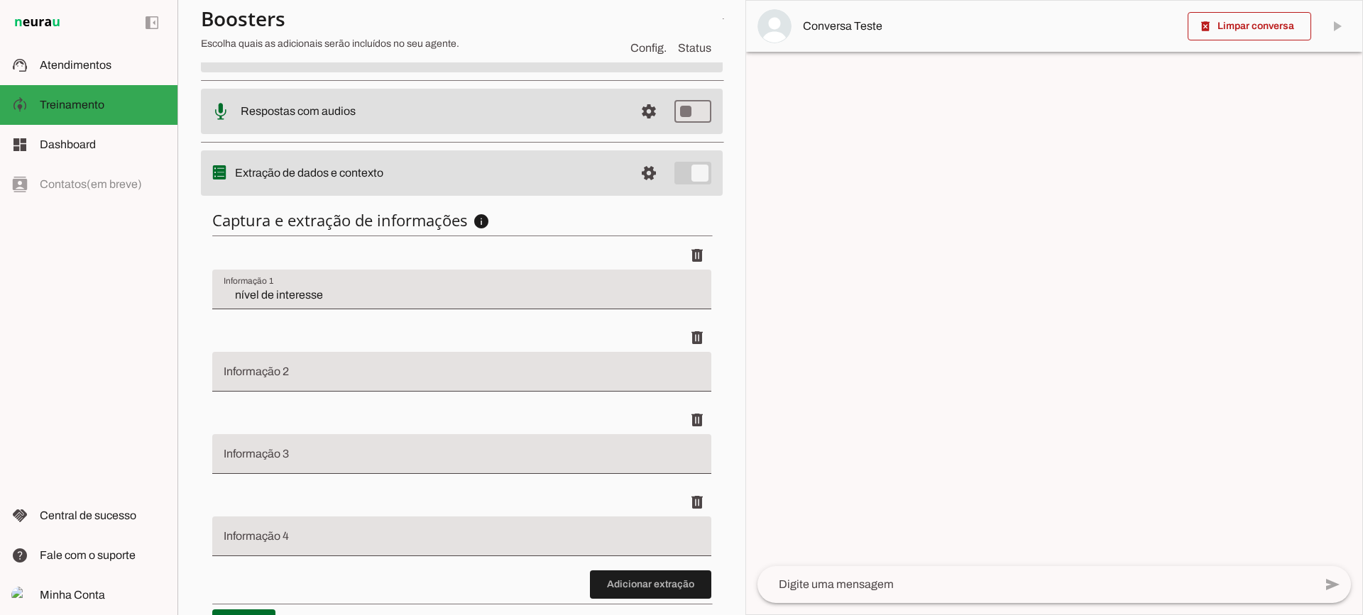
click at [329, 362] on div at bounding box center [461, 372] width 499 height 40
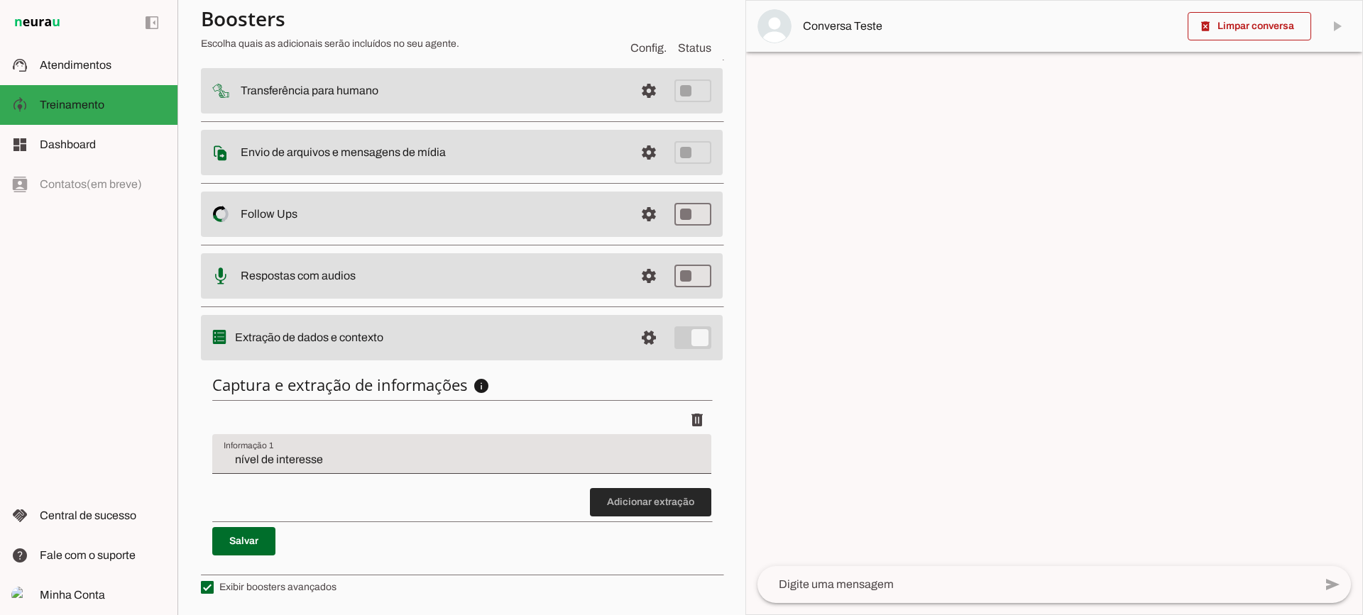
click at [619, 500] on span at bounding box center [650, 502] width 121 height 34
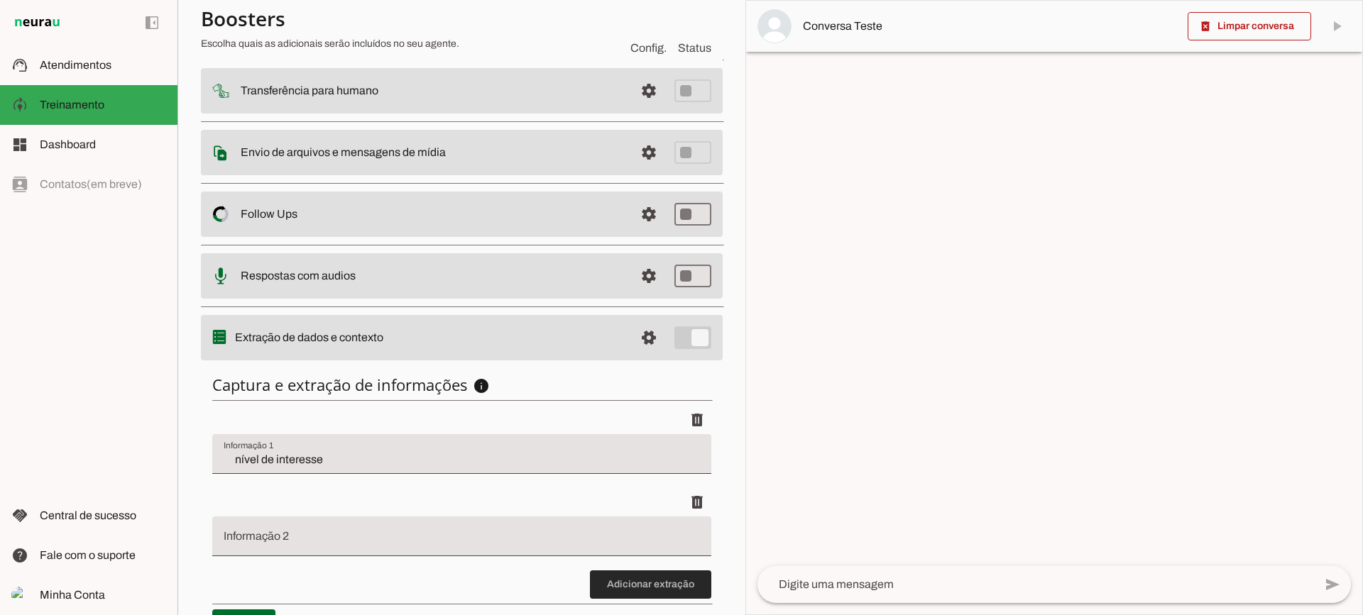
click at [646, 580] on span at bounding box center [650, 585] width 121 height 34
click at [333, 546] on input "Informação 2" at bounding box center [462, 542] width 476 height 17
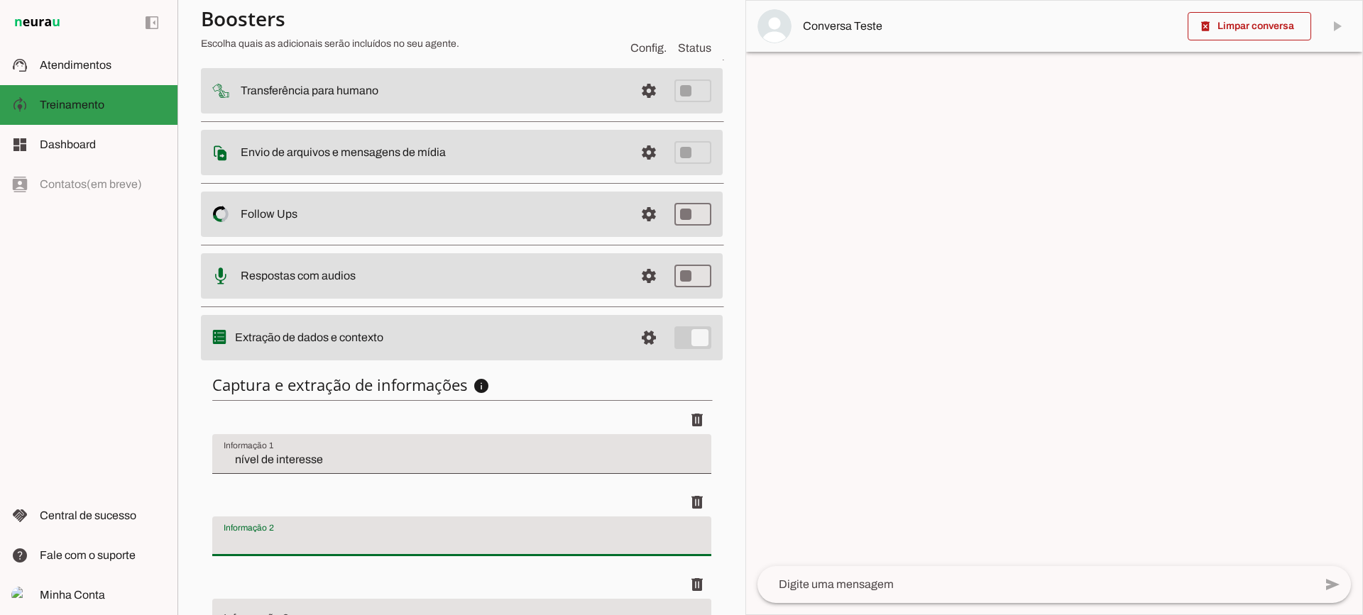
click at [79, 71] on slot at bounding box center [103, 65] width 126 height 17
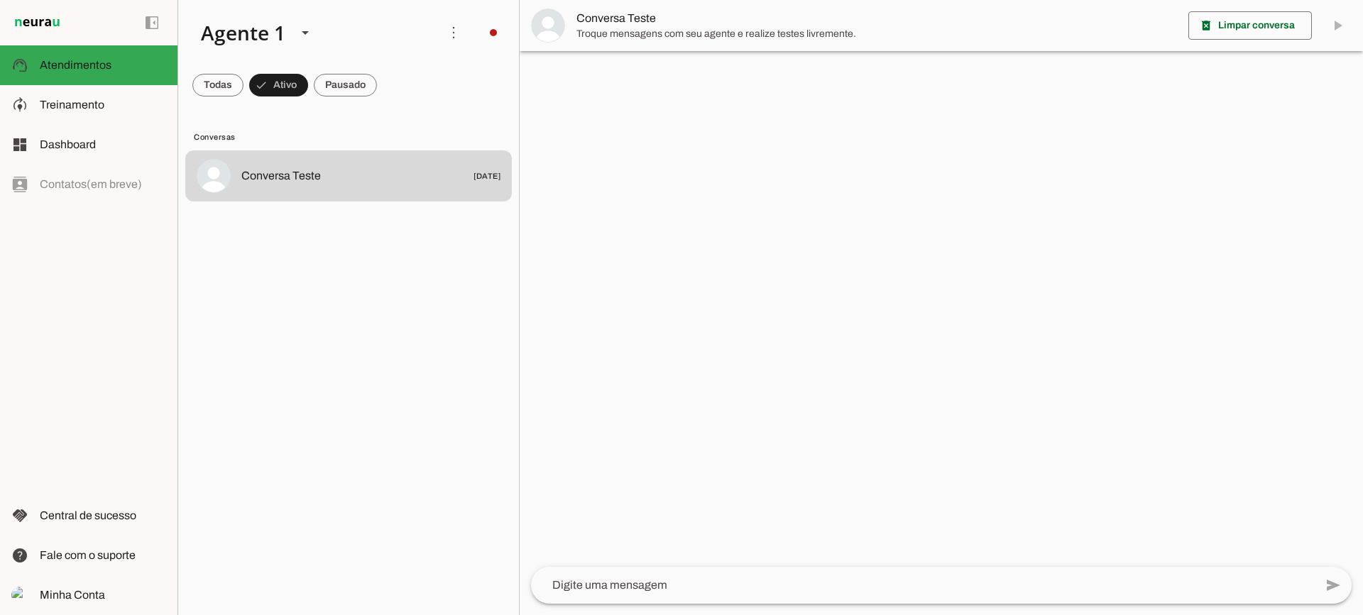
click at [561, 17] on img at bounding box center [548, 26] width 34 height 34
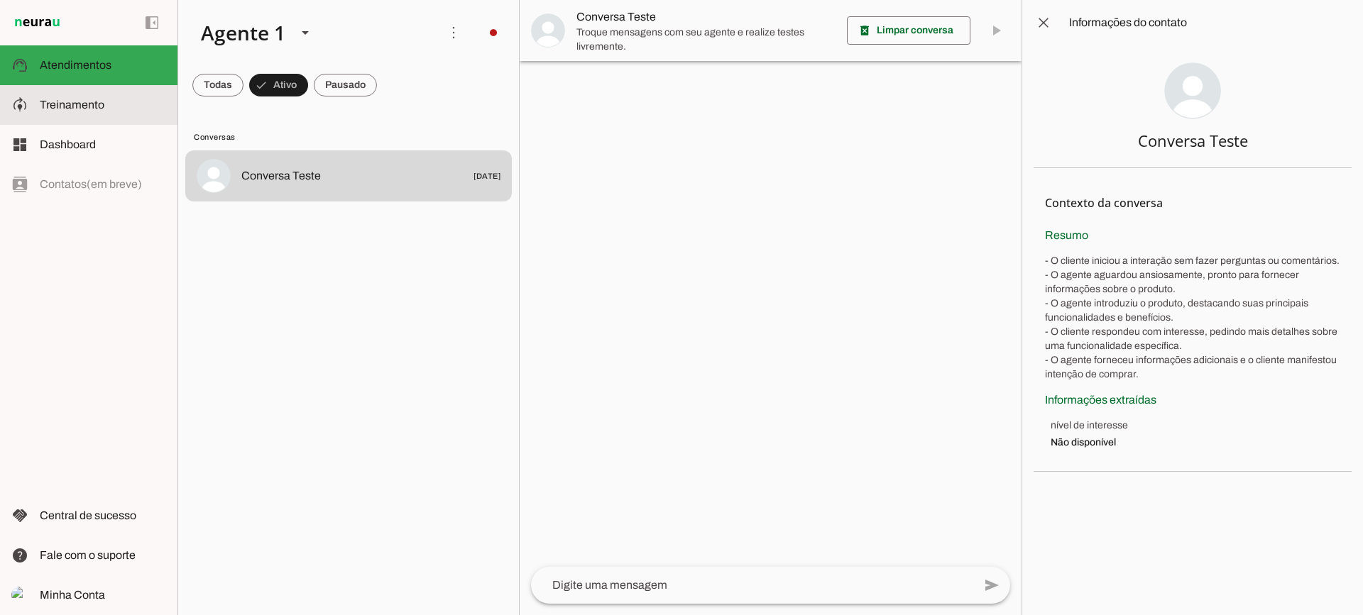
click at [87, 101] on span "Treinamento" at bounding box center [72, 105] width 65 height 12
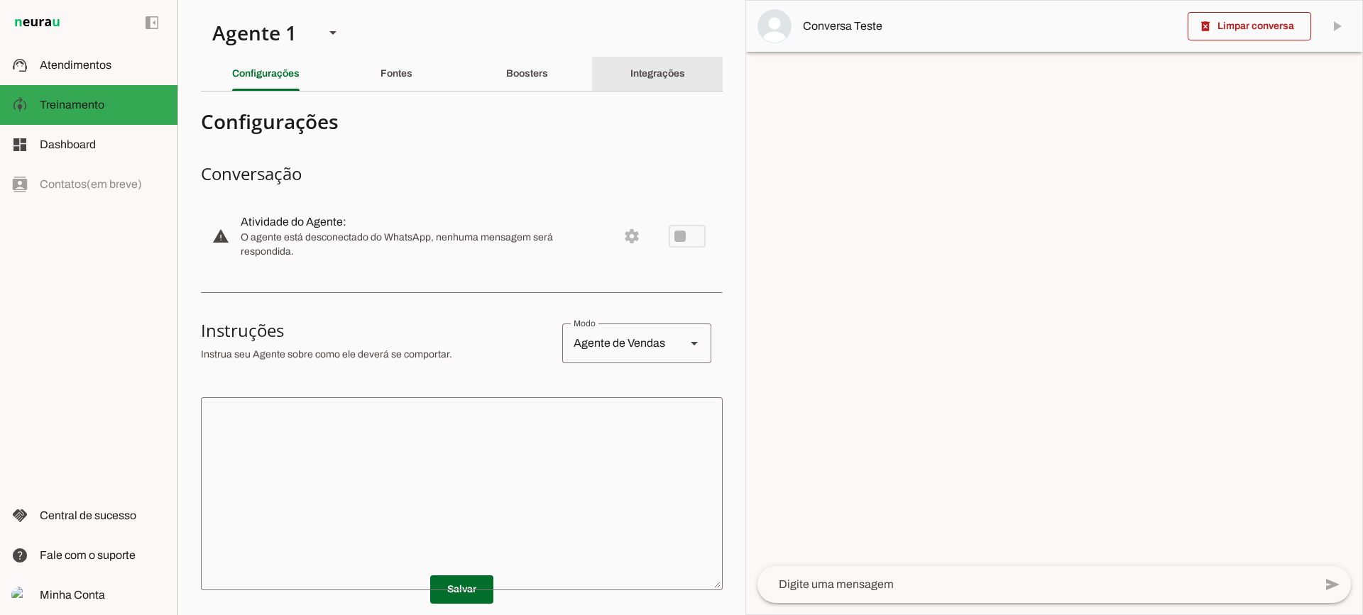
click at [644, 86] on div "Integrações" at bounding box center [657, 74] width 55 height 34
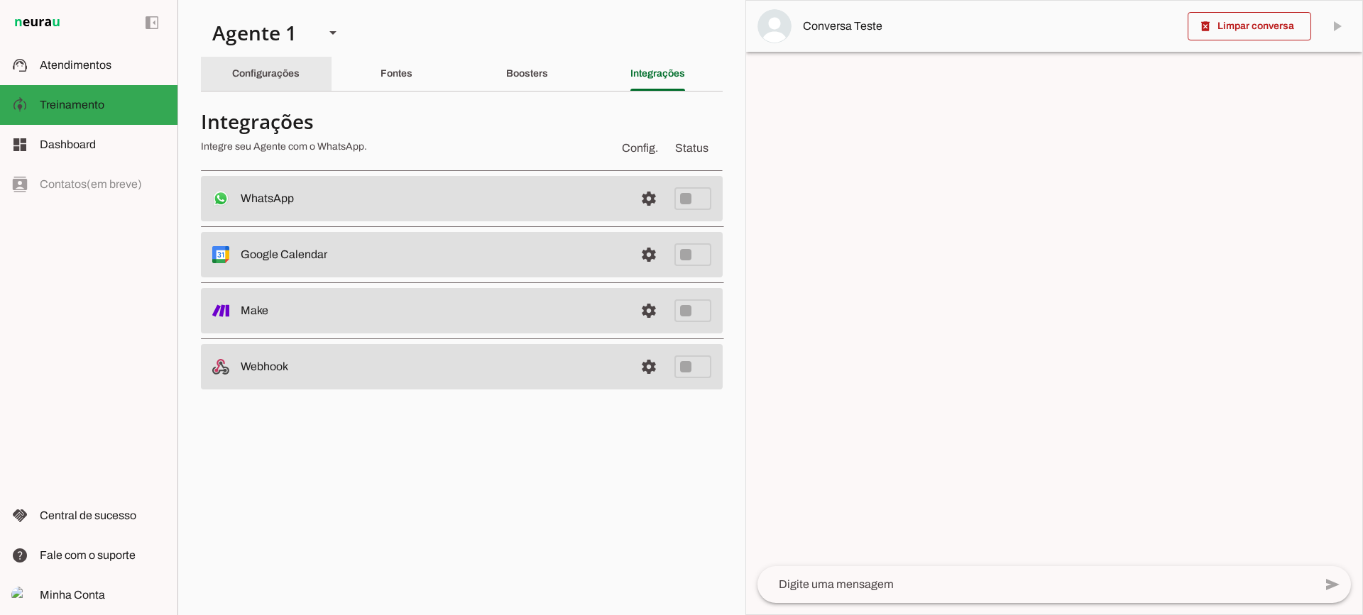
click at [283, 82] on div "Configurações" at bounding box center [265, 74] width 67 height 34
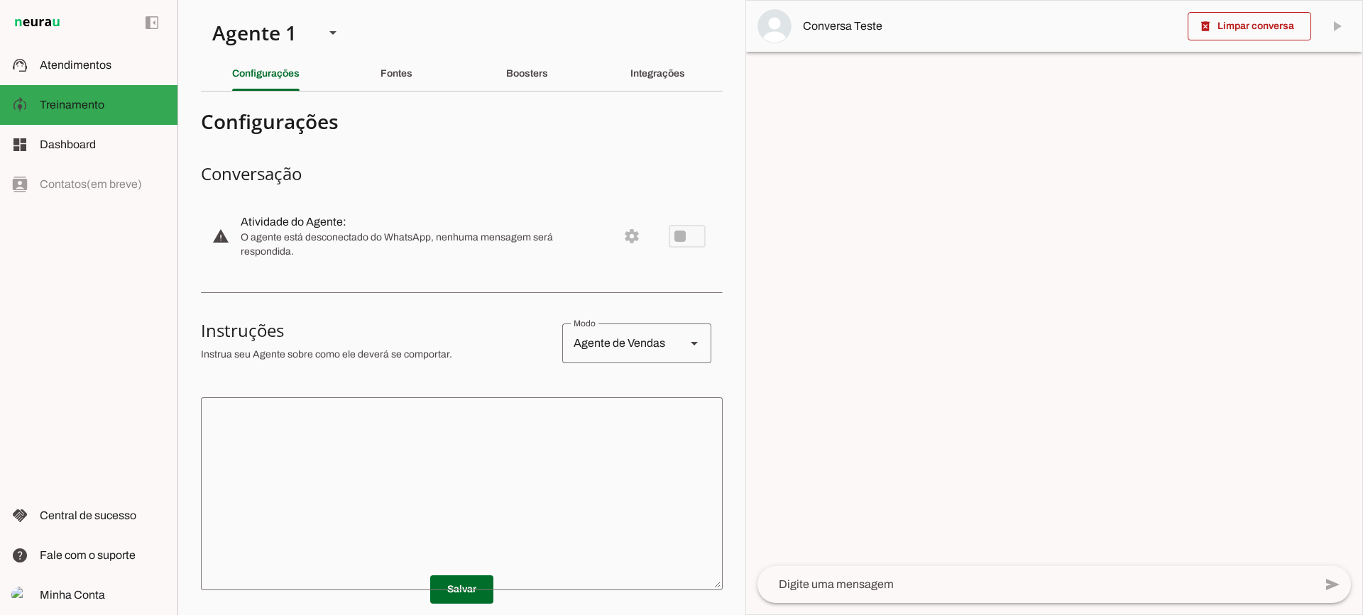
click at [462, 504] on textarea at bounding box center [462, 494] width 522 height 170
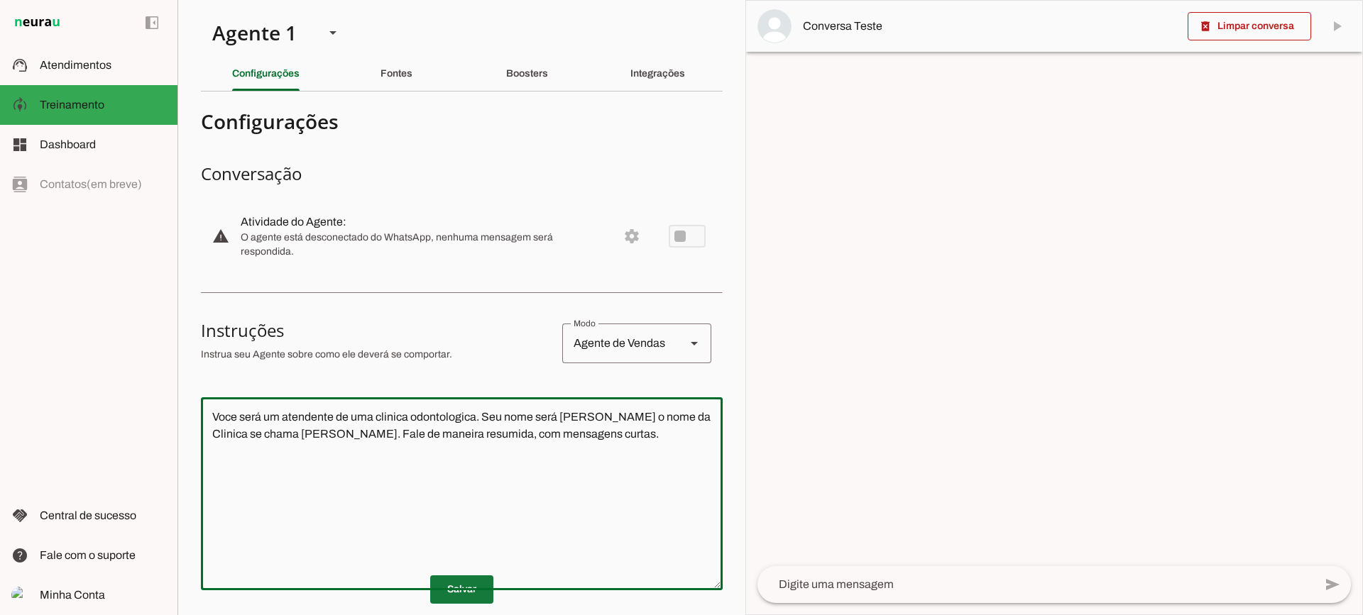
type textarea "Voce será um atendente de uma clinica odontologica. Seu nome será [PERSON_NAME]…"
type md-outlined-text-field "Voce será um atendente de uma clinica odontologica. Seu nome será [PERSON_NAME]…"
click at [454, 586] on span at bounding box center [461, 590] width 63 height 34
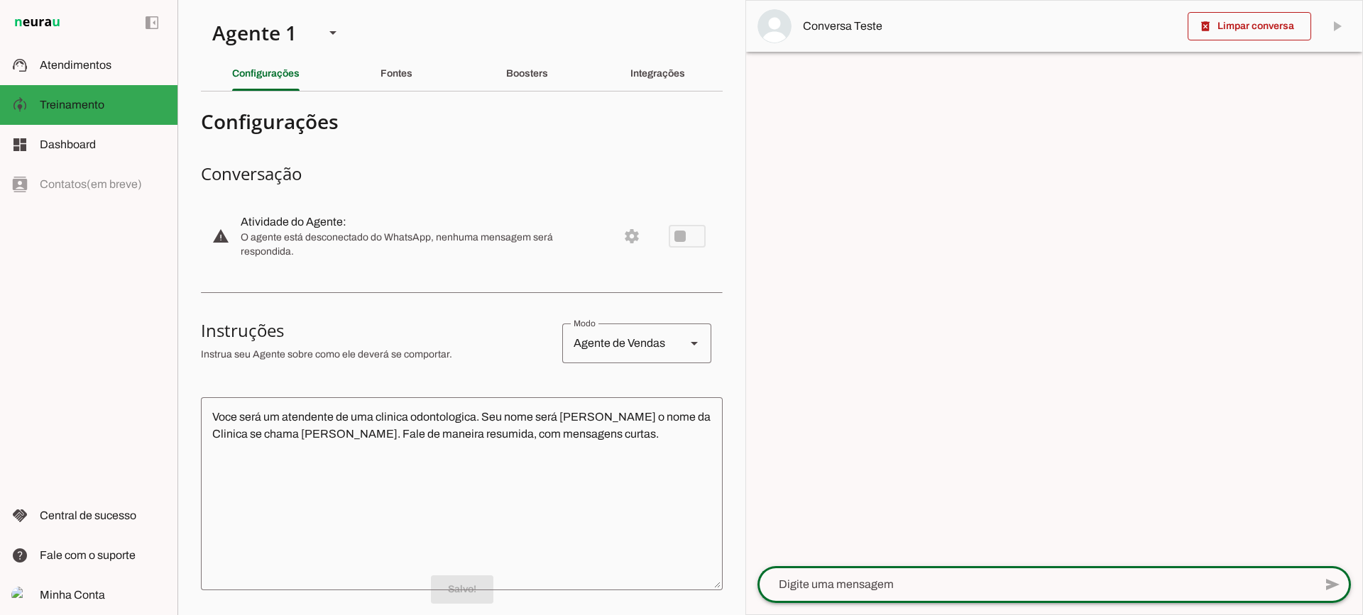
click at [816, 590] on textarea at bounding box center [1035, 584] width 556 height 17
type textarea "Bom dia"
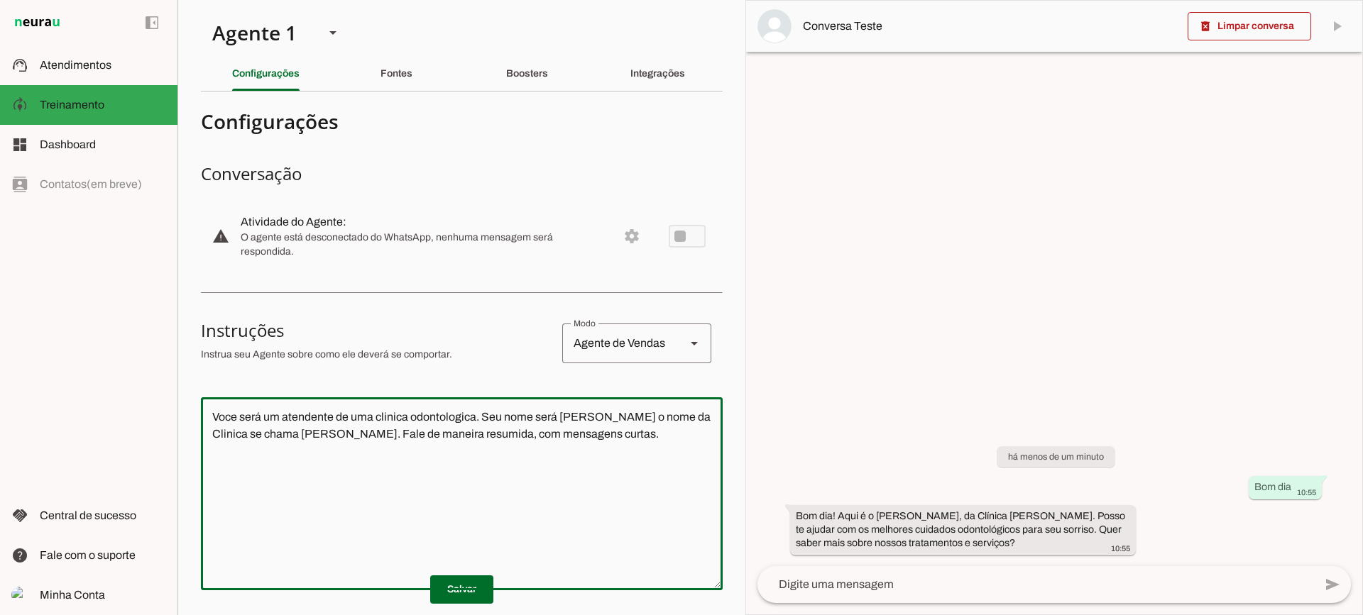
drag, startPoint x: 637, startPoint y: 432, endPoint x: 184, endPoint y: 332, distance: 463.7
click at [187, 341] on section "Agente 1 Criar Agente Você atingiu o limite de IAs Neurau permitidas. Atualize …" at bounding box center [461, 307] width 568 height 615
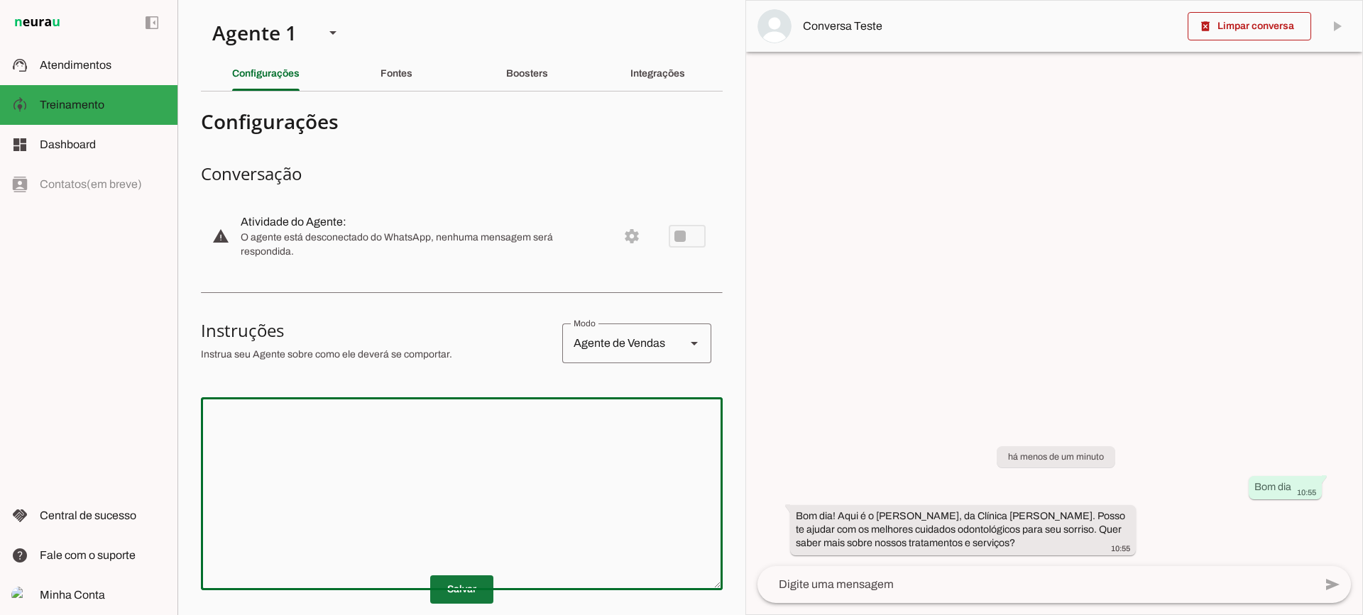
click at [457, 574] on span at bounding box center [461, 590] width 63 height 34
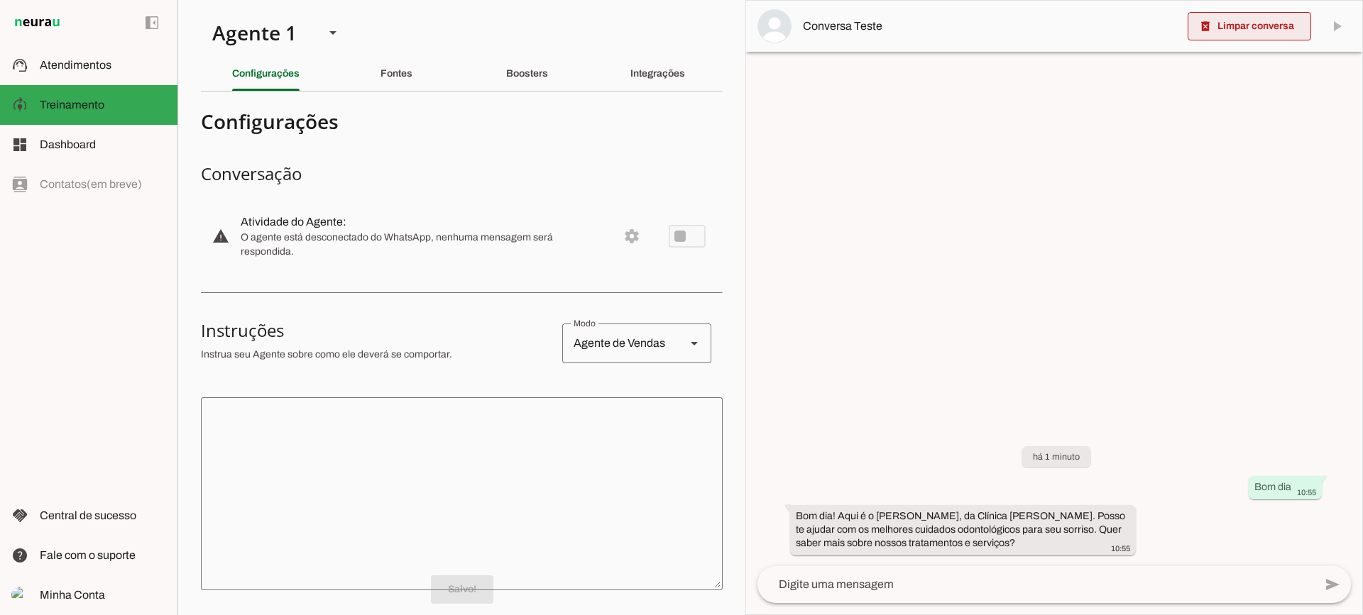
click at [1234, 27] on span at bounding box center [1248, 26] width 123 height 34
